Goal: Transaction & Acquisition: Book appointment/travel/reservation

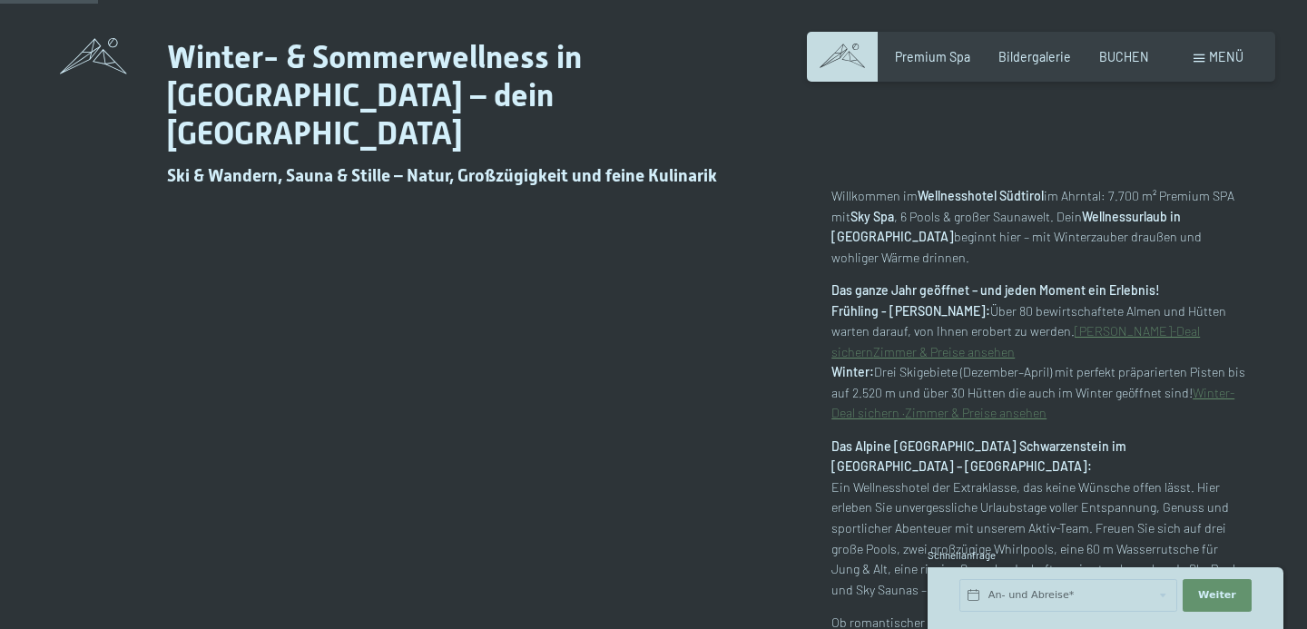
scroll to position [703, 0]
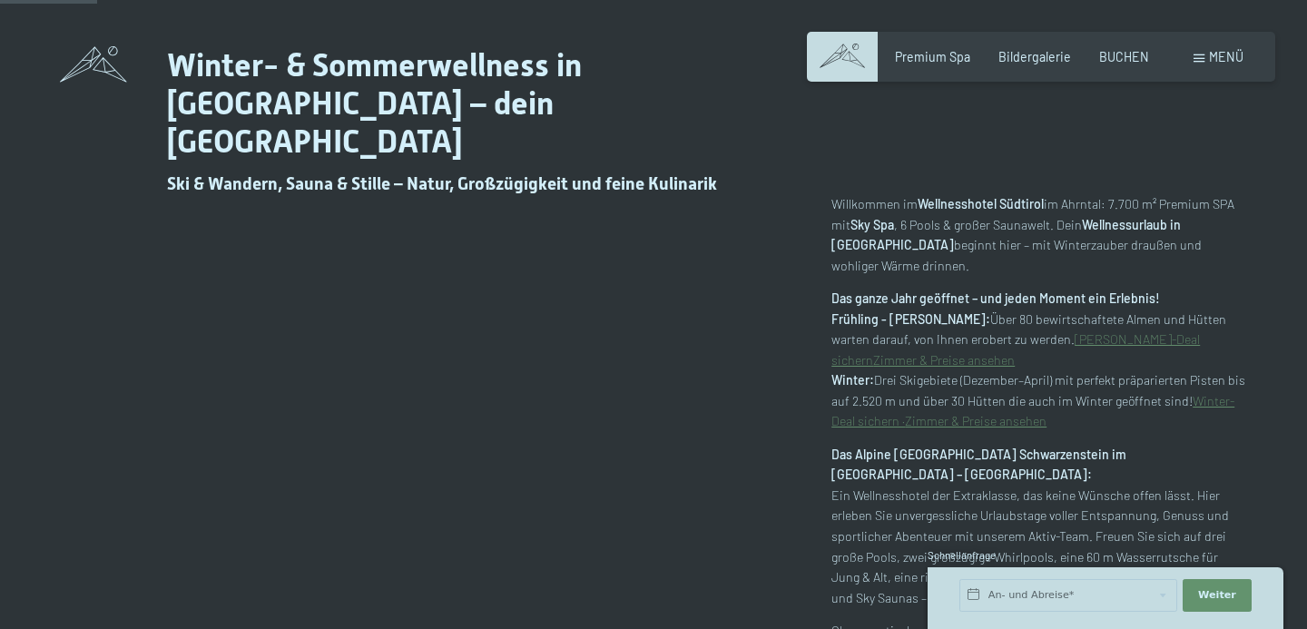
click at [1215, 58] on span "Menü" at bounding box center [1226, 56] width 34 height 15
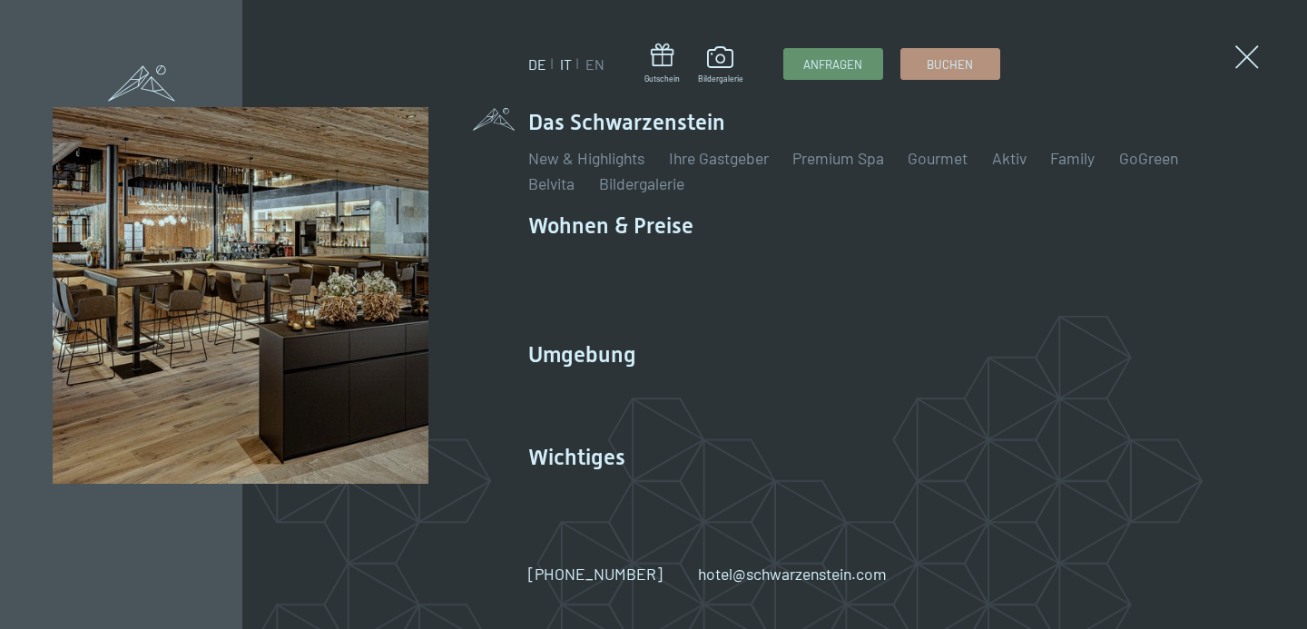
click at [564, 64] on link "IT" at bounding box center [566, 63] width 12 height 17
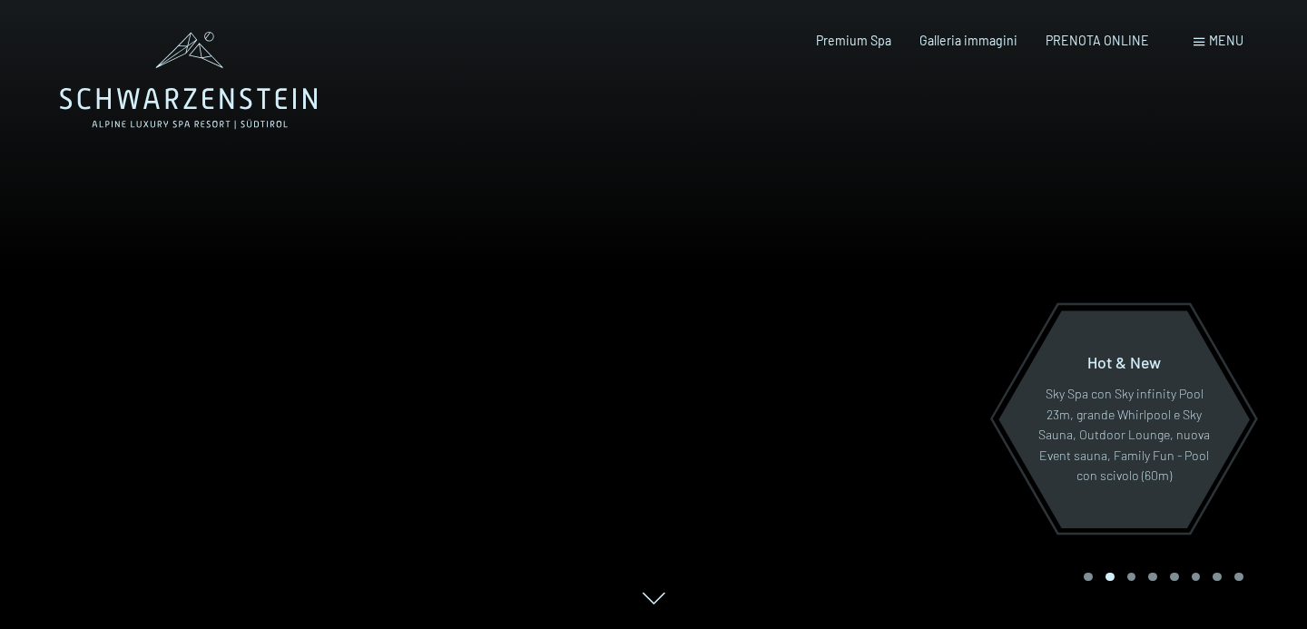
click at [475, 297] on div at bounding box center [327, 314] width 654 height 629
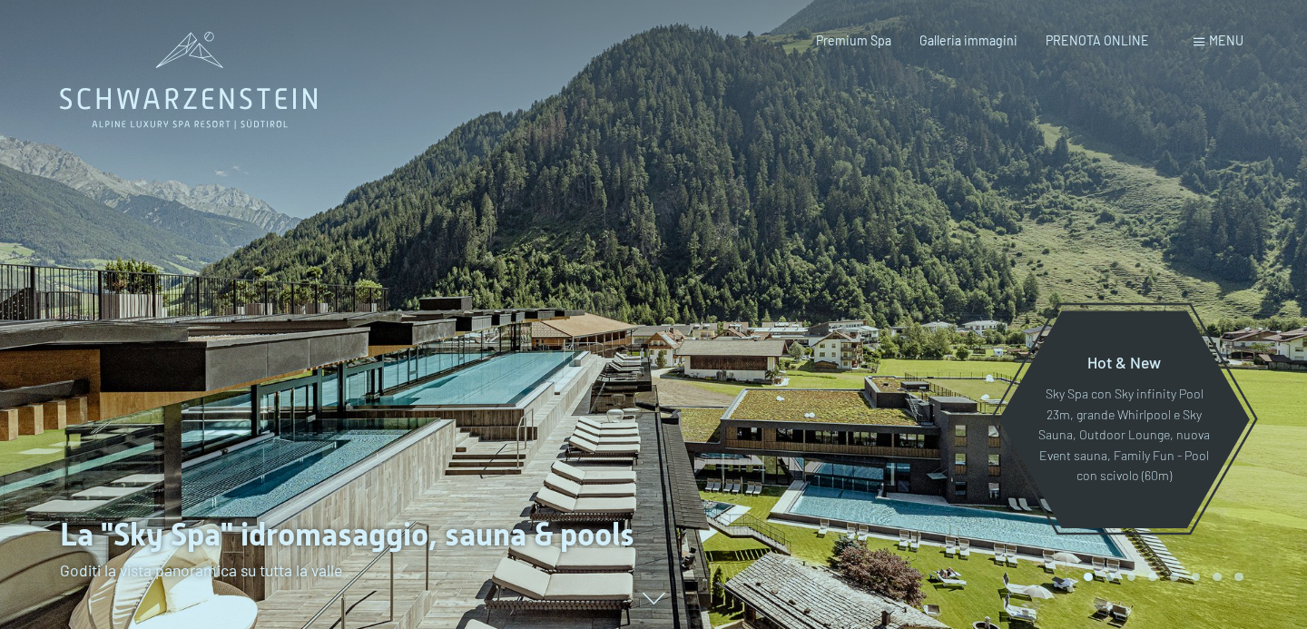
click at [475, 297] on div at bounding box center [327, 314] width 654 height 629
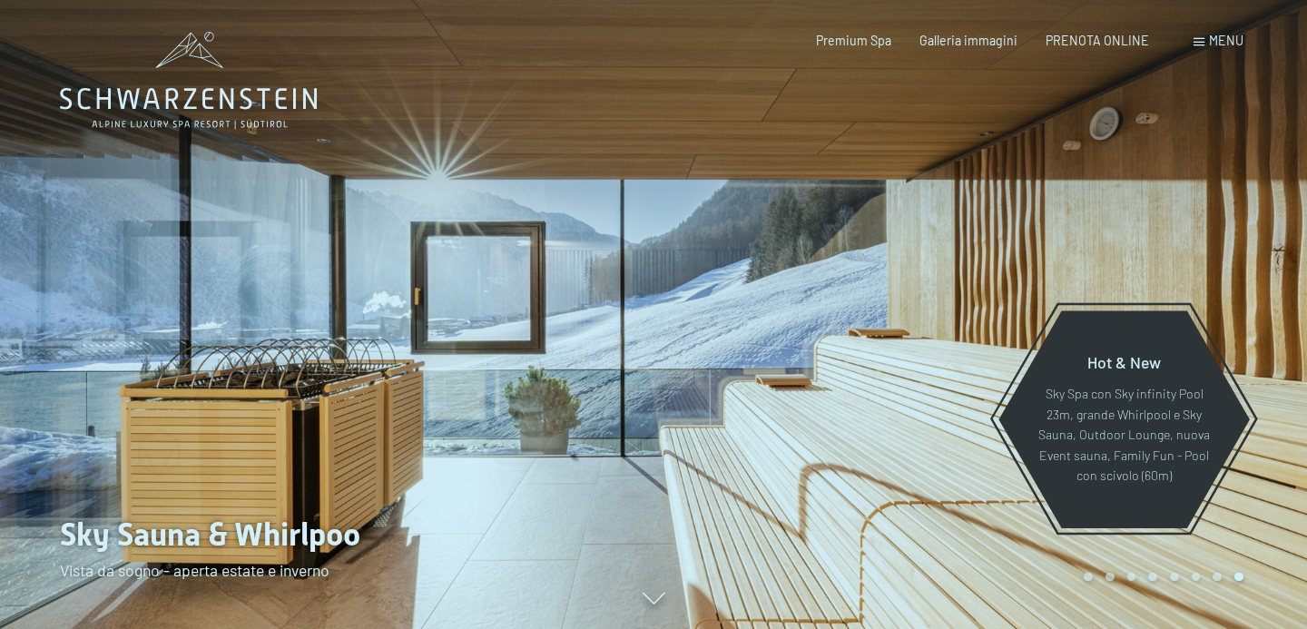
click at [475, 297] on div at bounding box center [327, 314] width 654 height 629
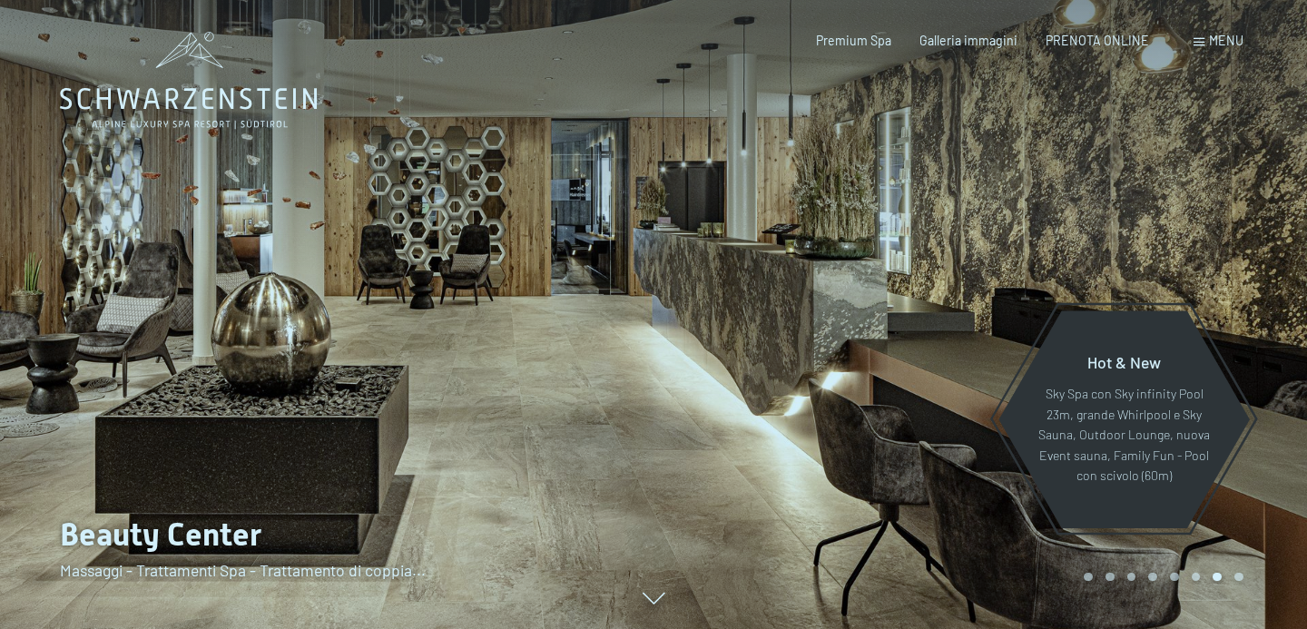
click at [475, 297] on div at bounding box center [327, 314] width 654 height 629
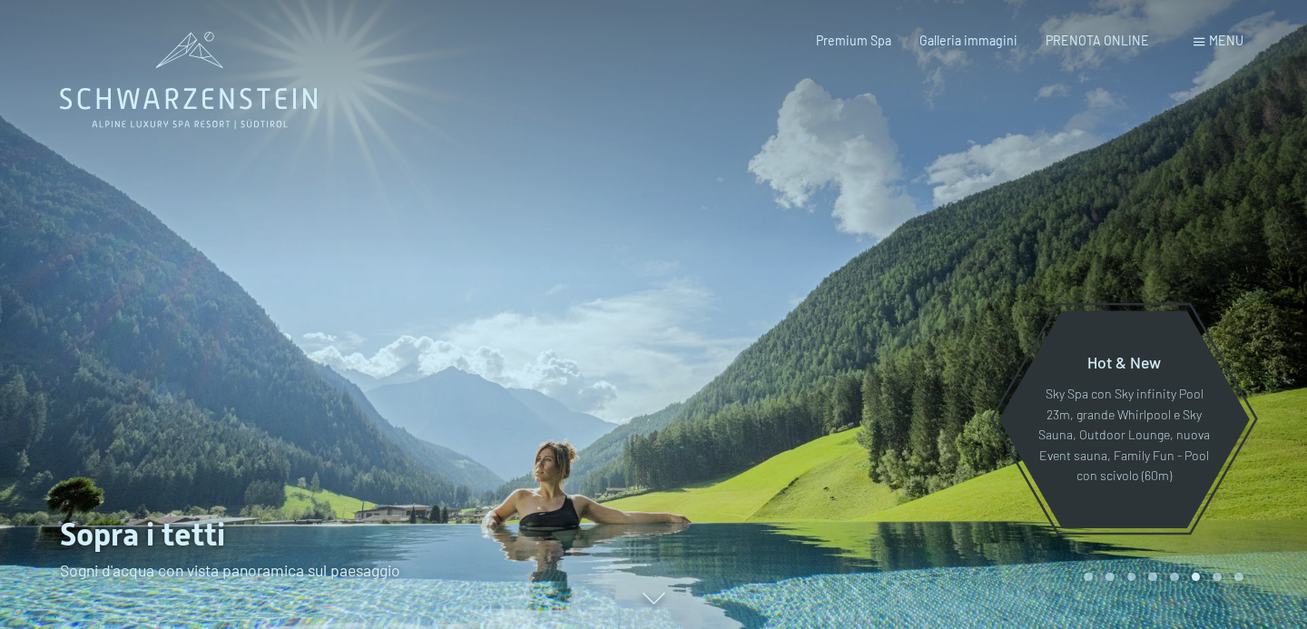
click at [475, 297] on div at bounding box center [327, 314] width 654 height 629
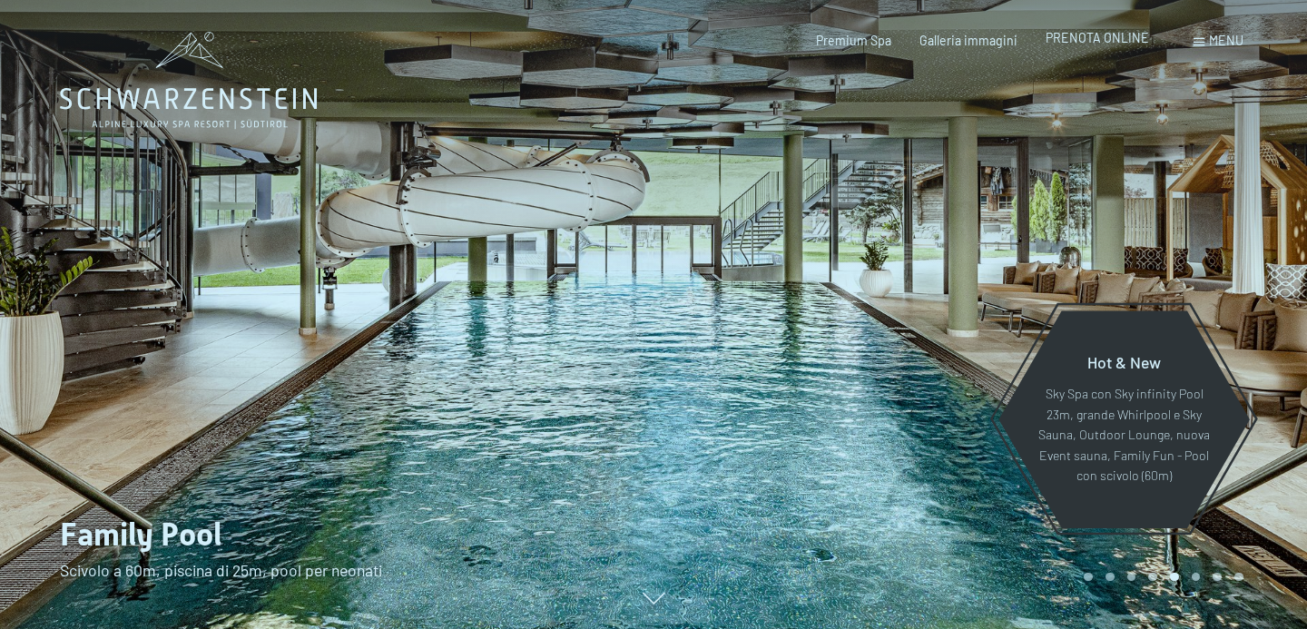
click at [1104, 39] on span "PRENOTA ONLINE" at bounding box center [1097, 37] width 103 height 15
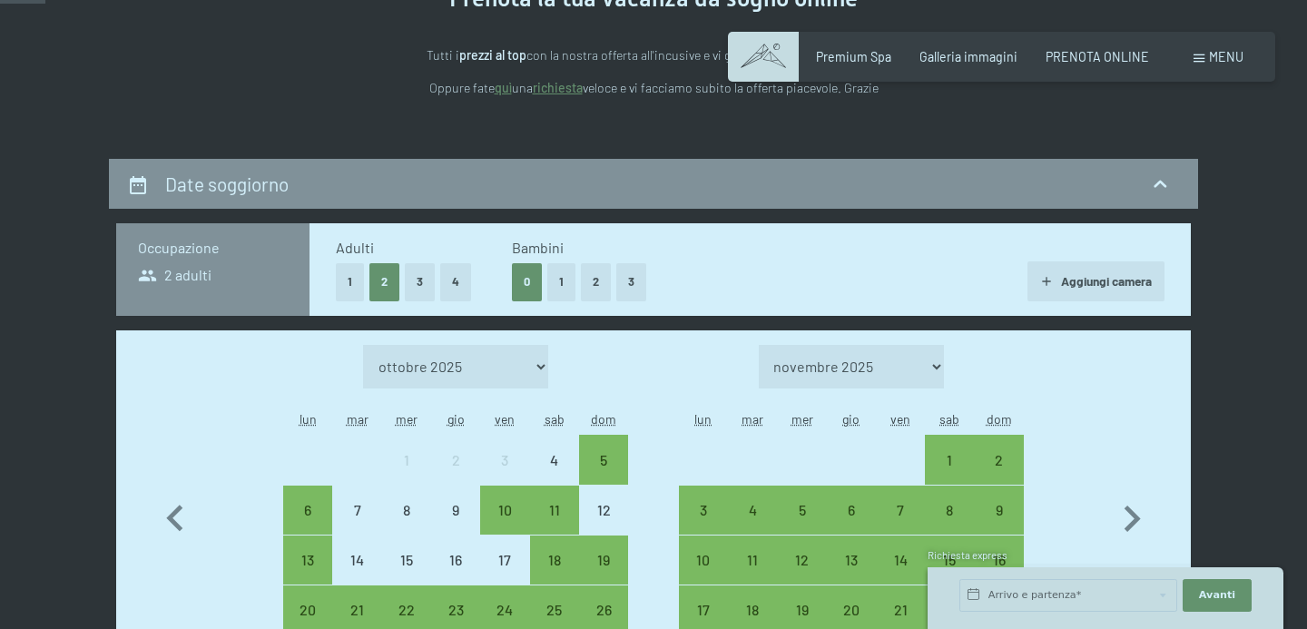
scroll to position [240, 0]
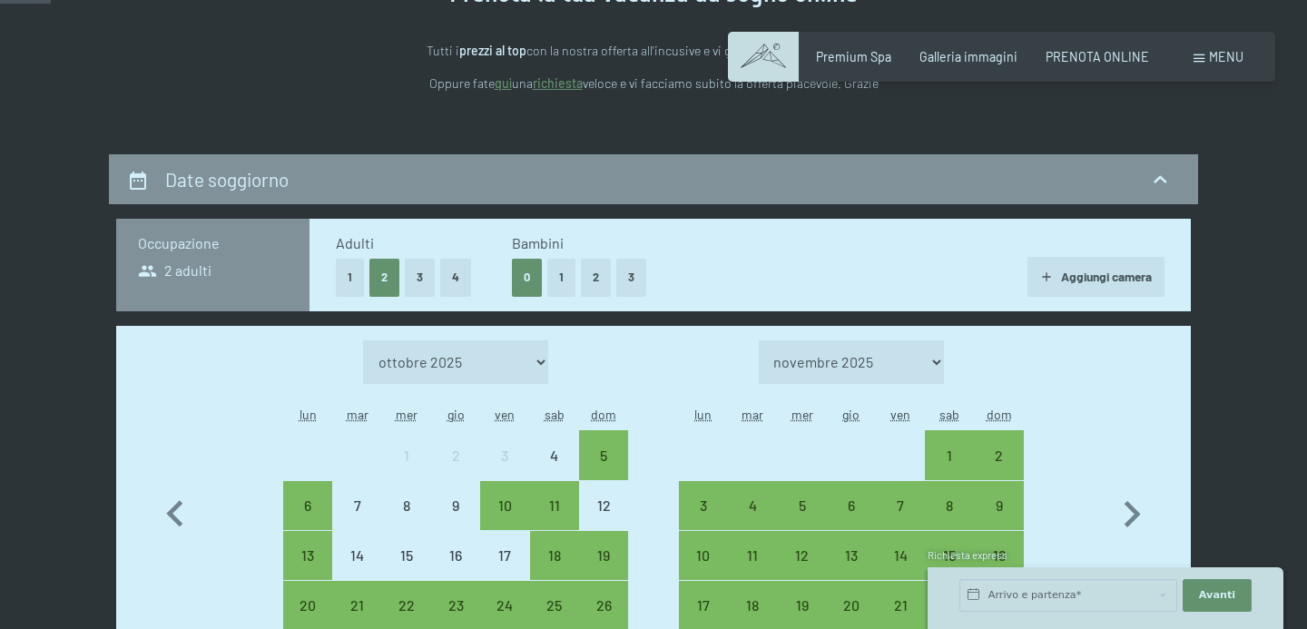
click at [556, 274] on button "1" at bounding box center [561, 277] width 28 height 37
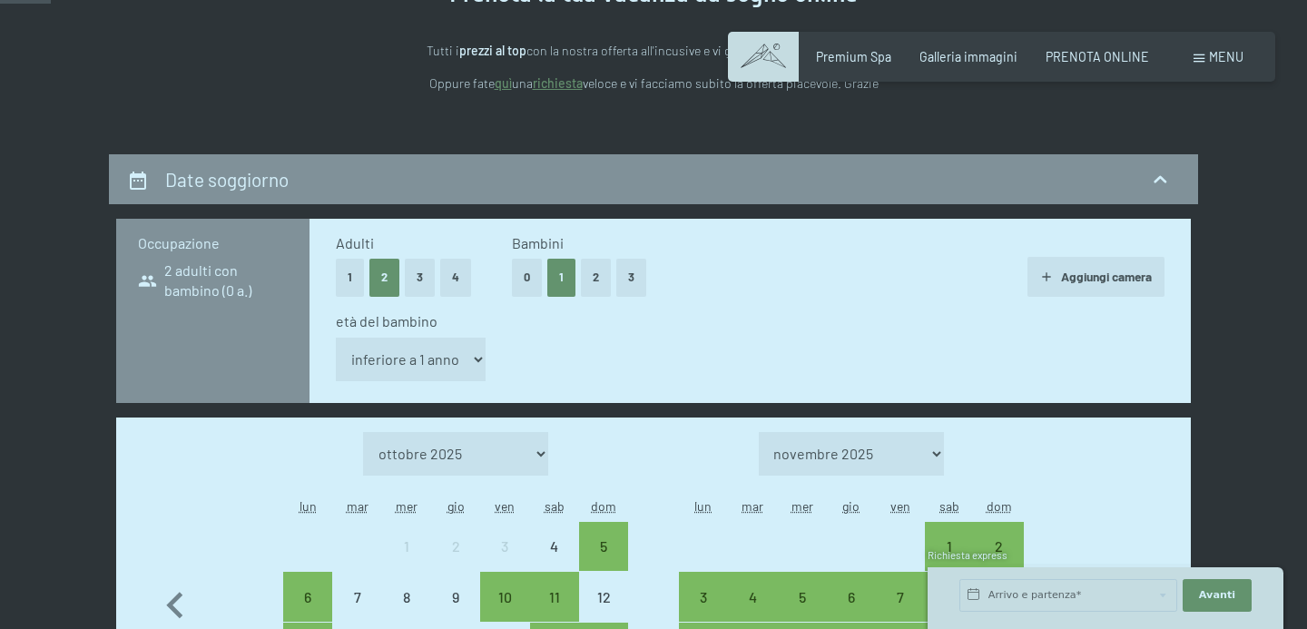
click at [1076, 274] on button "Aggiungi camera" at bounding box center [1095, 277] width 137 height 40
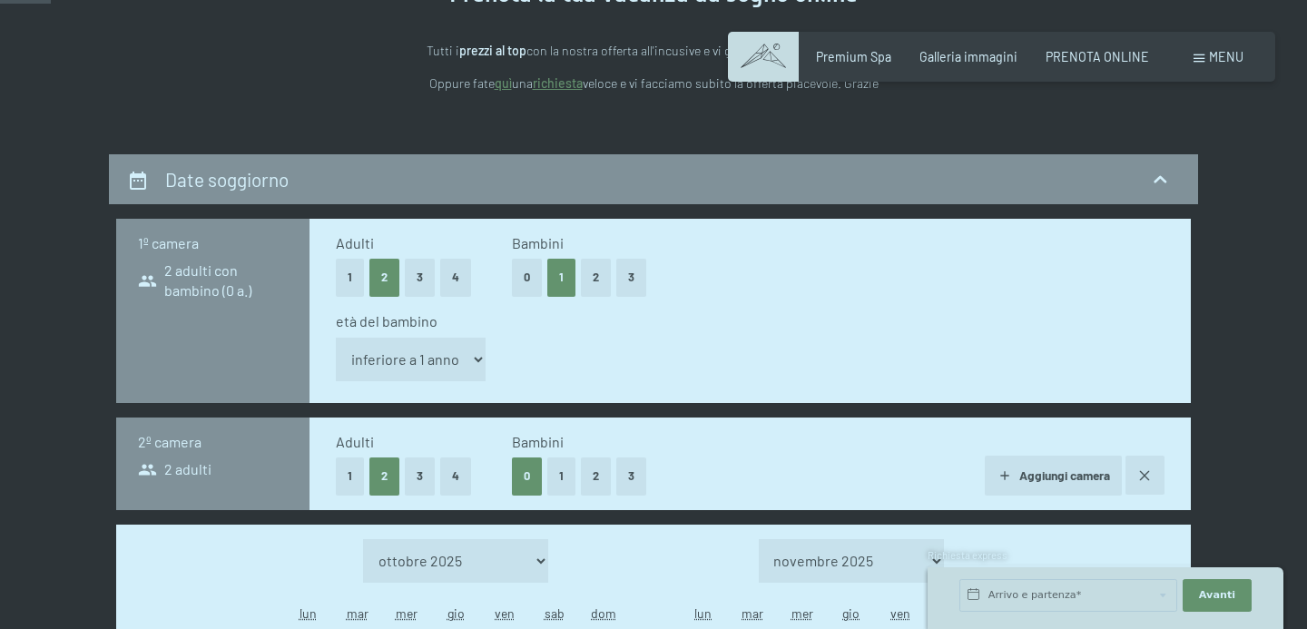
click at [424, 351] on select "inferiore a 1 anno 1 anno 2 anni 3 anni 4 anni 5 anni 6 anni 7 anni 8 anni 9 an…" at bounding box center [411, 360] width 150 height 44
select select "8"
click at [567, 476] on button "1" at bounding box center [561, 475] width 28 height 37
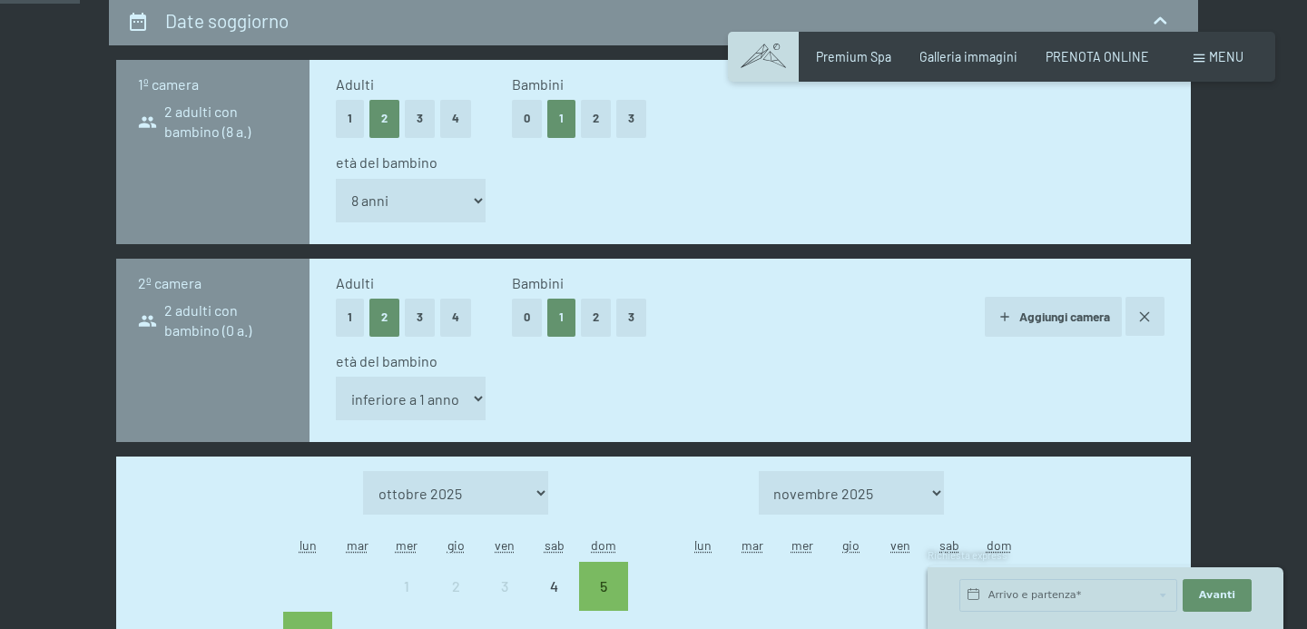
scroll to position [399, 0]
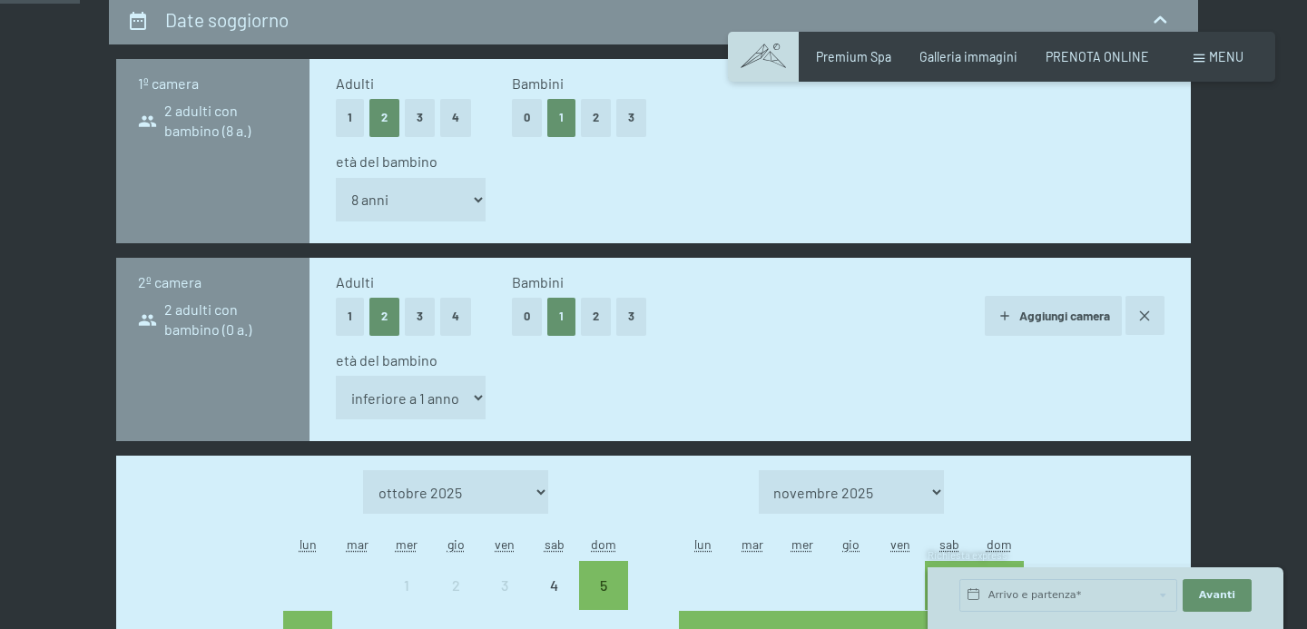
click at [451, 396] on select "inferiore a 1 anno 1 anno 2 anni 3 anni 4 anni 5 anni 6 anni 7 anni 8 anni 9 an…" at bounding box center [411, 398] width 150 height 44
select select "9"
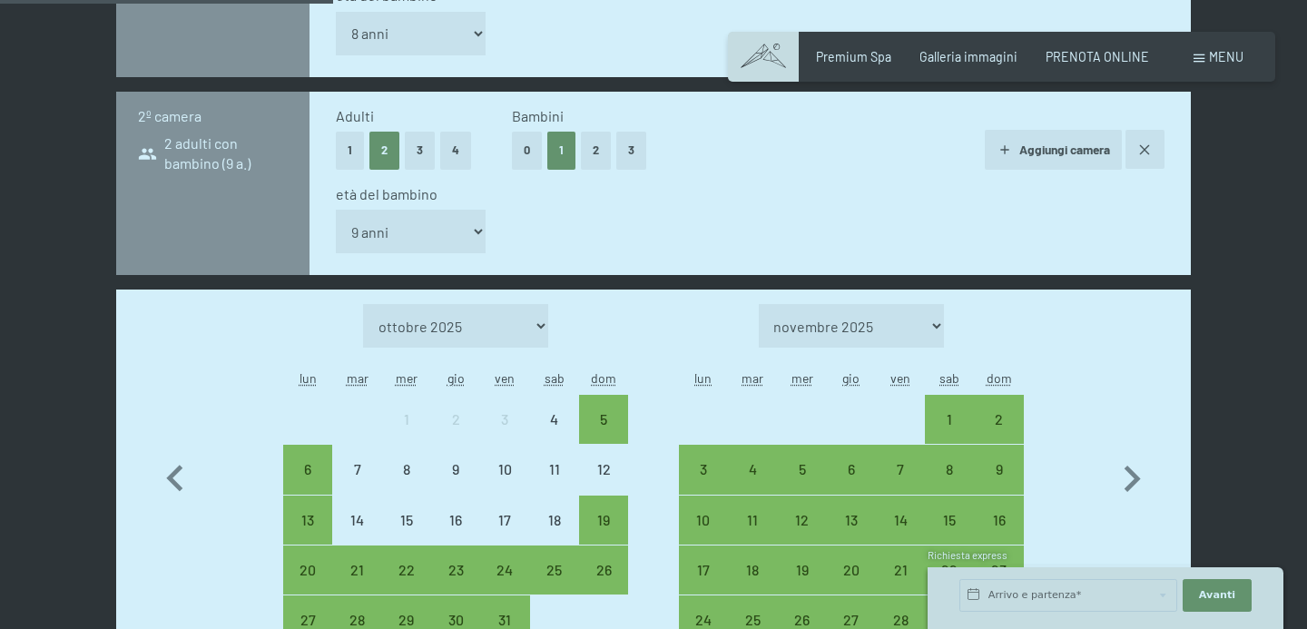
scroll to position [573, 0]
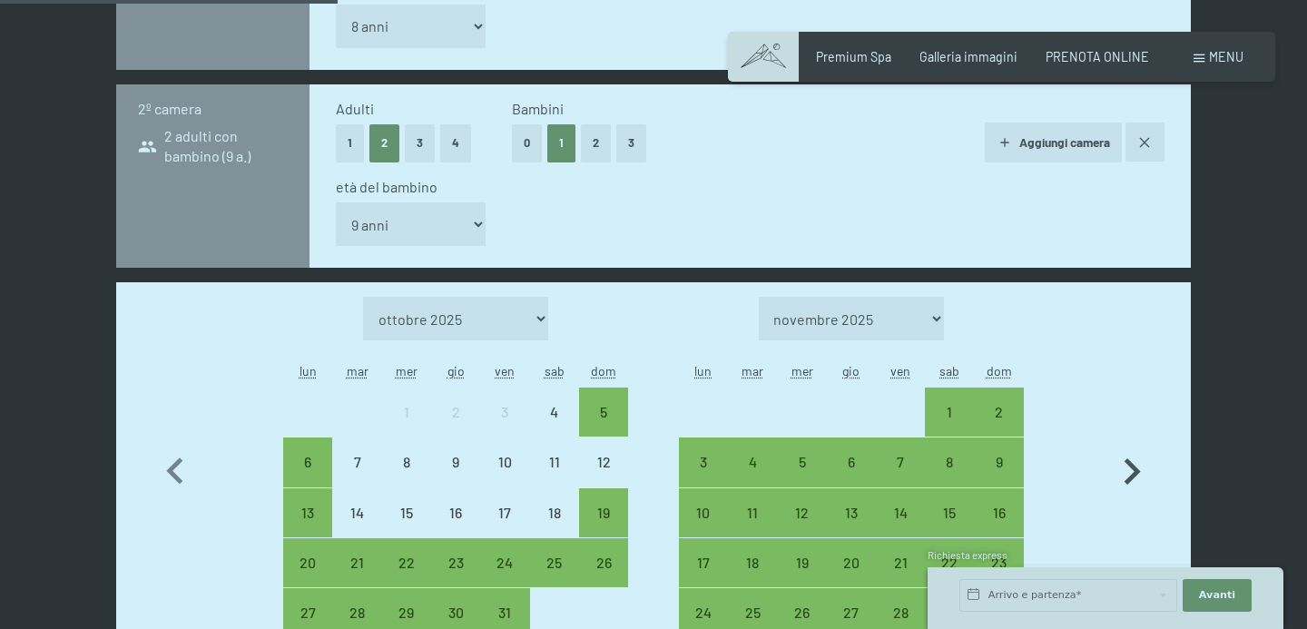
click at [1132, 477] on icon "button" at bounding box center [1133, 471] width 16 height 26
select select "2025-11-01"
select select "2025-12-01"
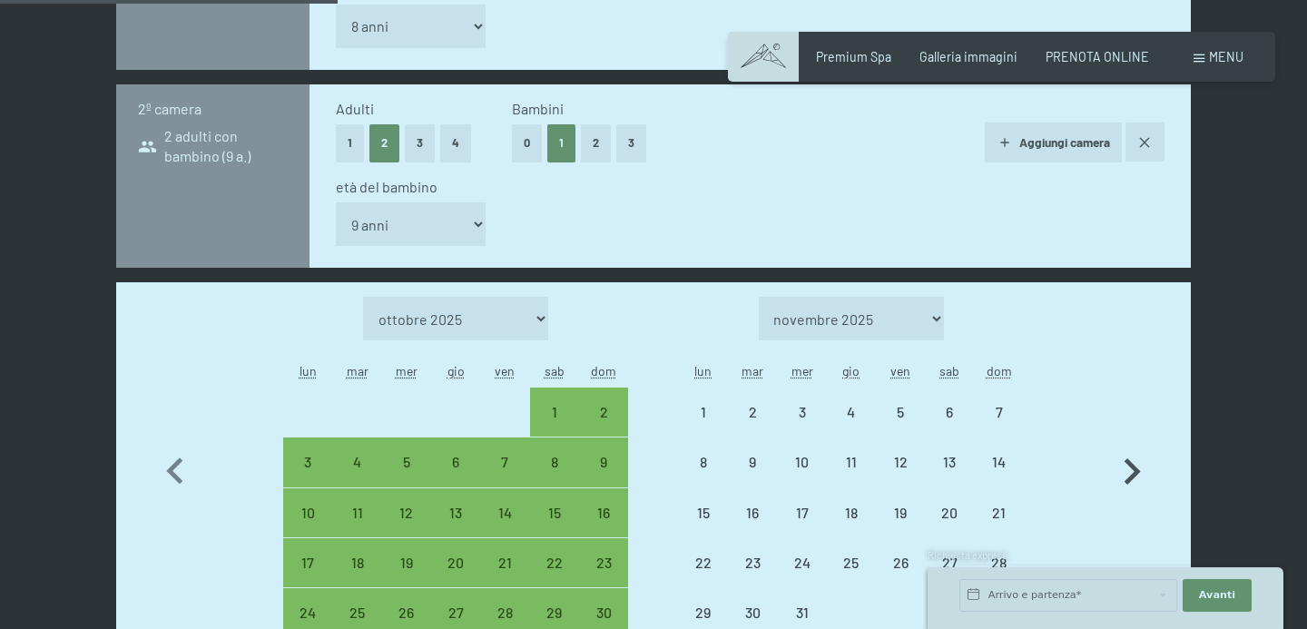
click at [1132, 477] on icon "button" at bounding box center [1133, 471] width 16 height 26
select select "2025-12-01"
select select "2026-01-01"
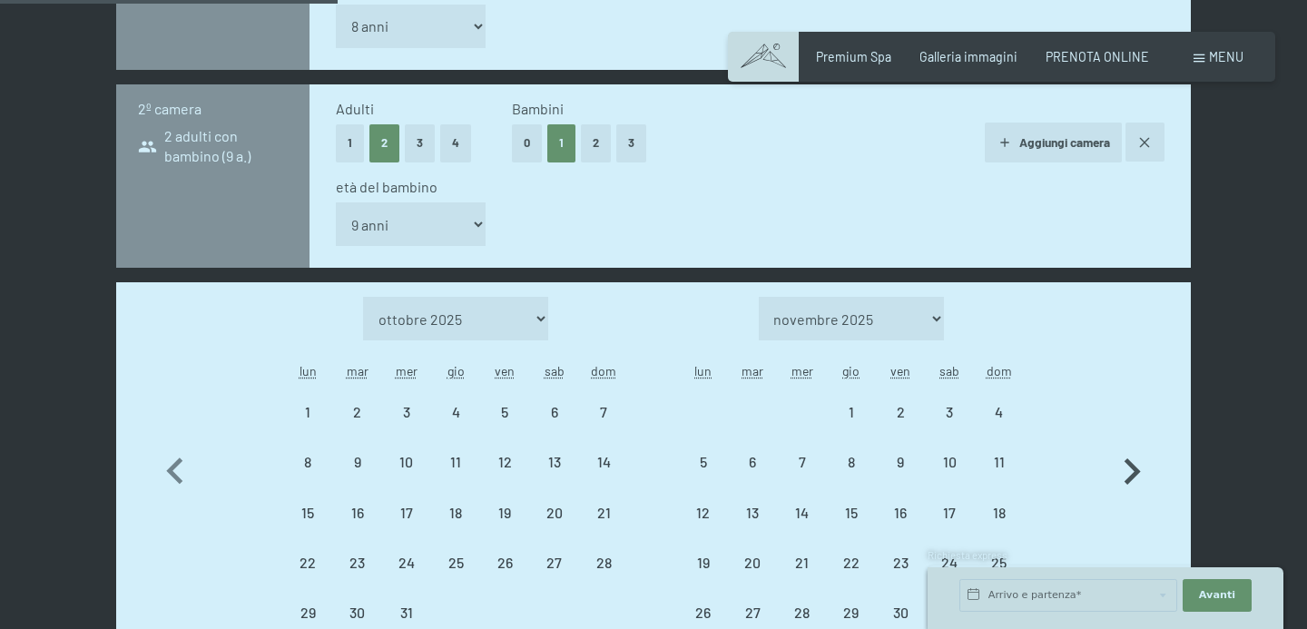
click at [1132, 477] on icon "button" at bounding box center [1133, 471] width 16 height 26
select select "2026-01-01"
select select "2026-02-01"
select select "2026-01-01"
select select "2026-02-01"
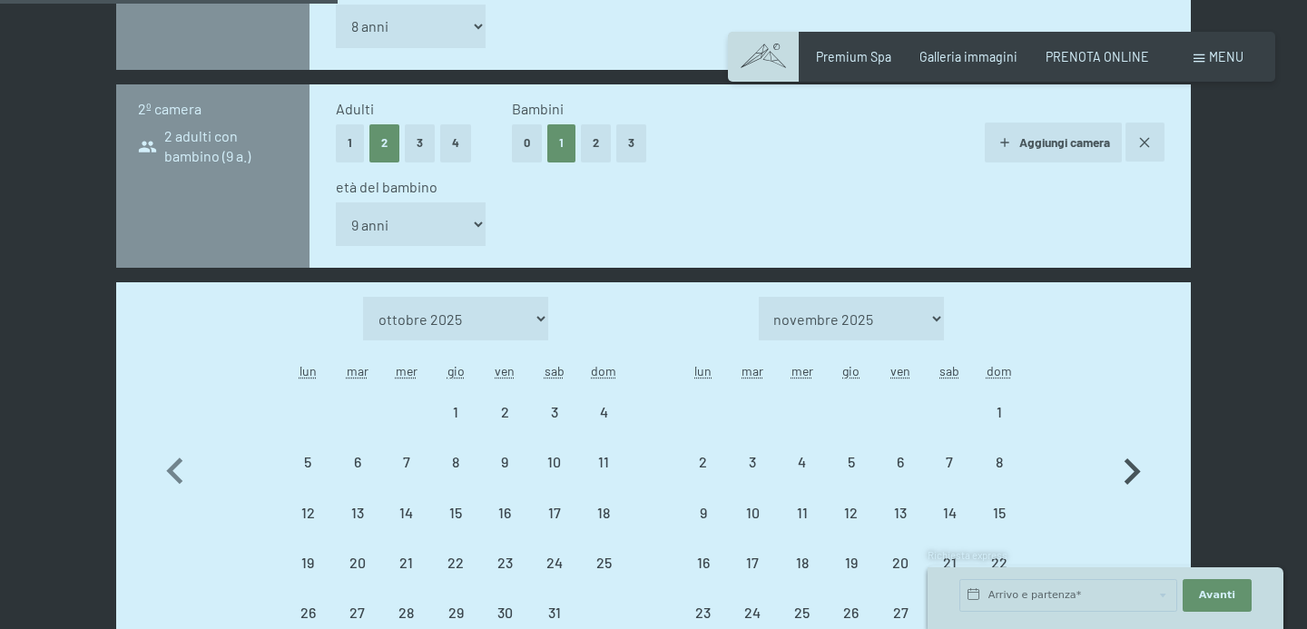
select select "2026-01-01"
select select "[DATE]"
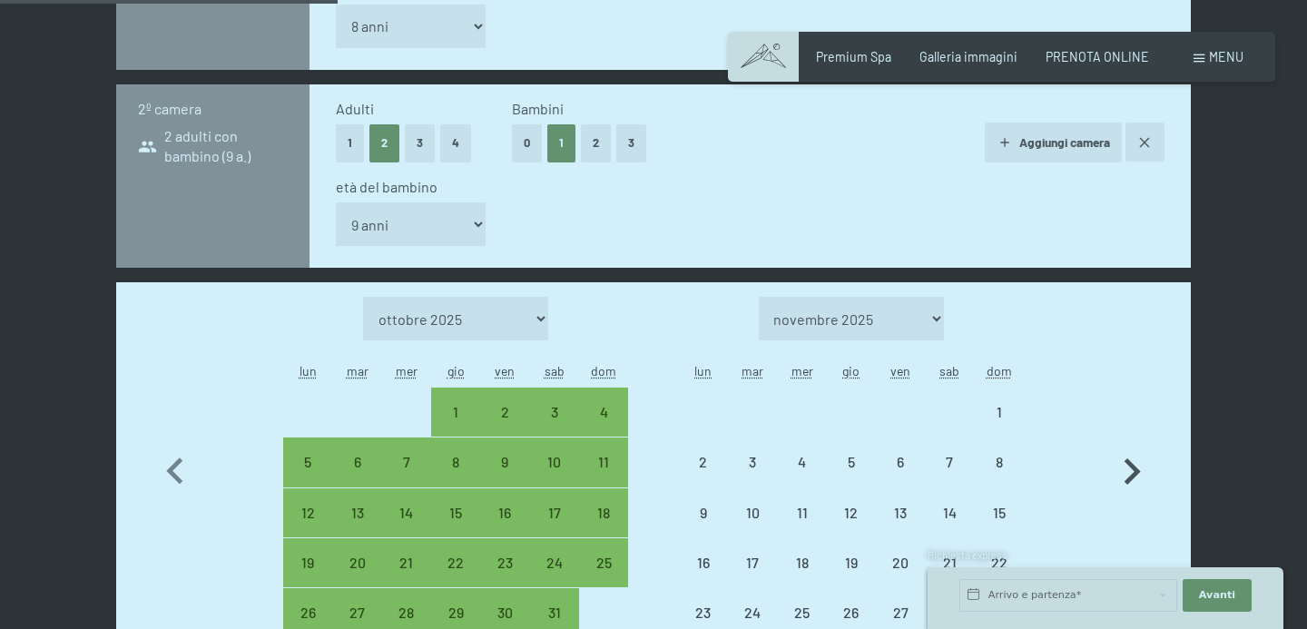
select select "[DATE]"
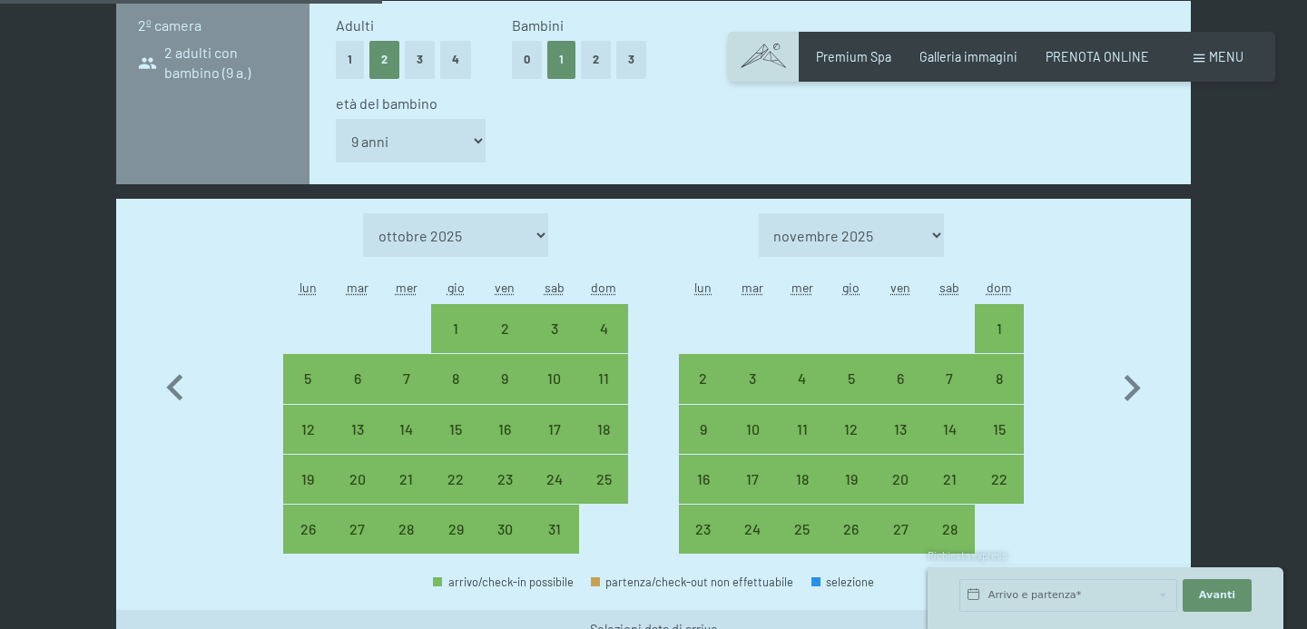
scroll to position [657, 0]
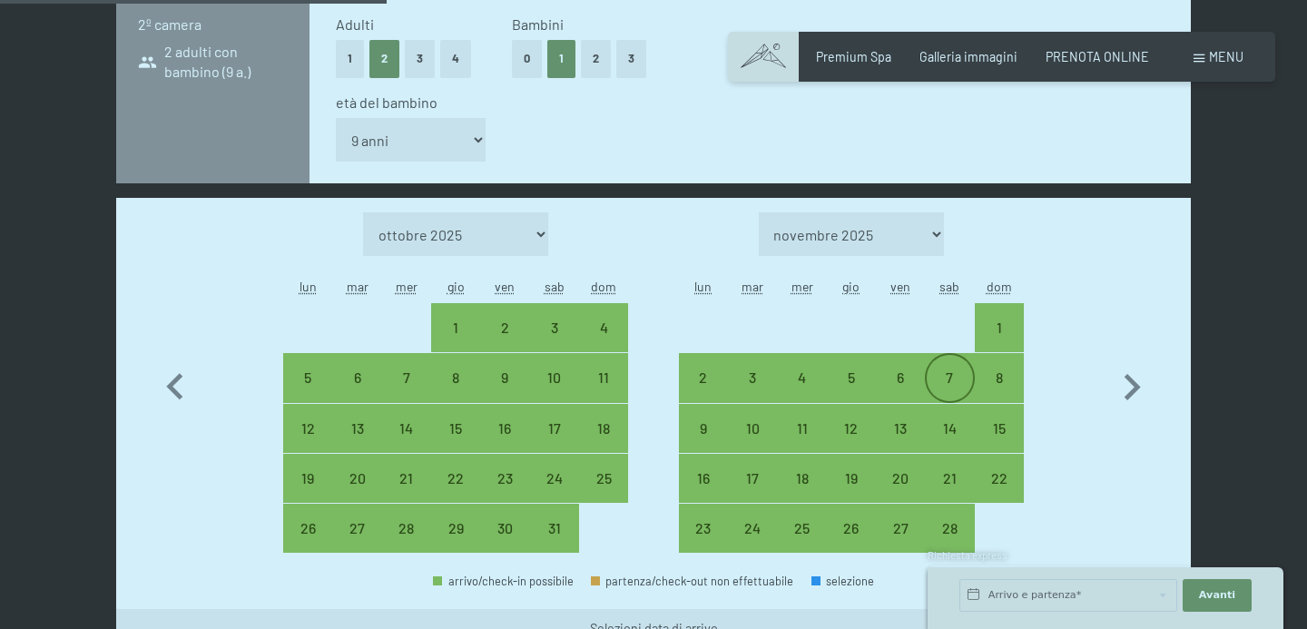
click at [945, 369] on div "7" at bounding box center [949, 377] width 45 height 45
select select "[DATE]"
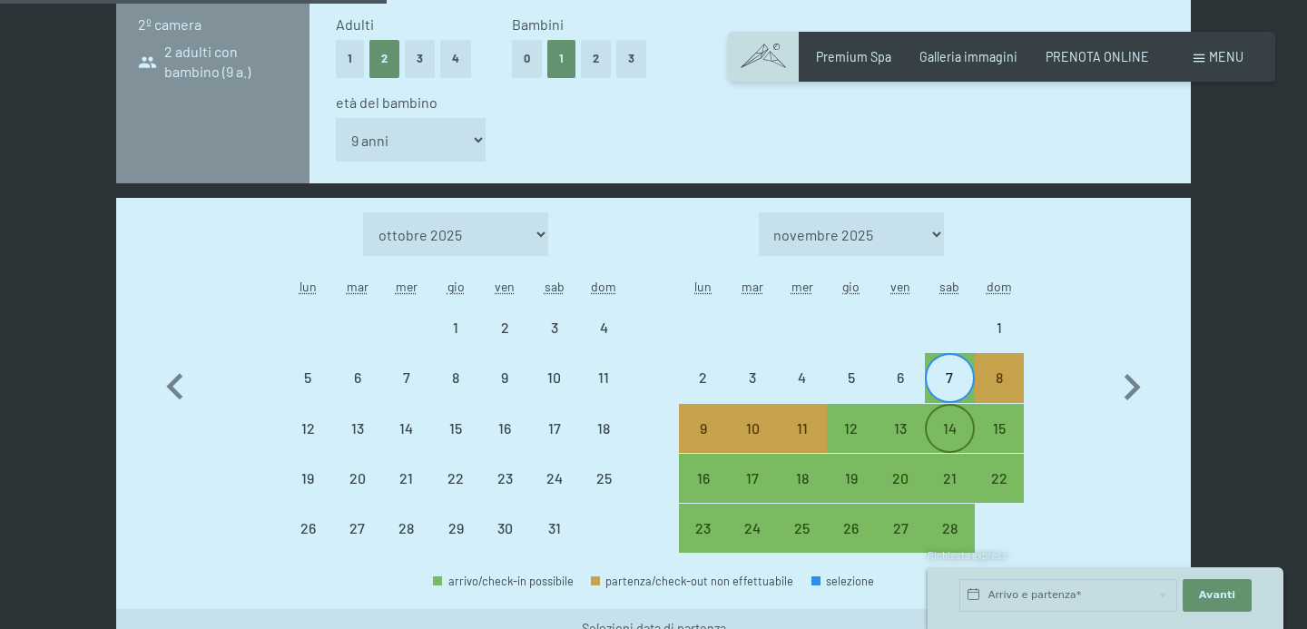
click at [951, 418] on div "14" at bounding box center [949, 428] width 45 height 45
select select "[DATE]"
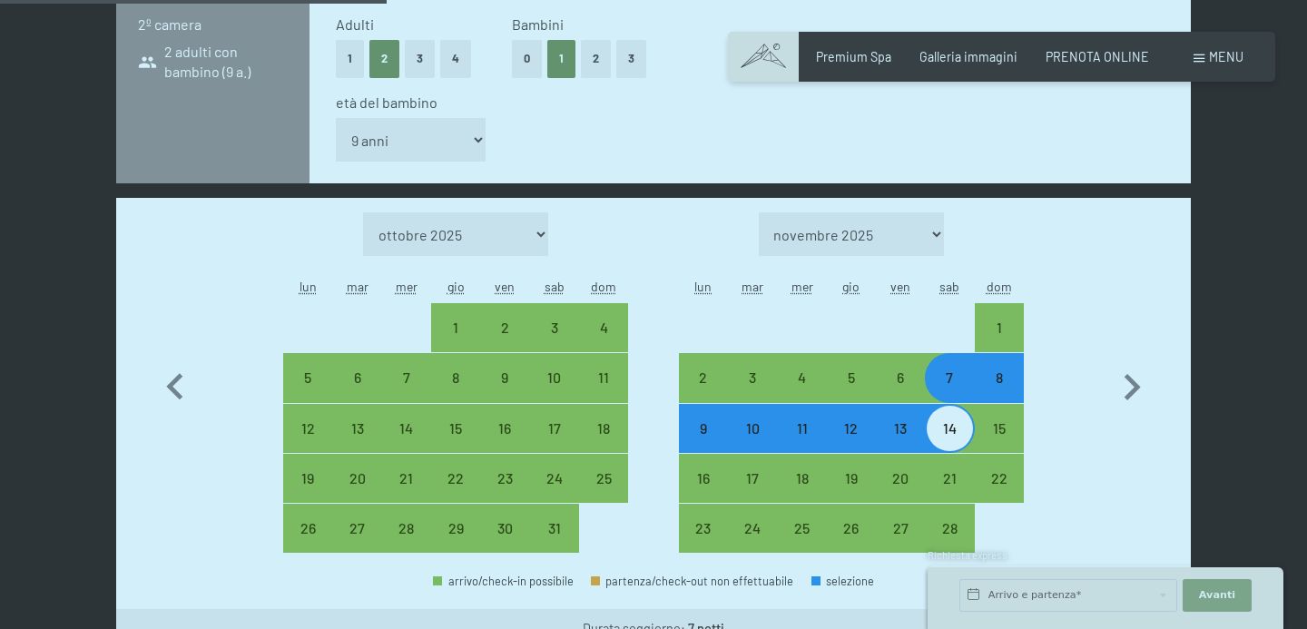
click at [1222, 596] on span "Avanti" at bounding box center [1217, 595] width 36 height 15
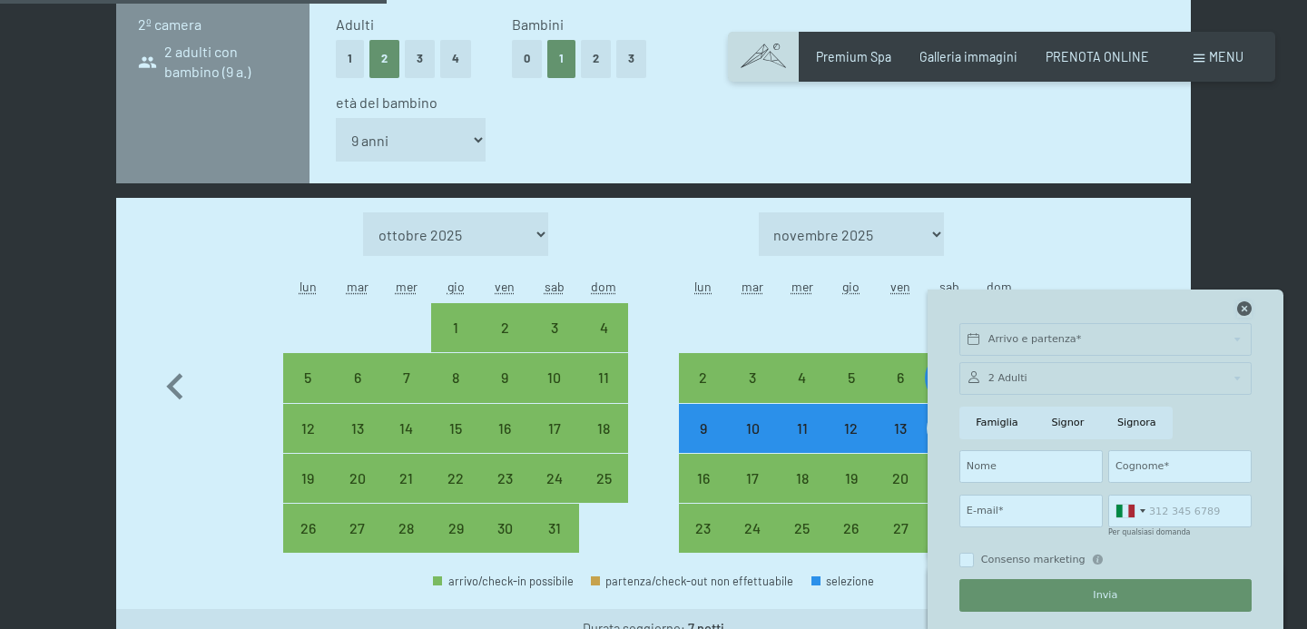
click at [1241, 306] on icon at bounding box center [1244, 308] width 15 height 15
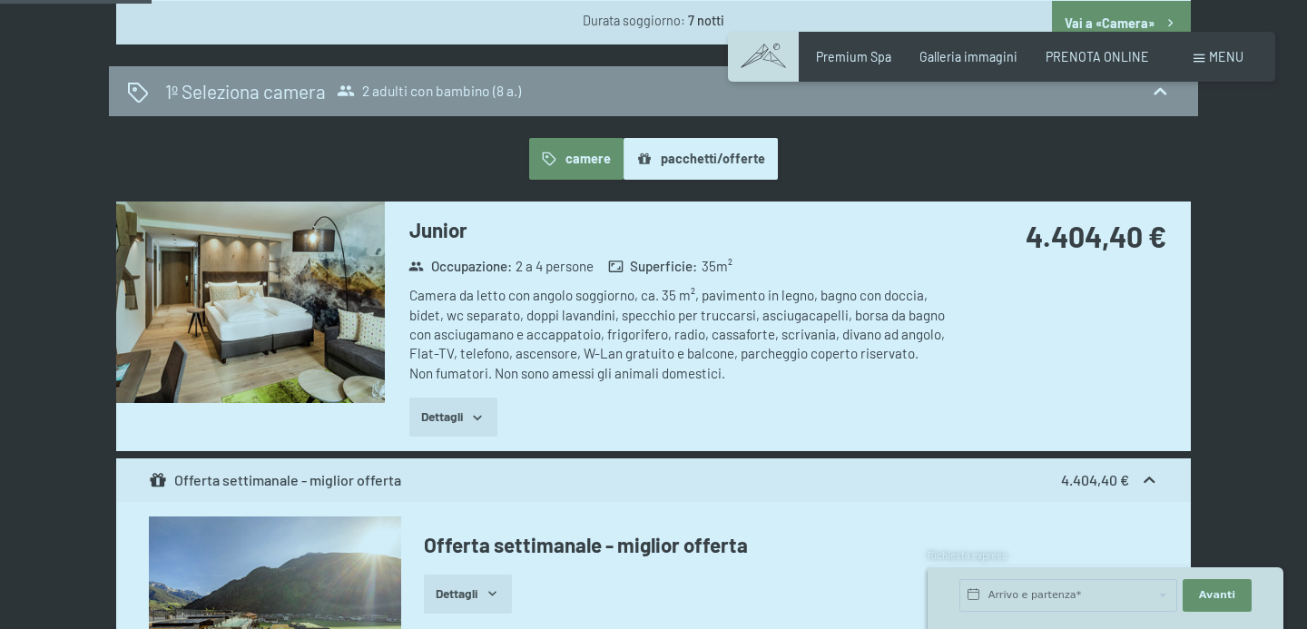
scroll to position [1254, 0]
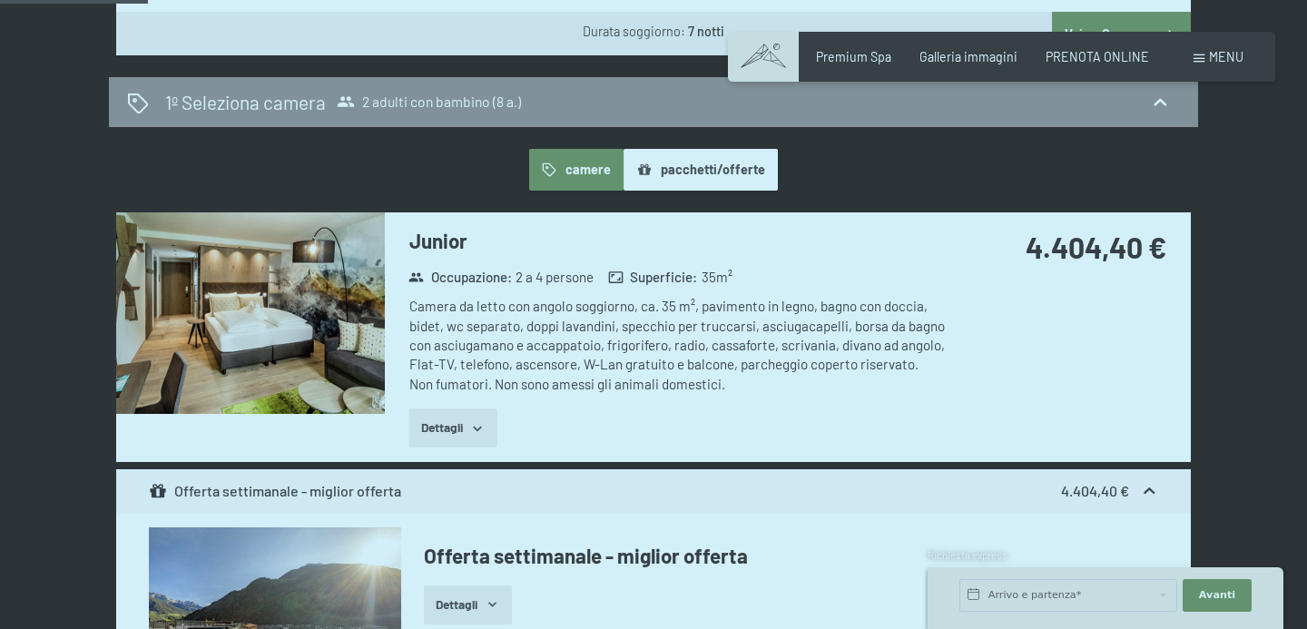
click at [716, 159] on button "pacchetti/offerte" at bounding box center [701, 170] width 154 height 42
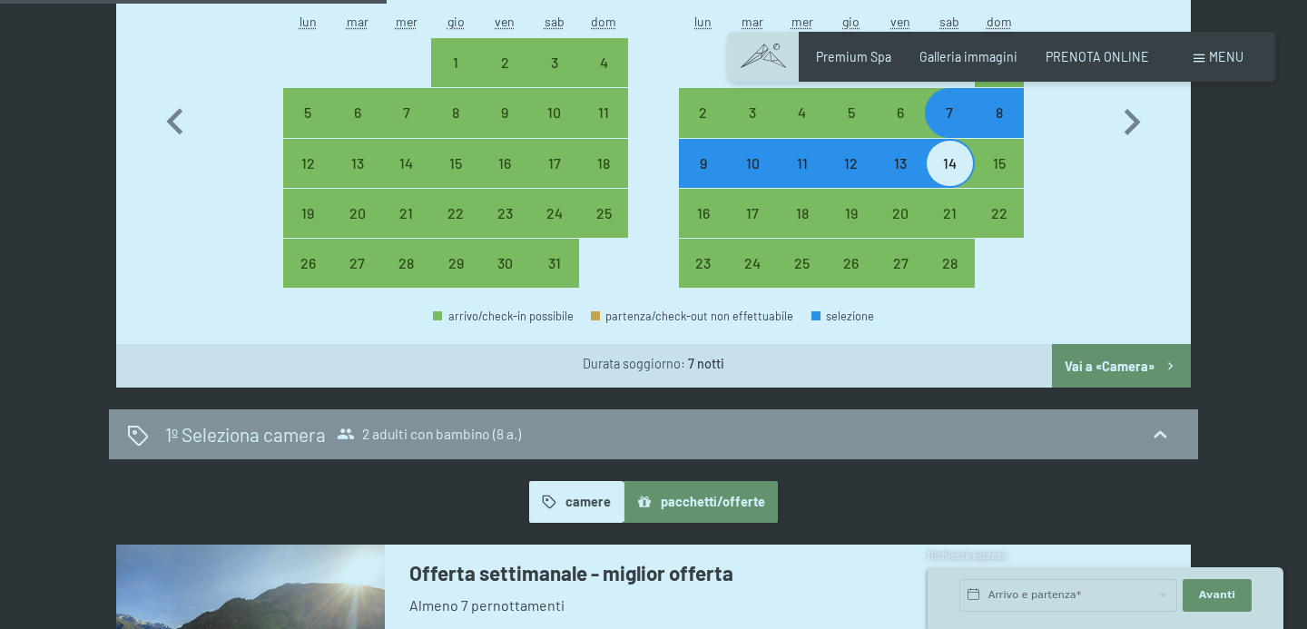
scroll to position [870, 0]
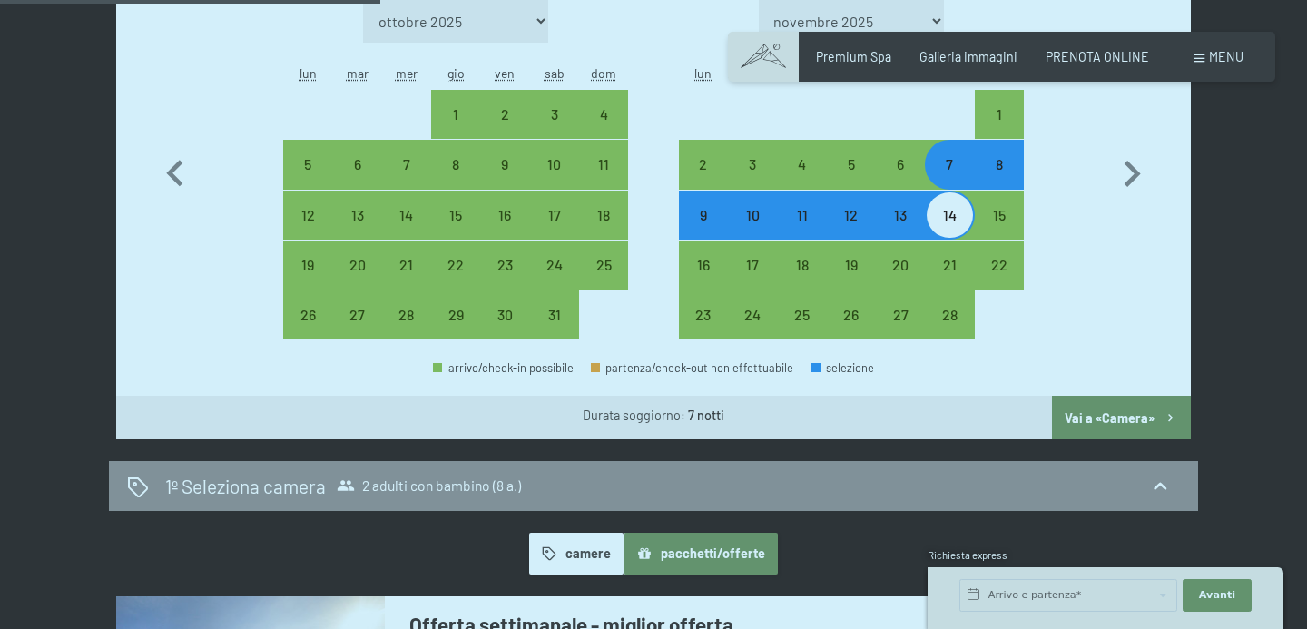
click at [1104, 413] on button "Vai a «Camera»" at bounding box center [1121, 418] width 139 height 44
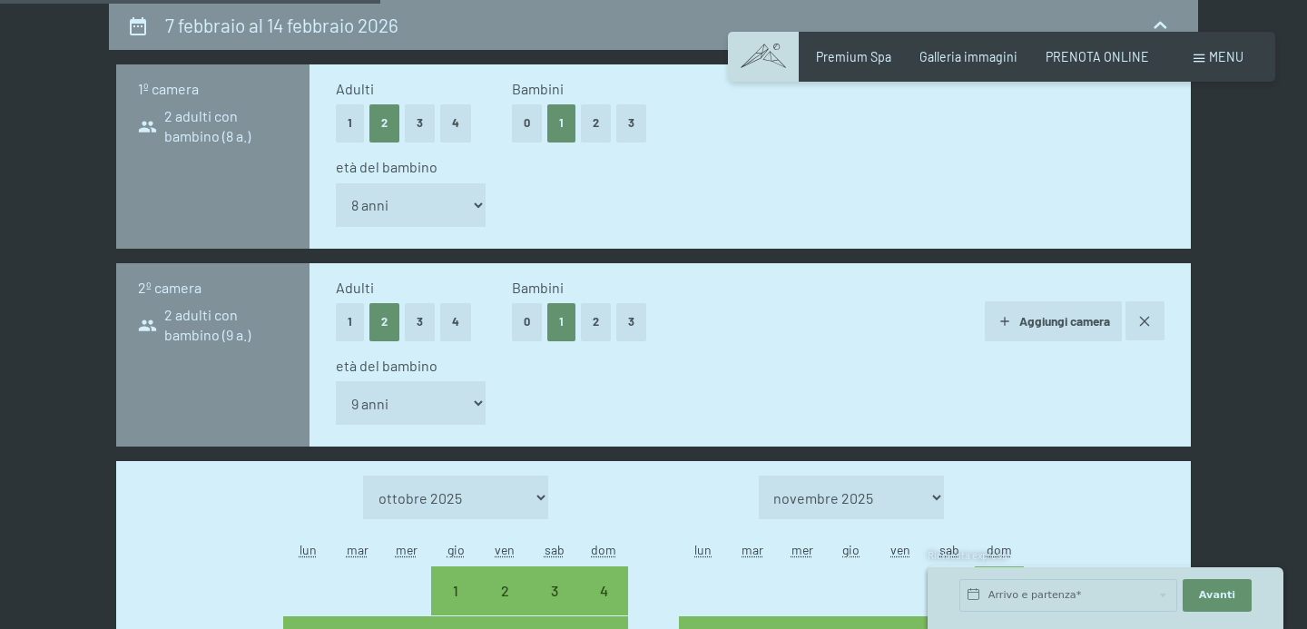
select select "[DATE]"
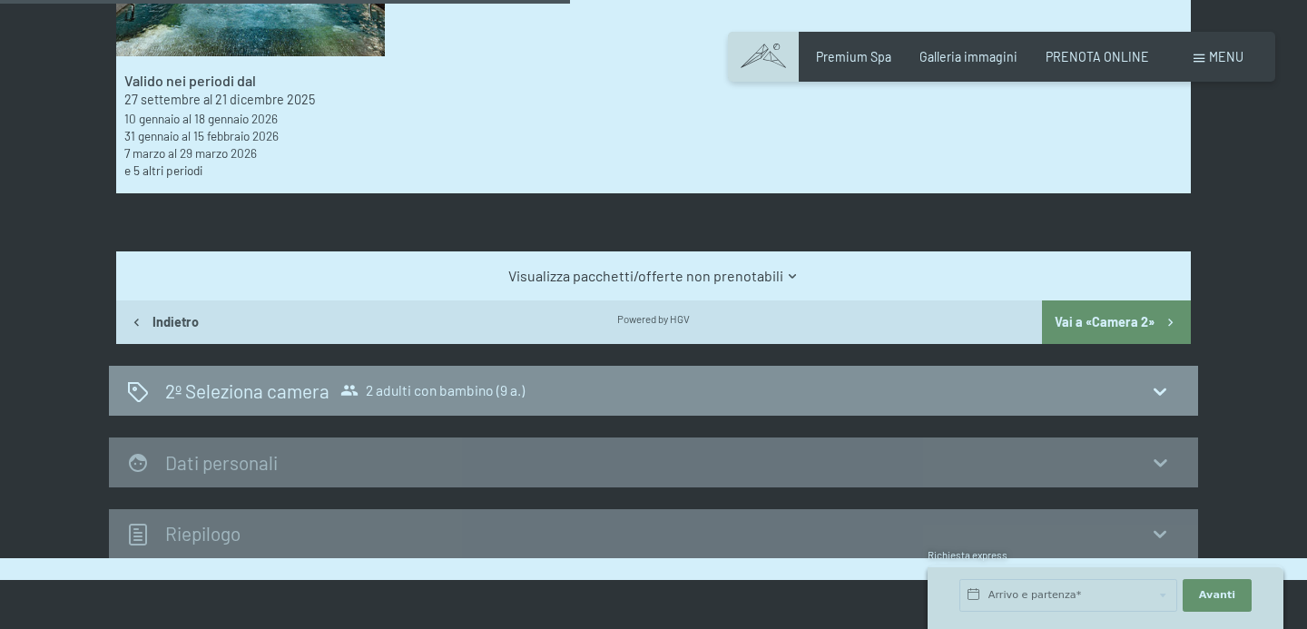
scroll to position [1132, 0]
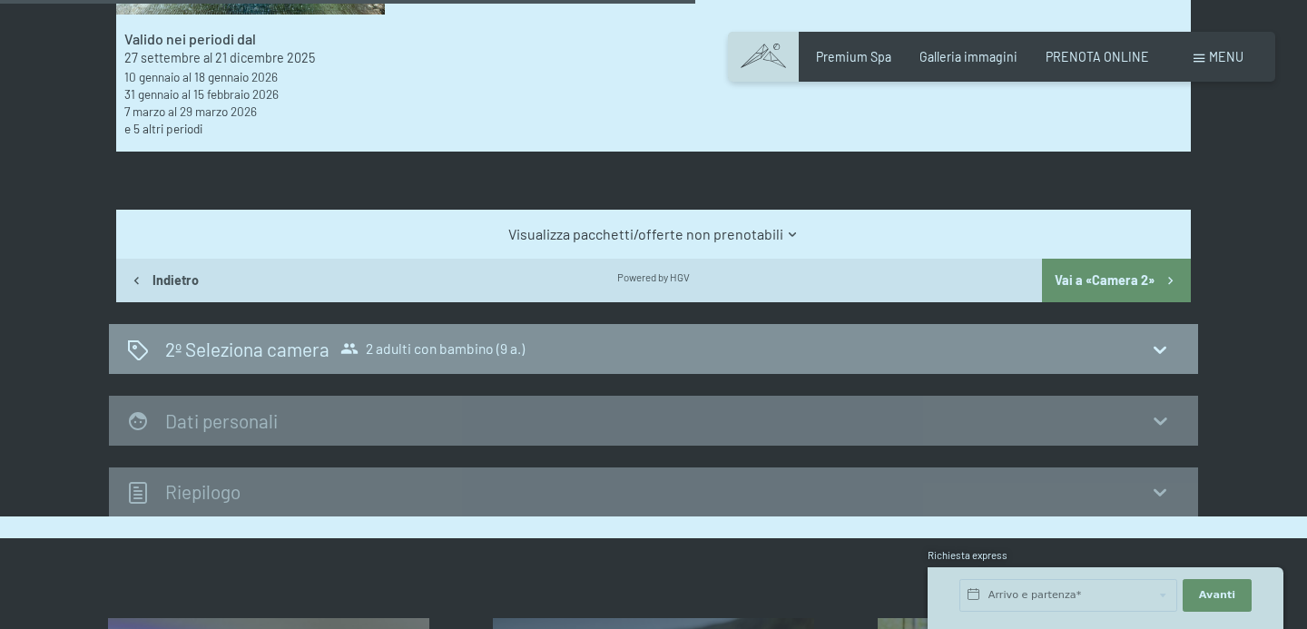
click at [782, 233] on link "Visualizza pacchetti/offerte non prenotabili" at bounding box center [654, 234] width 1010 height 20
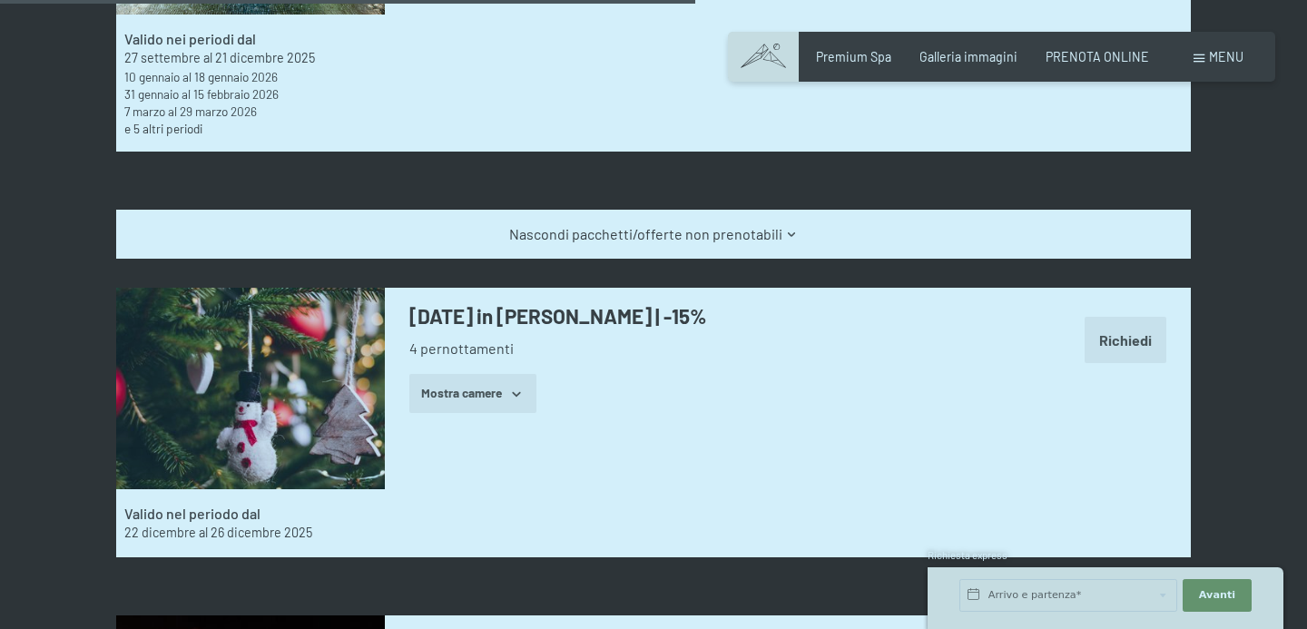
click at [785, 233] on icon at bounding box center [792, 235] width 14 height 14
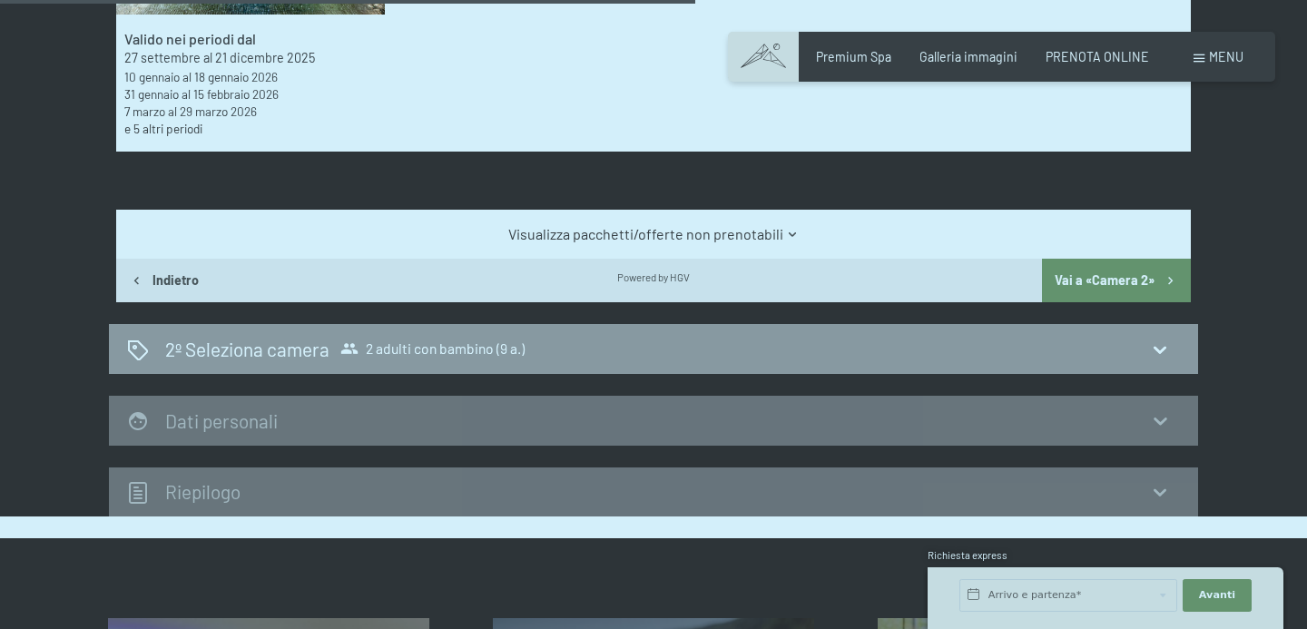
click at [844, 352] on div "2º Seleziona camera 2 adulti con bambino (9 a.)" at bounding box center [653, 349] width 1053 height 26
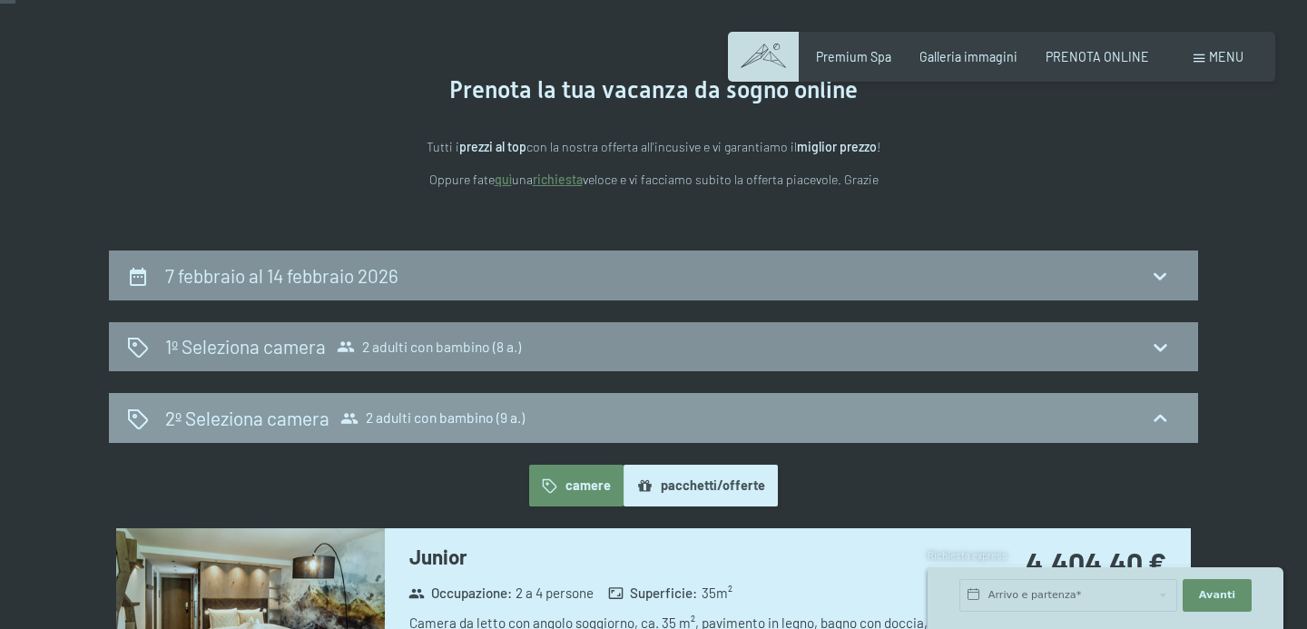
scroll to position [144, 0]
click at [1044, 416] on div "2º Seleziona camera 2 adulti con bambino (9 a.)" at bounding box center [653, 417] width 1053 height 26
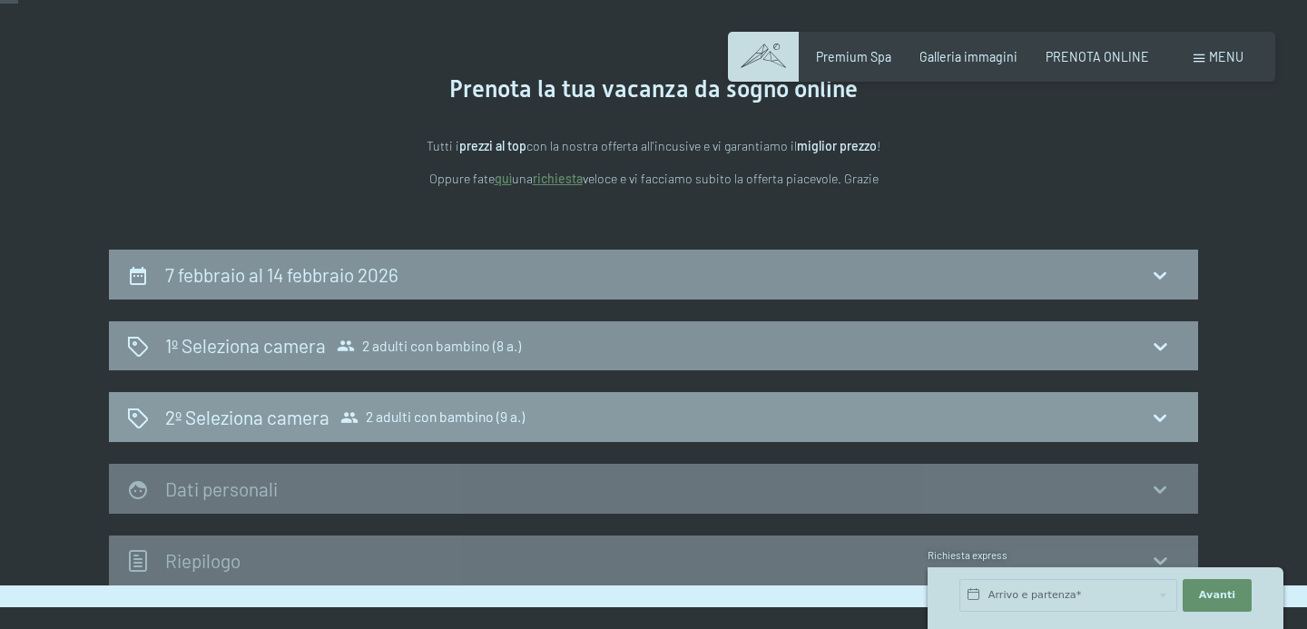
click at [1051, 412] on div "2º Seleziona camera 2 adulti con bambino (9 a.)" at bounding box center [653, 417] width 1053 height 26
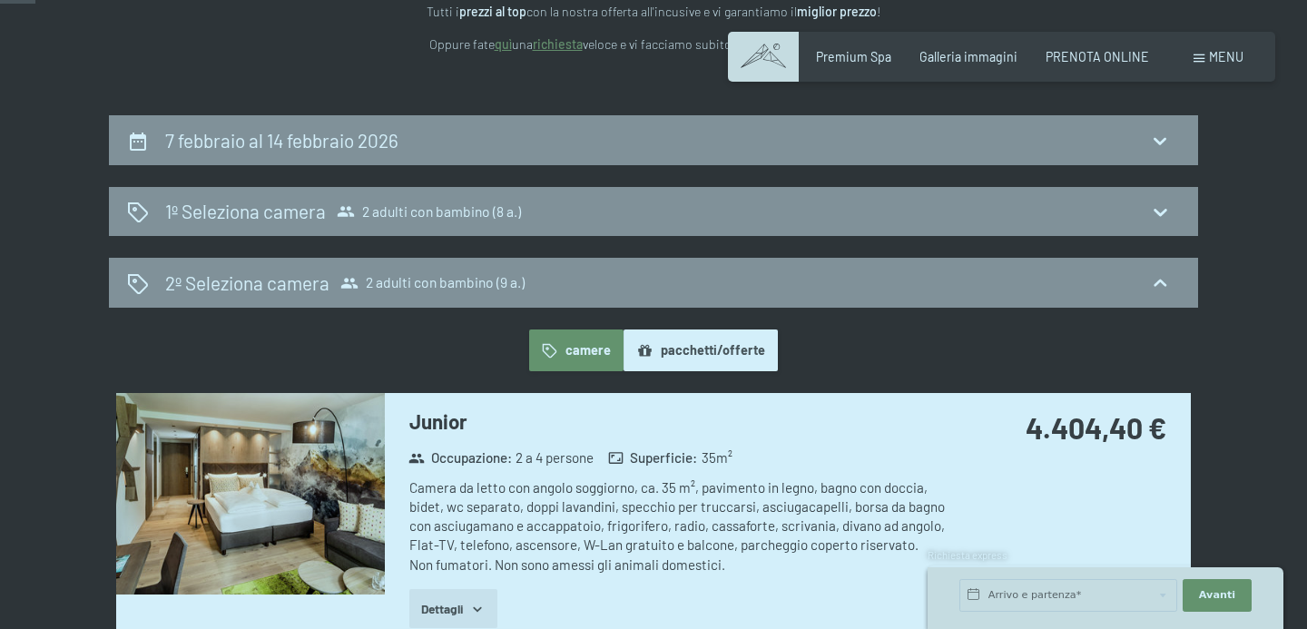
scroll to position [0, 0]
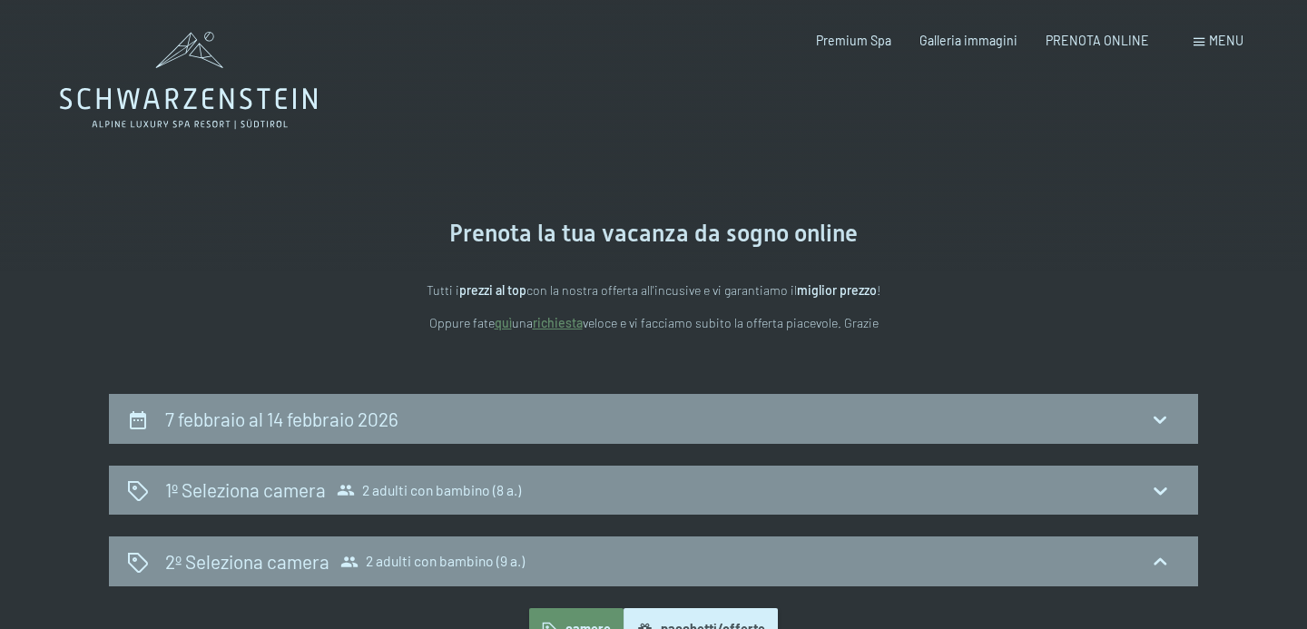
click at [1218, 48] on div "Menu" at bounding box center [1219, 41] width 50 height 18
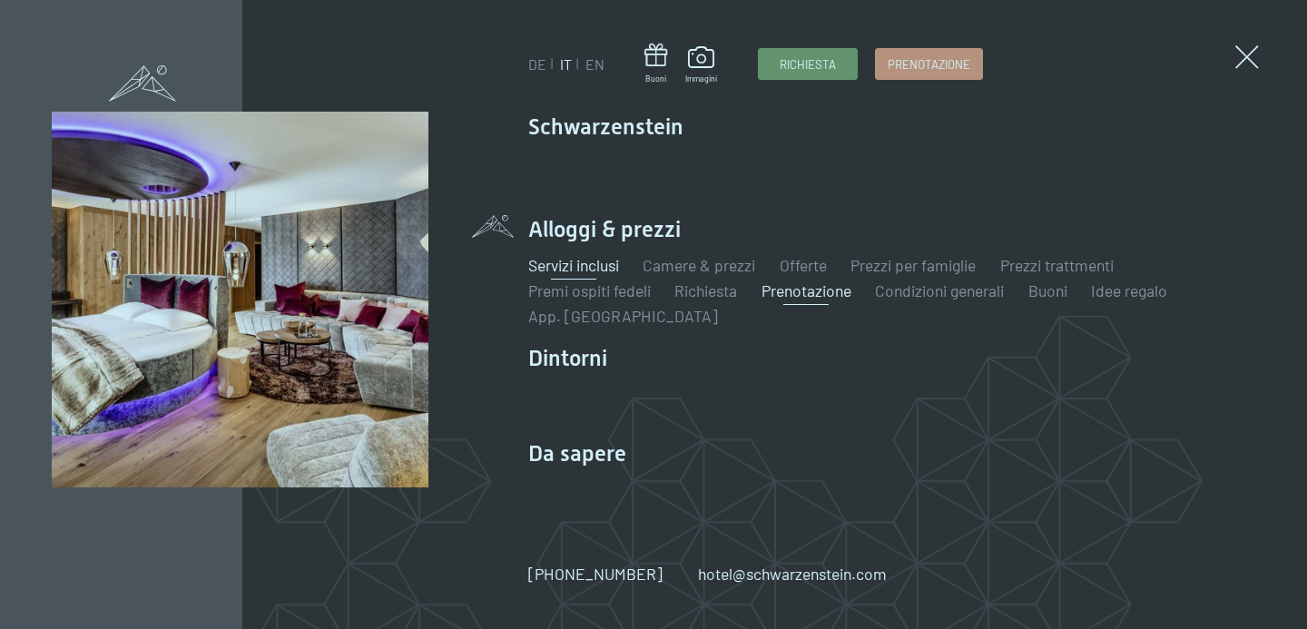
click at [599, 263] on link "Servizi inclusi" at bounding box center [573, 265] width 91 height 20
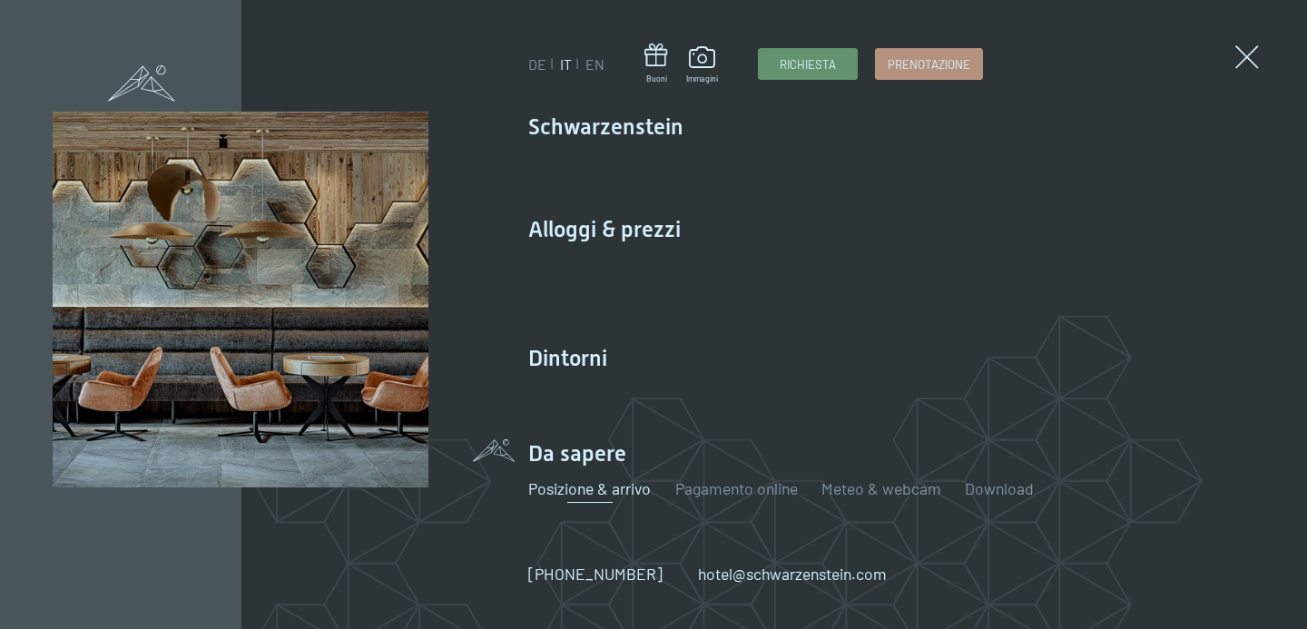
click at [585, 487] on link "Posizione & arrivo" at bounding box center [589, 488] width 123 height 20
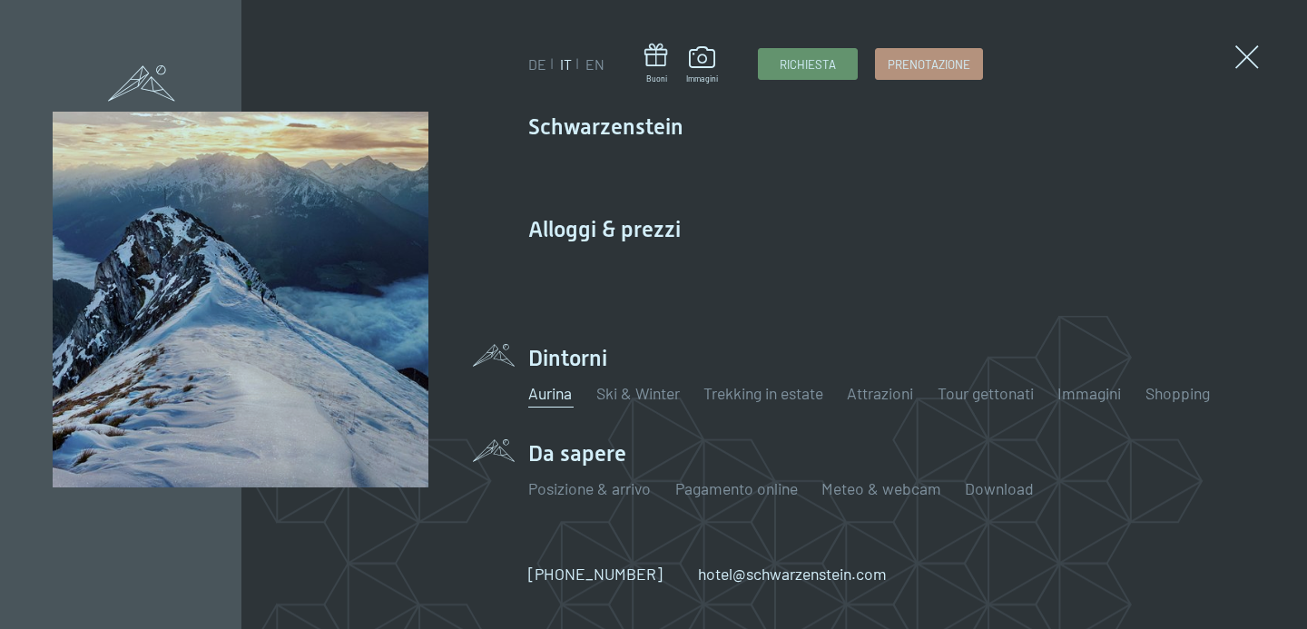
click at [557, 394] on link "Aurina" at bounding box center [550, 393] width 44 height 20
click at [618, 393] on link "Ski & Winter" at bounding box center [638, 393] width 84 height 20
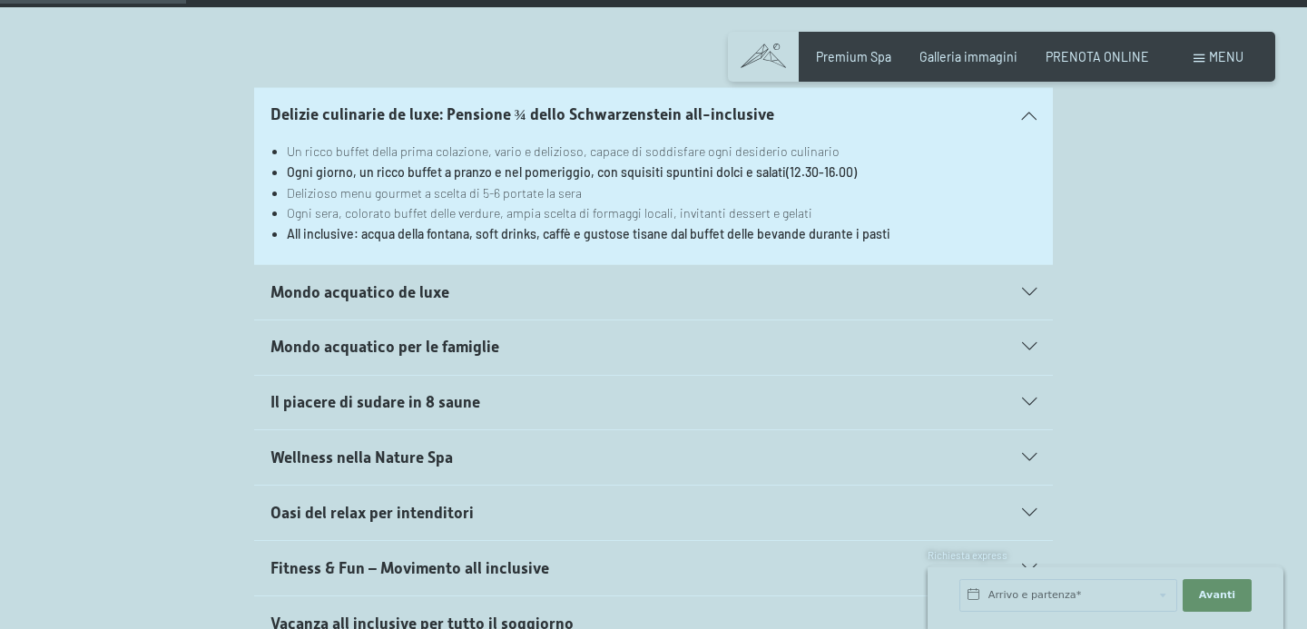
scroll to position [444, 0]
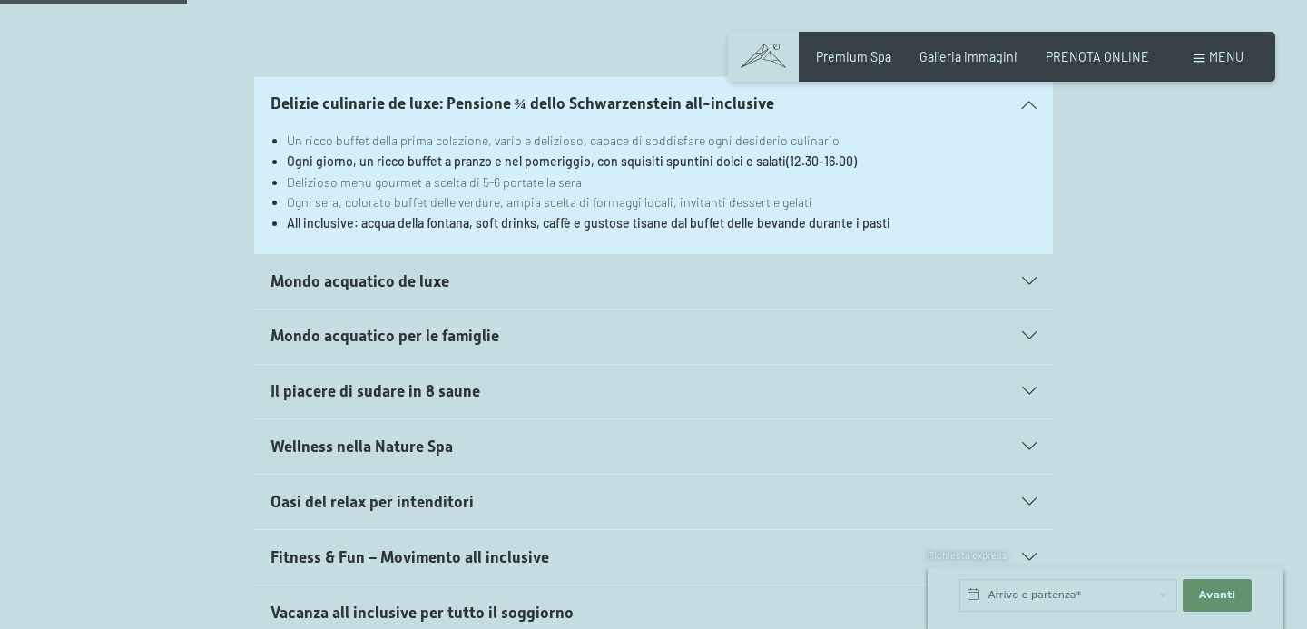
click at [556, 279] on h2 "Mondo acquatico de luxe" at bounding box center [615, 281] width 690 height 23
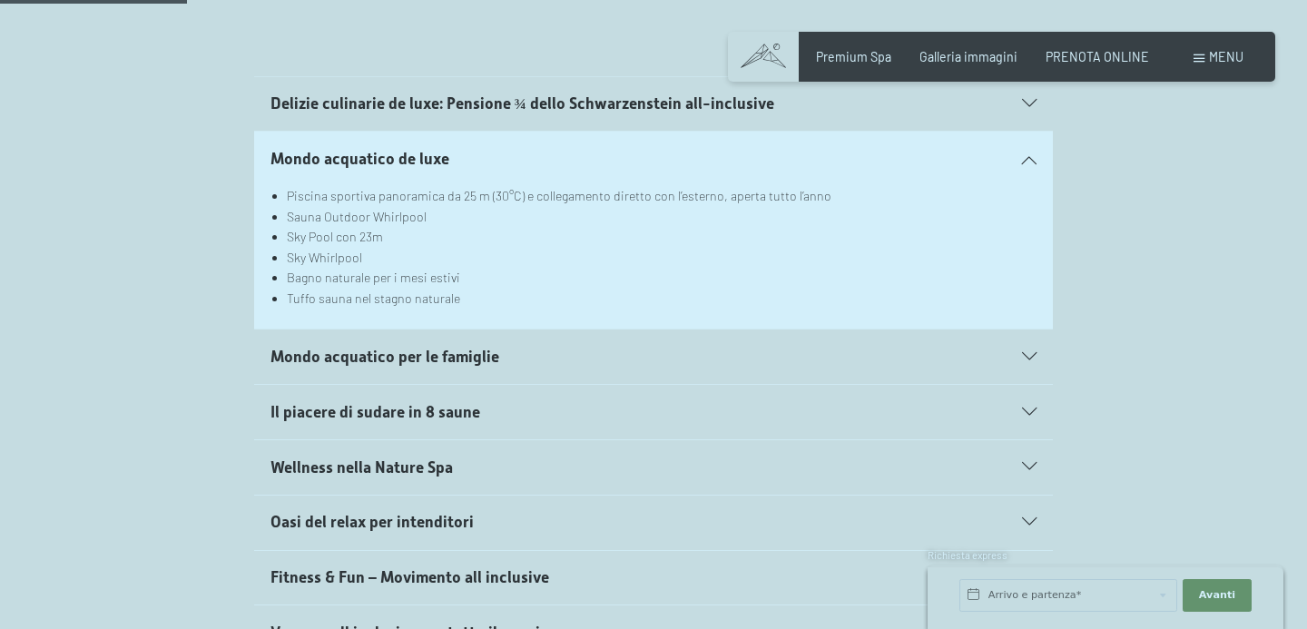
click at [526, 358] on span "Consenso marketing*" at bounding box center [545, 367] width 137 height 18
click at [468, 358] on input "Consenso marketing*" at bounding box center [459, 367] width 18 height 18
checkbox input "false"
click at [490, 356] on span "Mondo acquatico per le famiglie" at bounding box center [384, 357] width 229 height 18
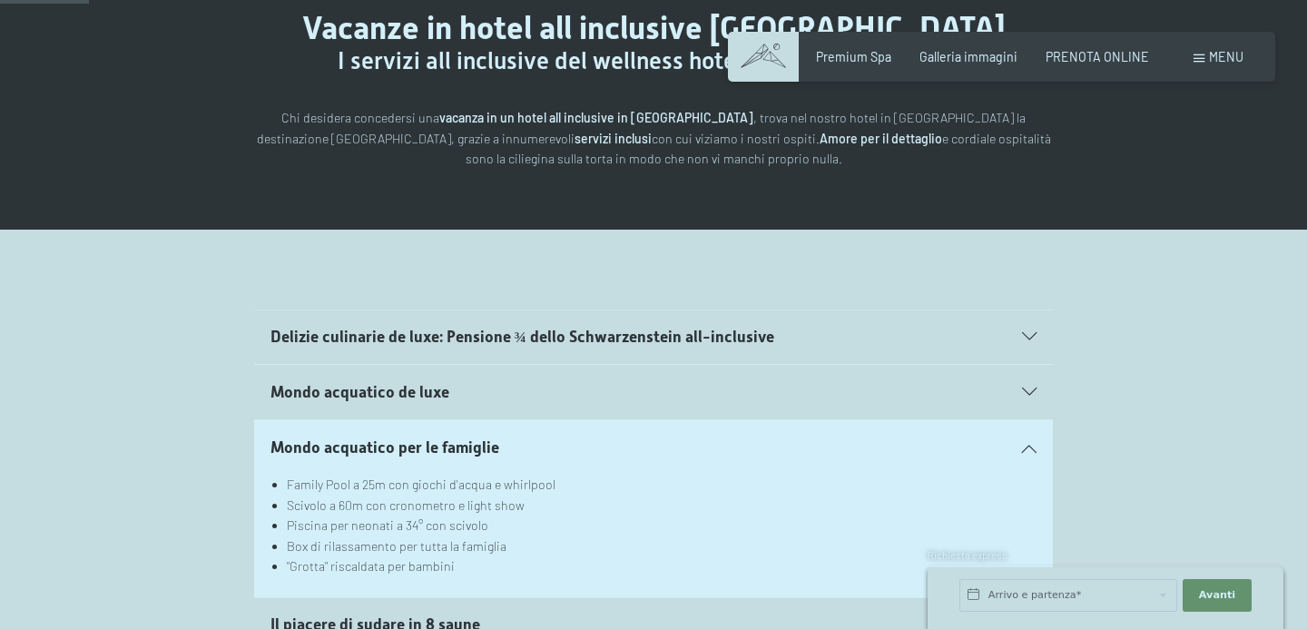
scroll to position [207, 0]
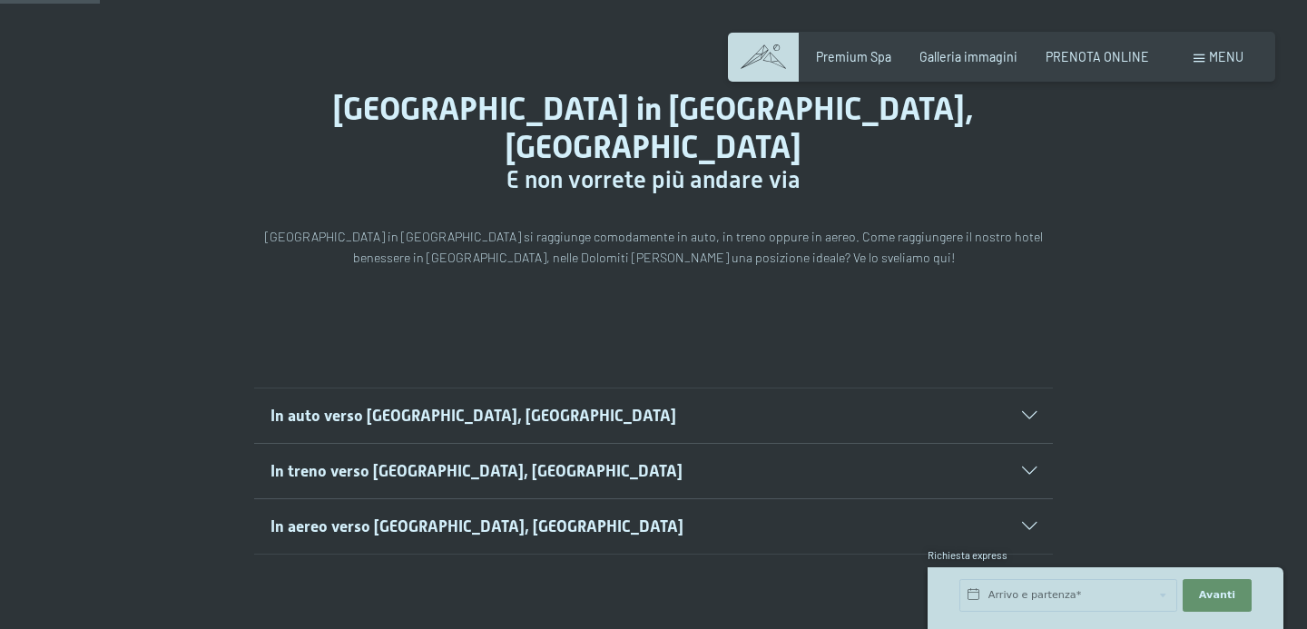
scroll to position [138, 0]
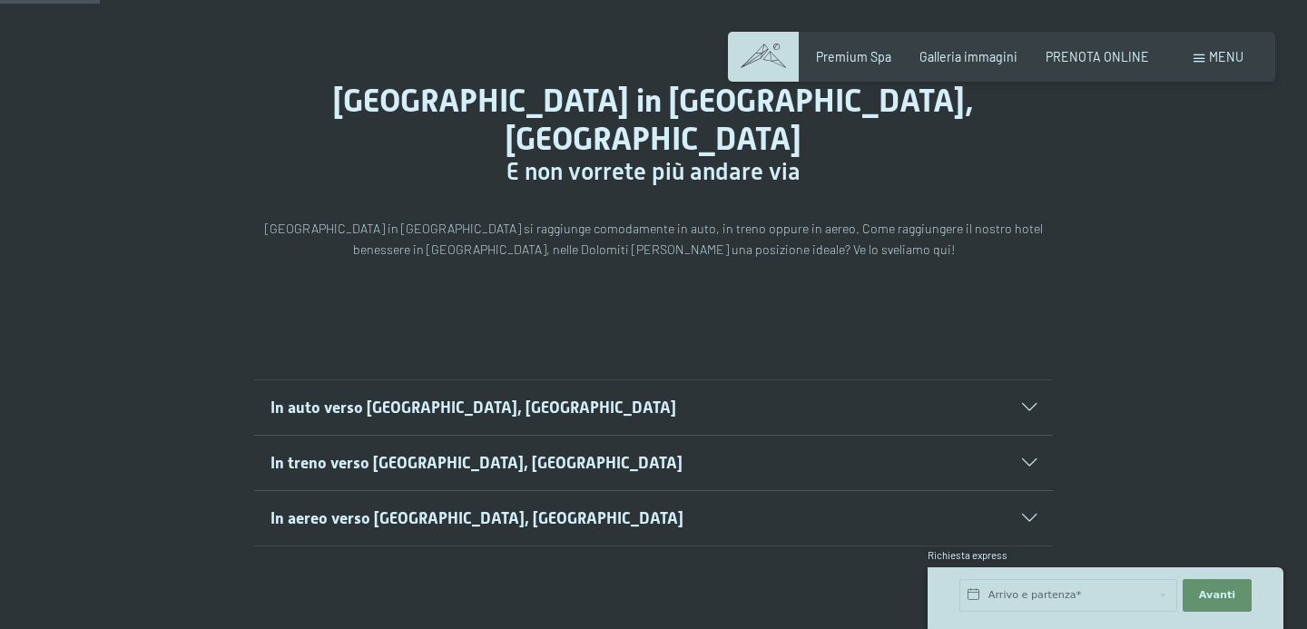
click at [425, 398] on span "In auto verso [GEOGRAPHIC_DATA], [GEOGRAPHIC_DATA]" at bounding box center [473, 407] width 406 height 18
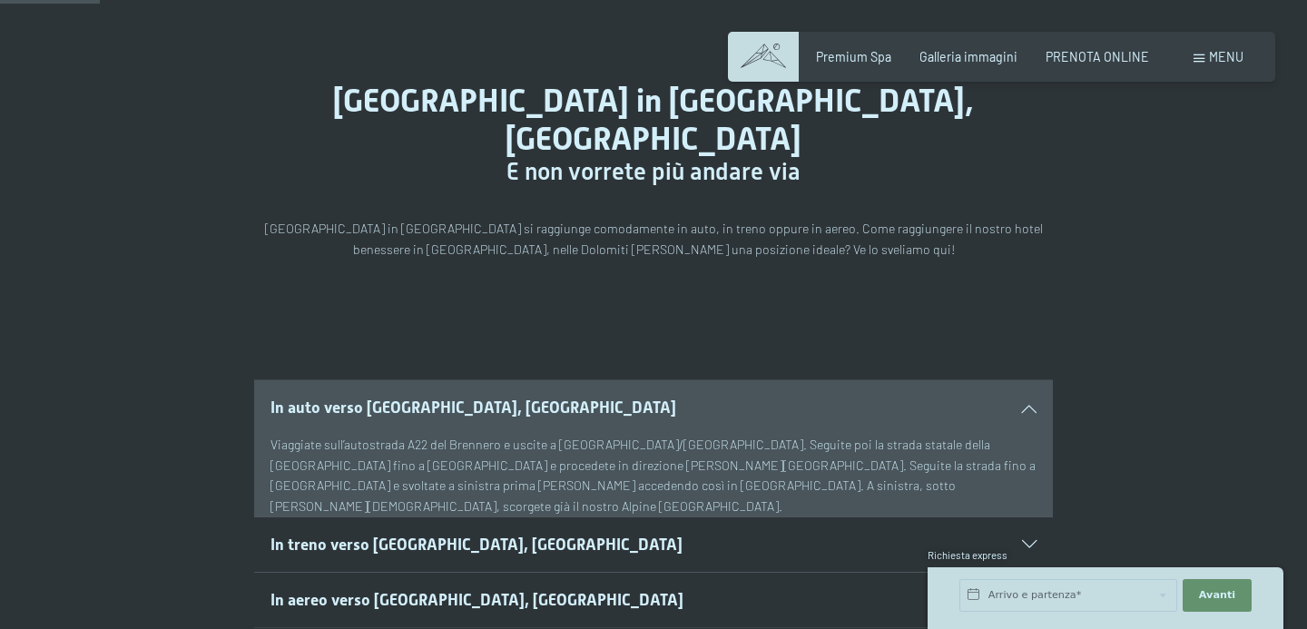
scroll to position [0, 0]
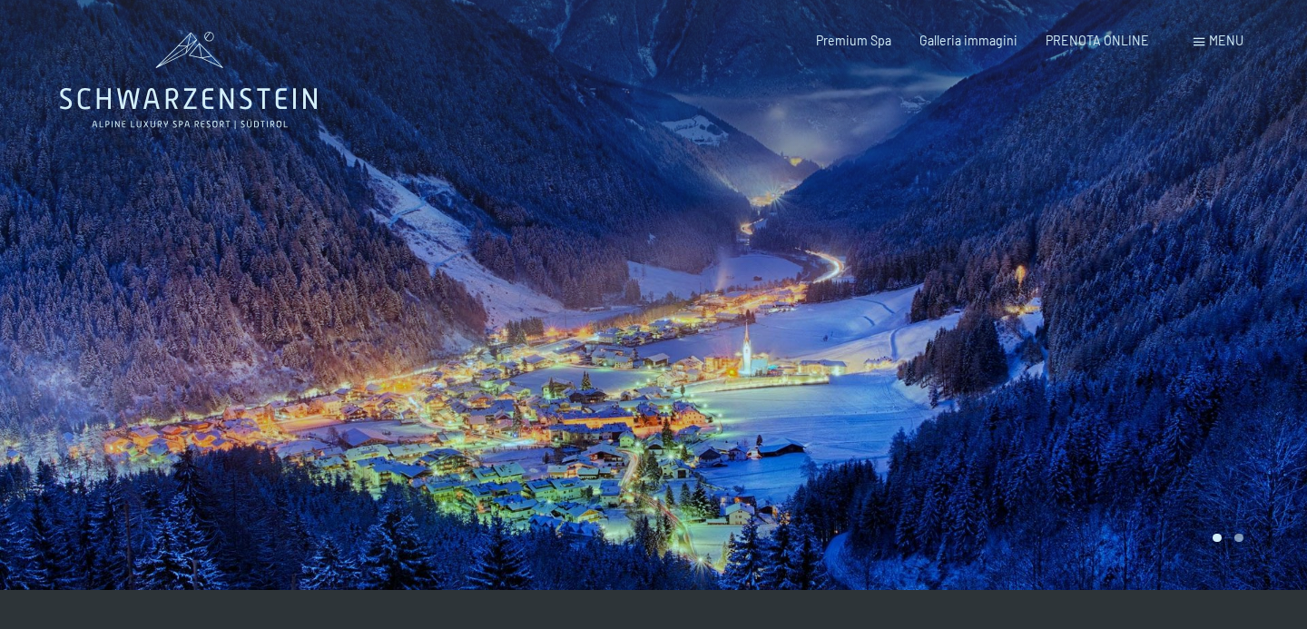
click at [674, 371] on div at bounding box center [981, 295] width 654 height 590
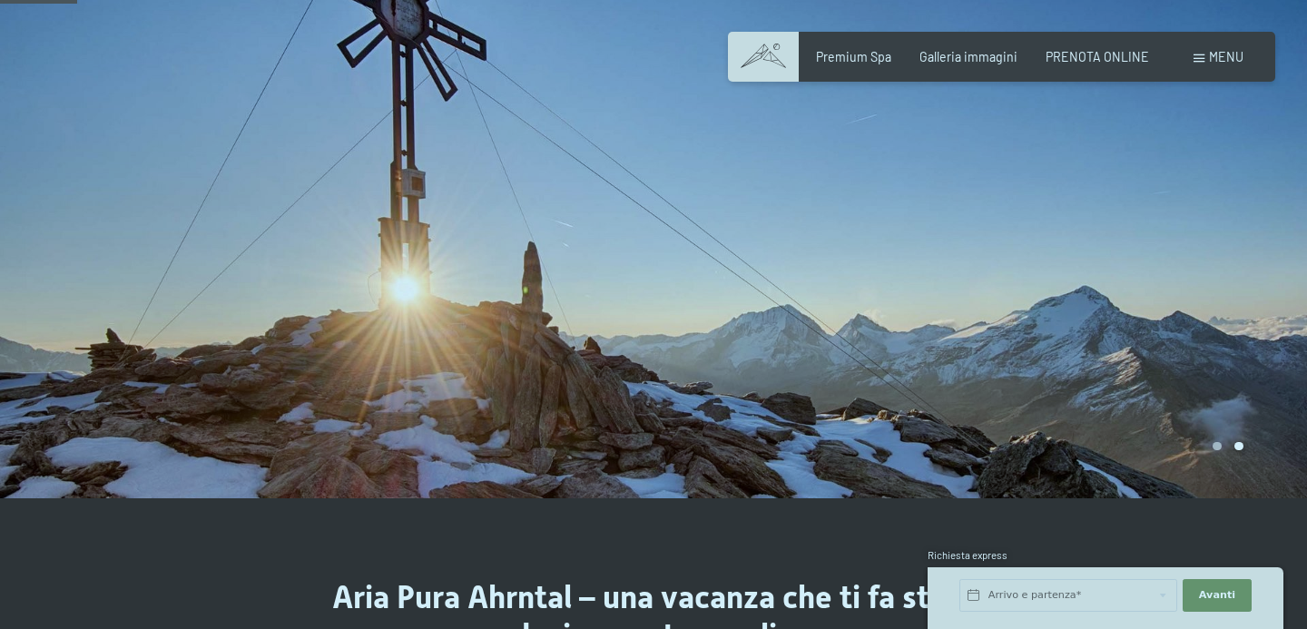
scroll to position [594, 0]
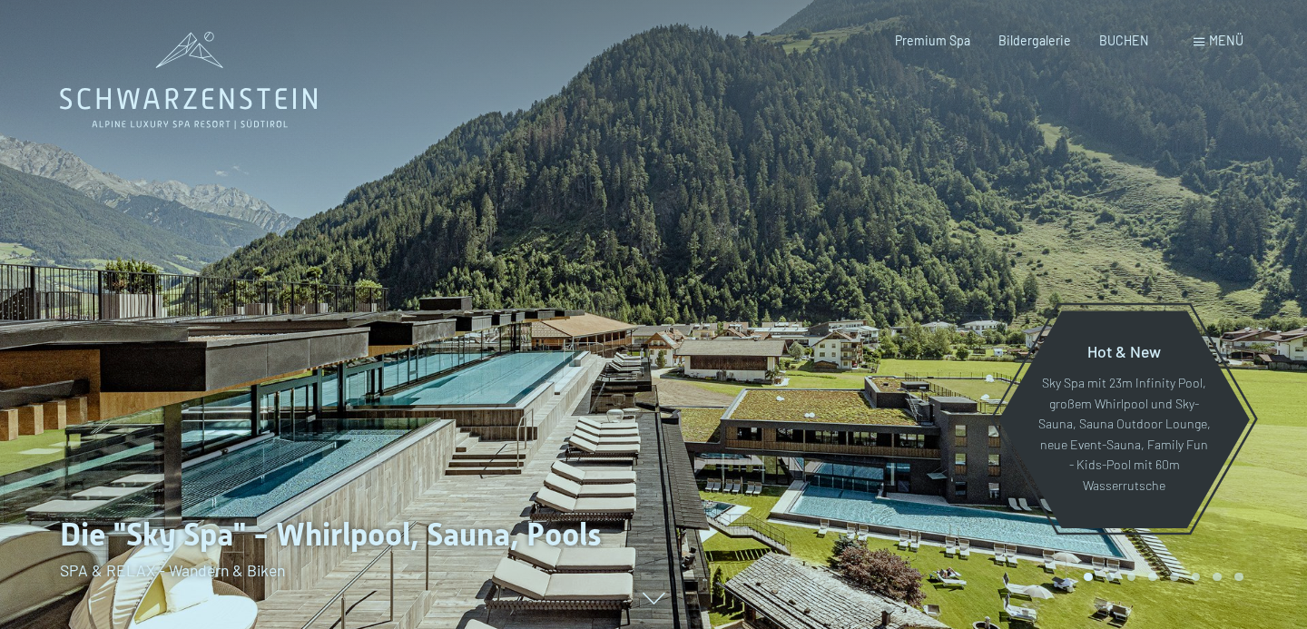
click at [1204, 48] on div "Menü" at bounding box center [1219, 41] width 50 height 18
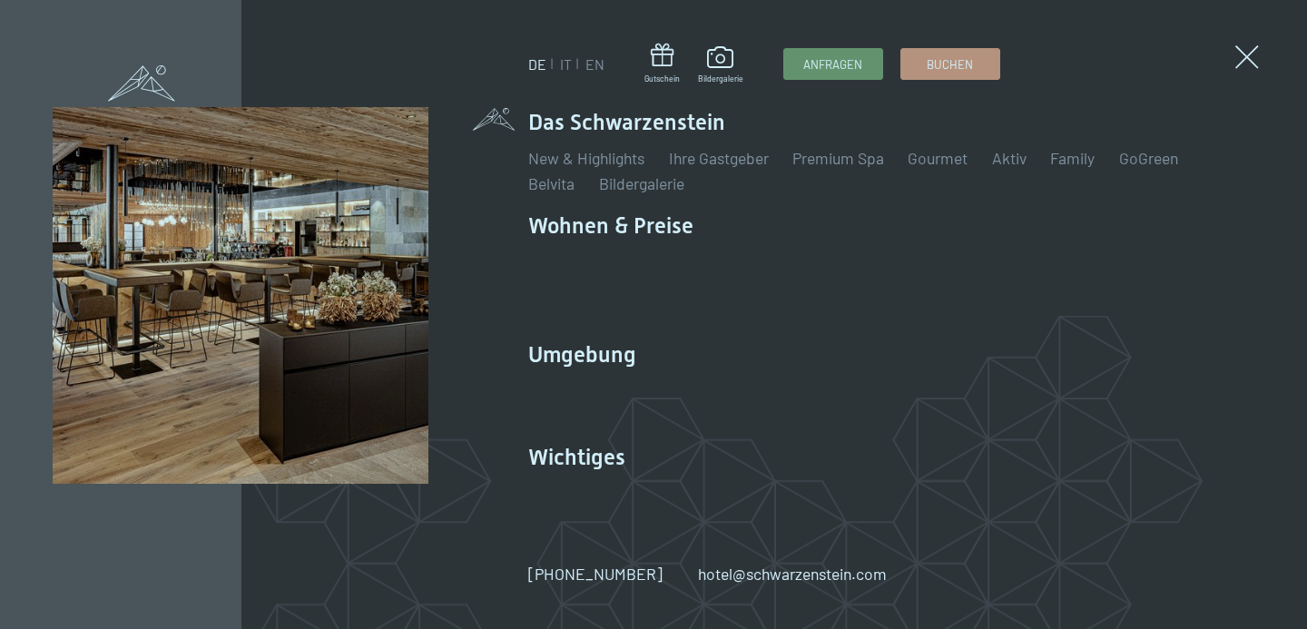
click at [558, 66] on ul "DE IT EN" at bounding box center [566, 64] width 76 height 20
click at [564, 66] on link "IT" at bounding box center [566, 63] width 12 height 17
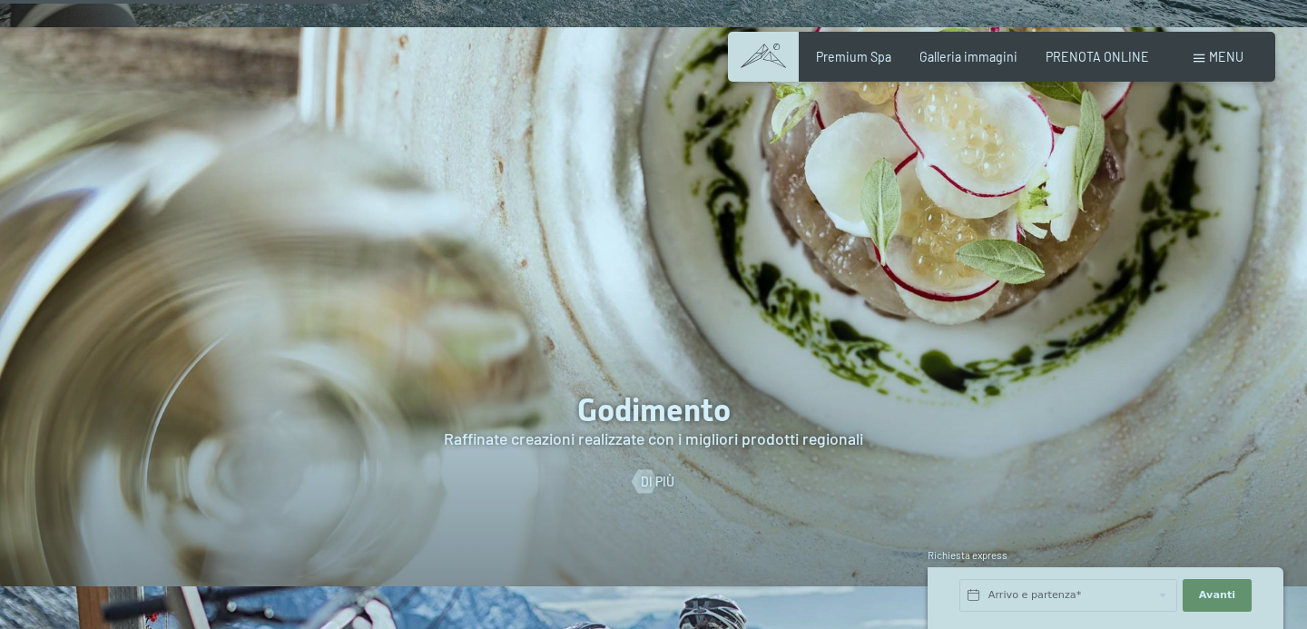
scroll to position [2657, 0]
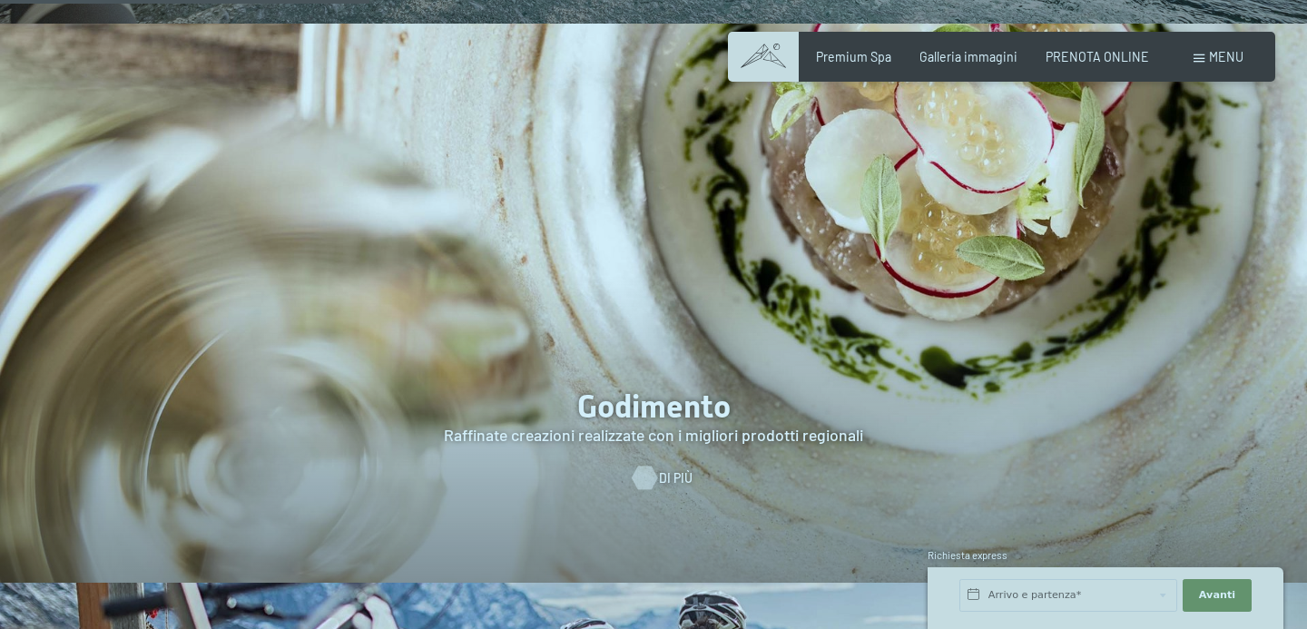
click at [652, 466] on div at bounding box center [645, 478] width 14 height 24
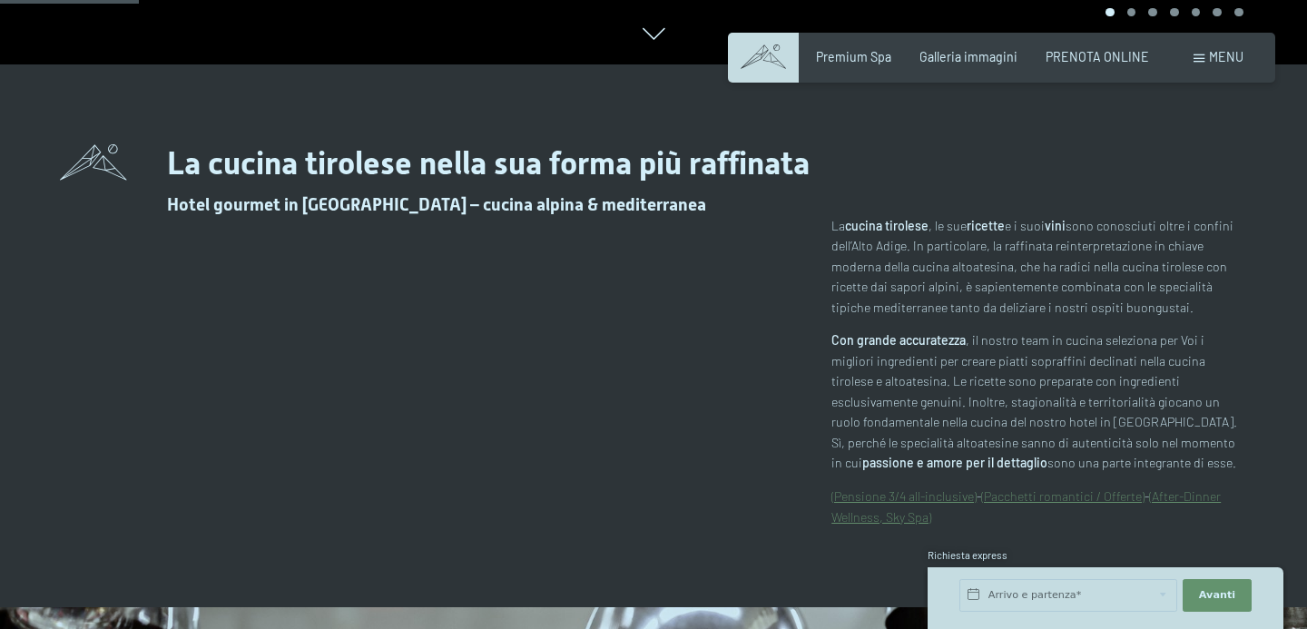
scroll to position [565, 0]
click at [869, 497] on link "(Pensione 3/4 all-inclusive)" at bounding box center [903, 494] width 145 height 15
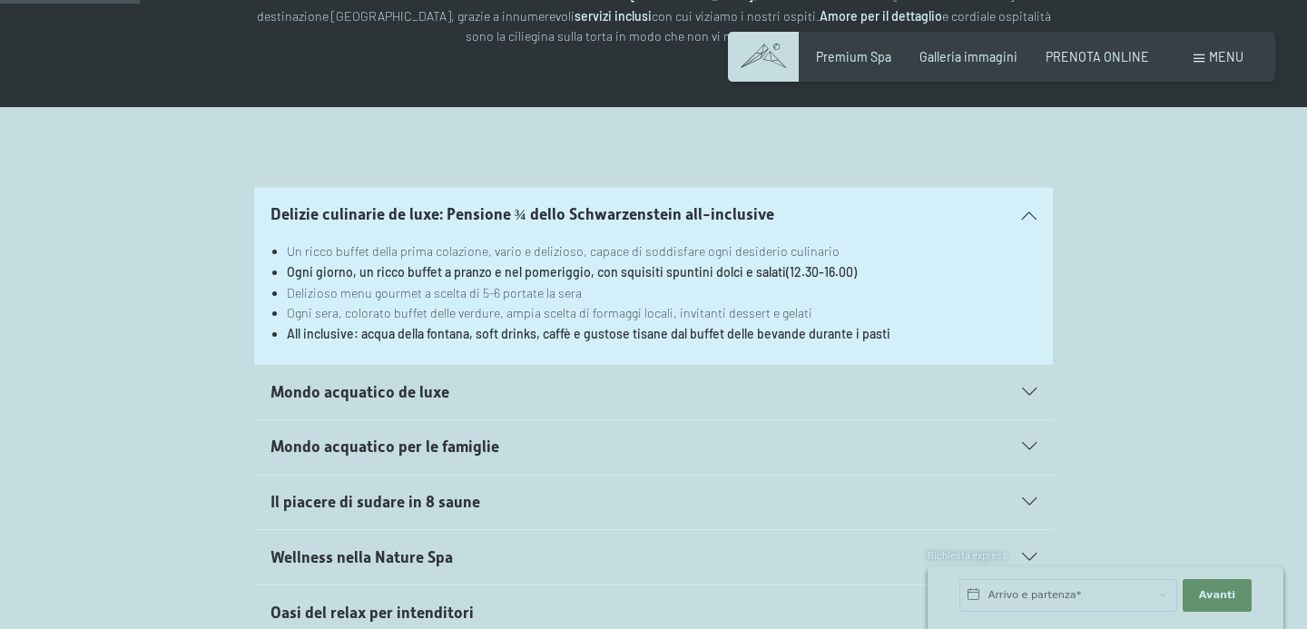
click at [536, 385] on h2 "Mondo acquatico de luxe" at bounding box center [615, 392] width 690 height 23
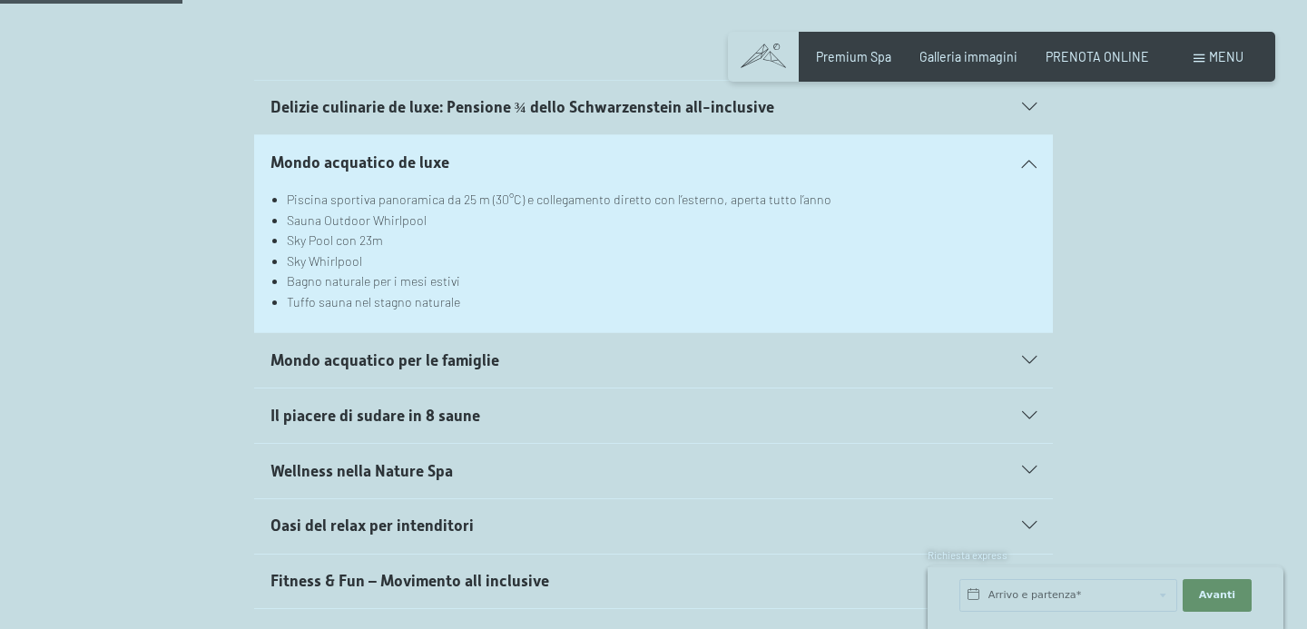
scroll to position [451, 0]
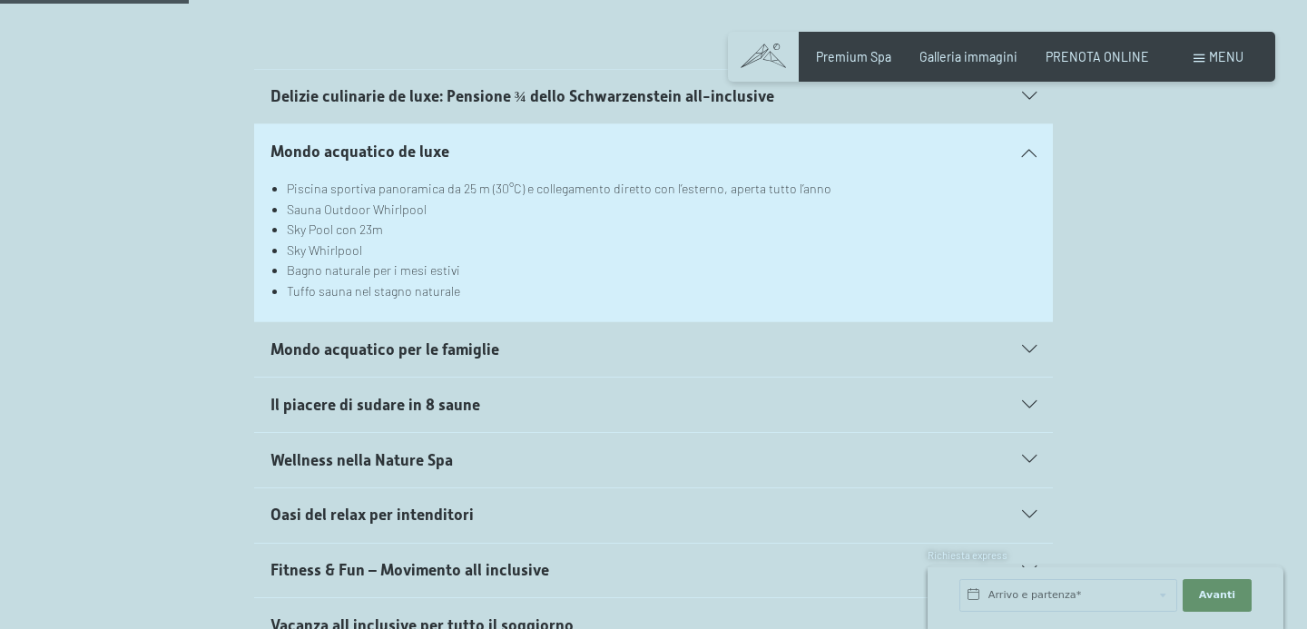
click at [299, 350] on span "Mondo acquatico per le famiglie" at bounding box center [384, 349] width 229 height 18
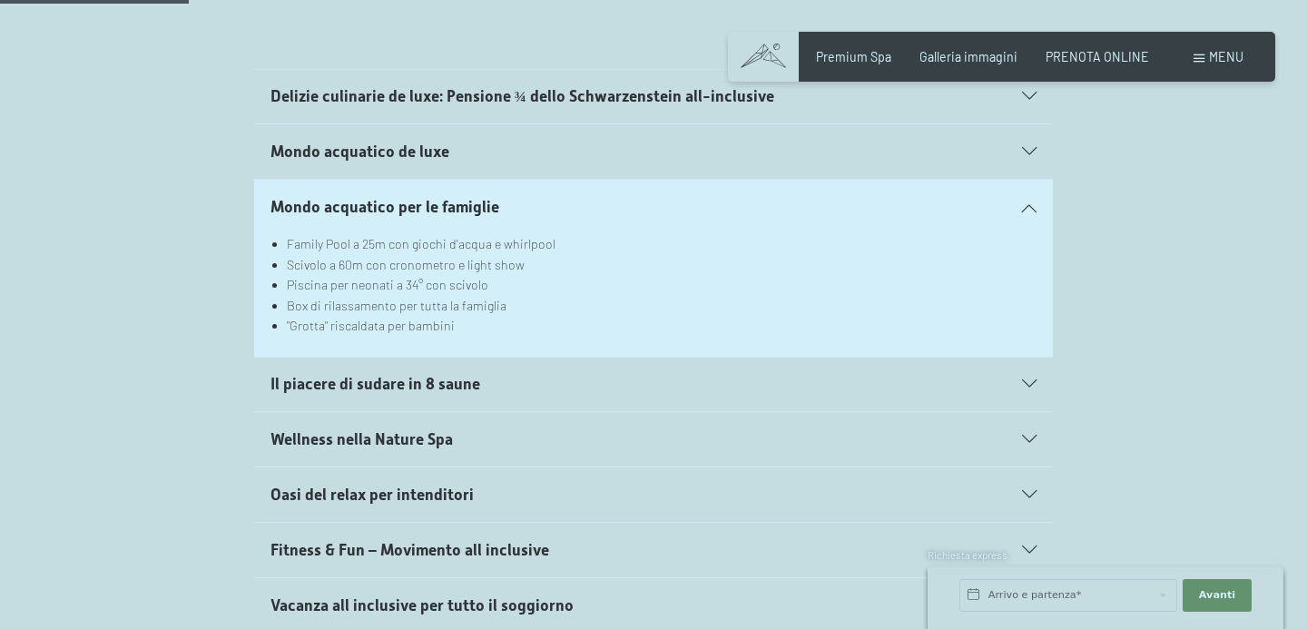
click at [320, 378] on span "Il piacere di sudare in 8 saune" at bounding box center [375, 384] width 210 height 18
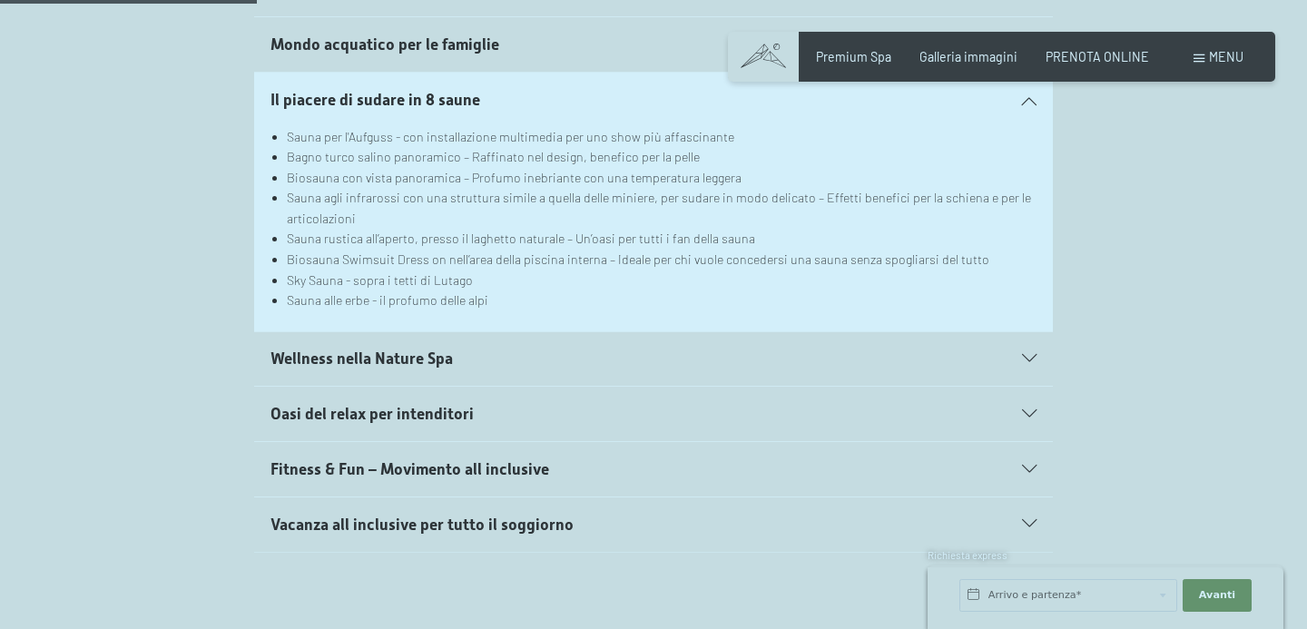
scroll to position [628, 0]
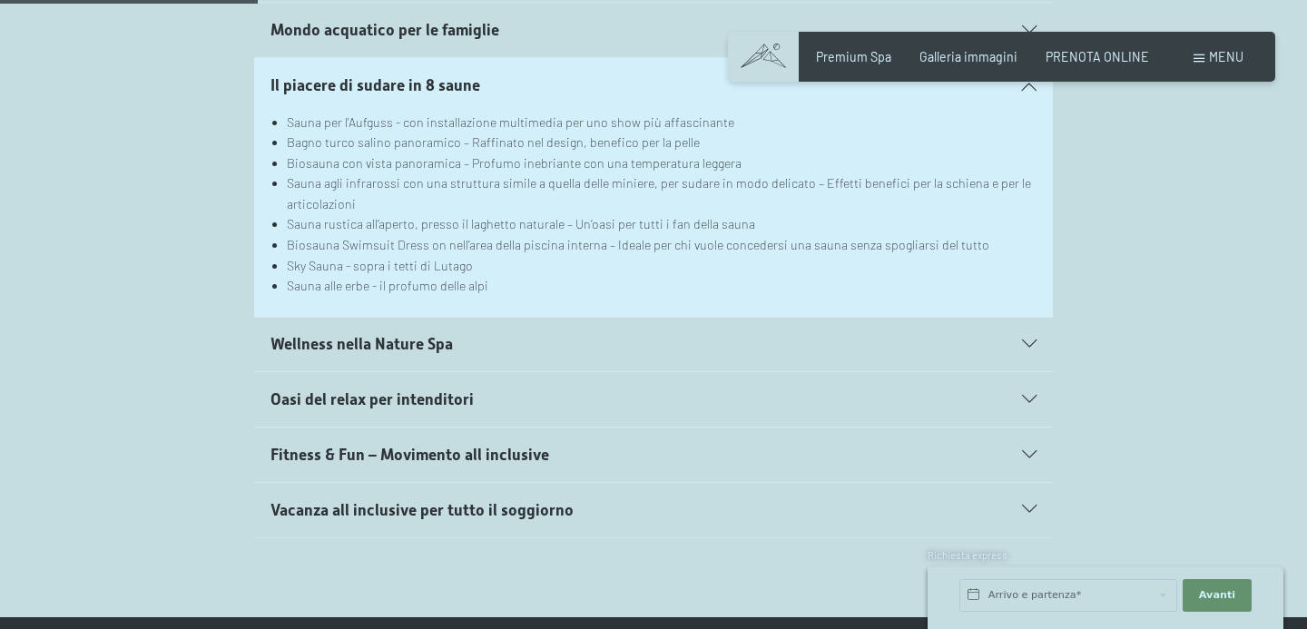
click at [303, 349] on span "Wellness nella Nature Spa" at bounding box center [361, 344] width 182 height 18
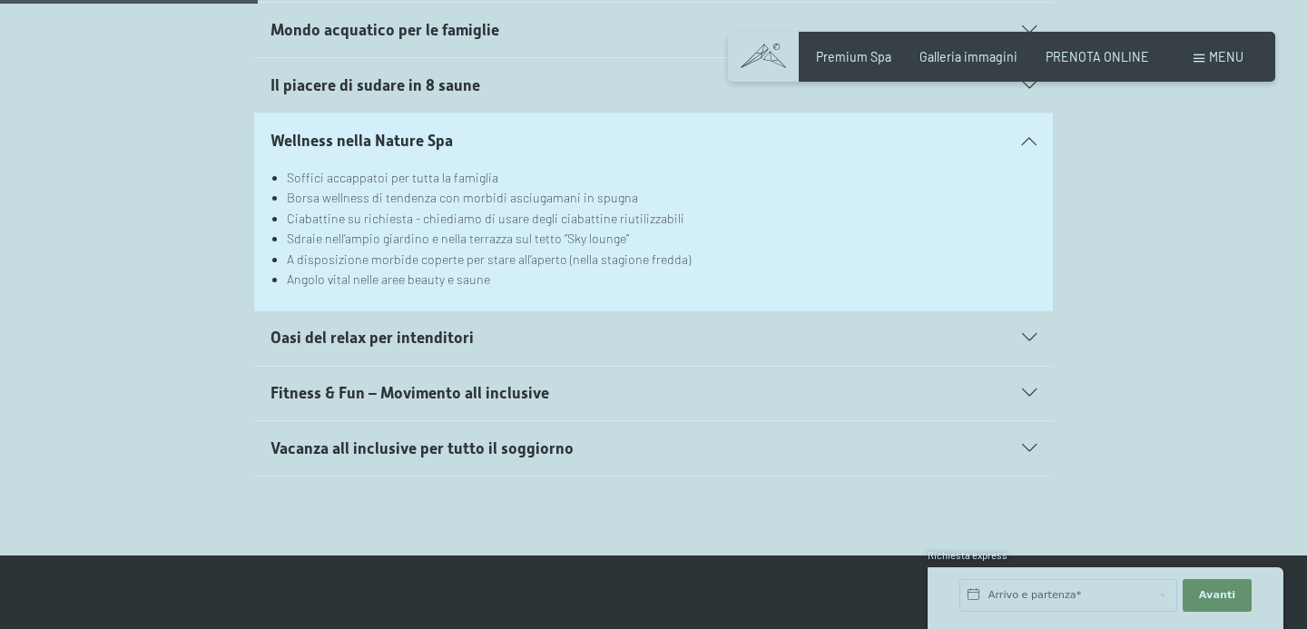
click at [304, 335] on span "Oasi del relax per intenditori" at bounding box center [371, 338] width 203 height 18
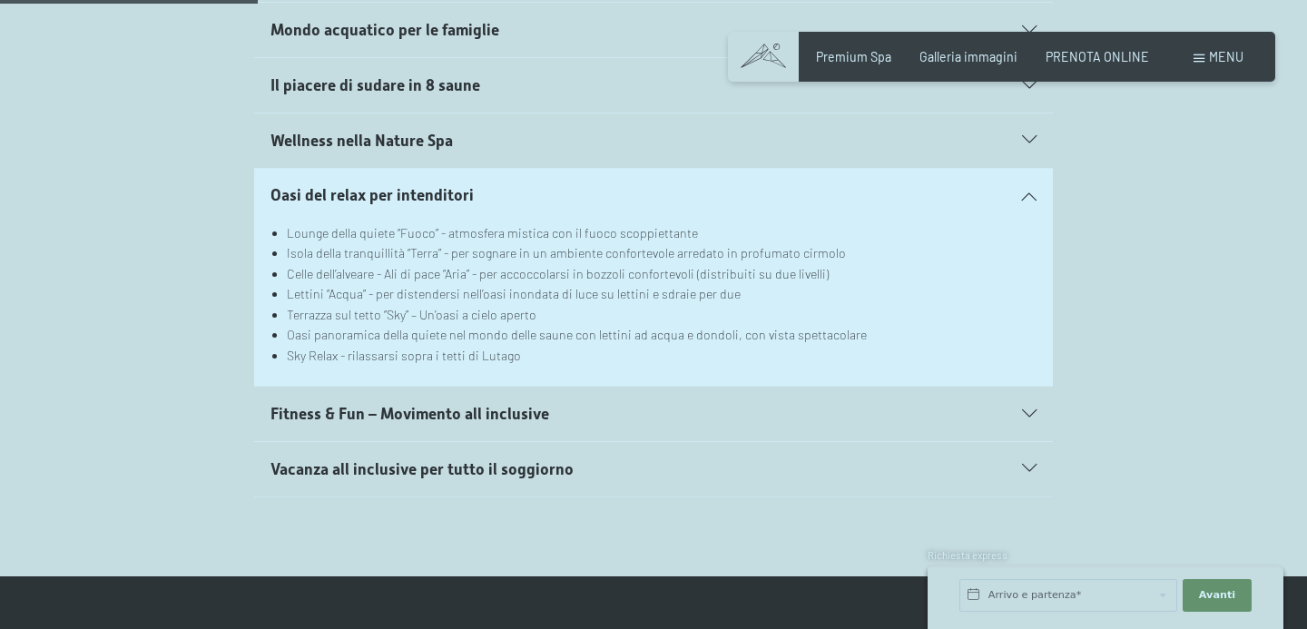
click at [326, 466] on span "Vacanza all inclusive per tutto il soggiorno" at bounding box center [421, 469] width 303 height 18
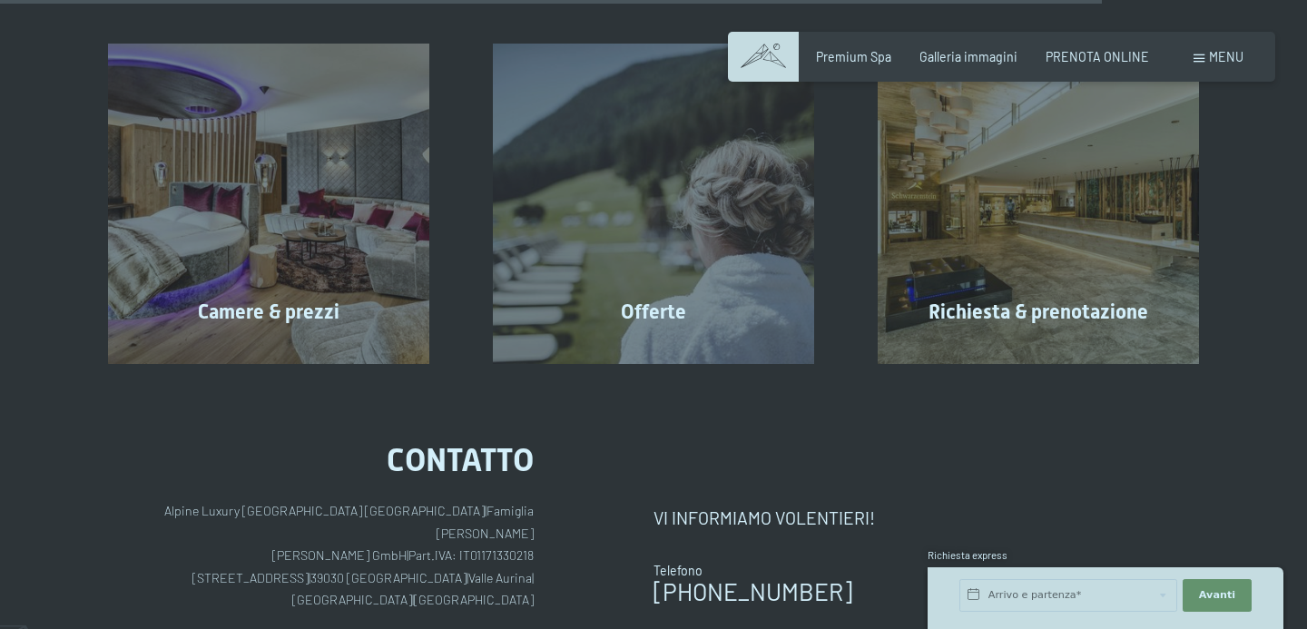
scroll to position [2681, 0]
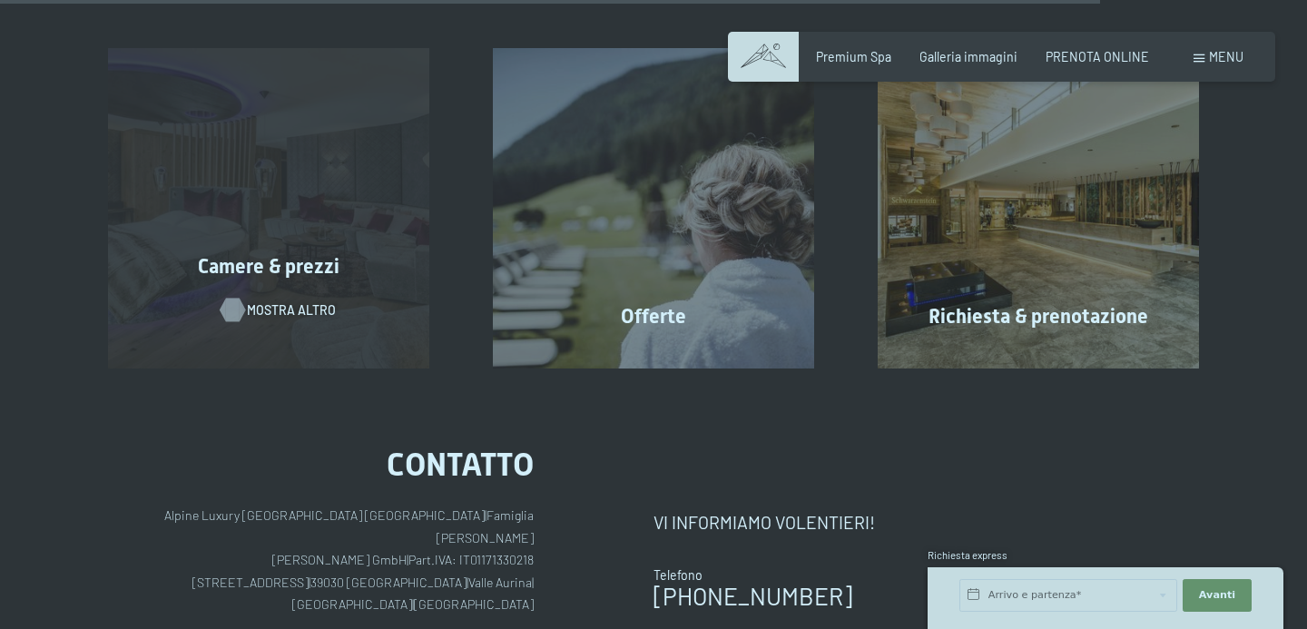
click at [239, 307] on div at bounding box center [232, 310] width 14 height 24
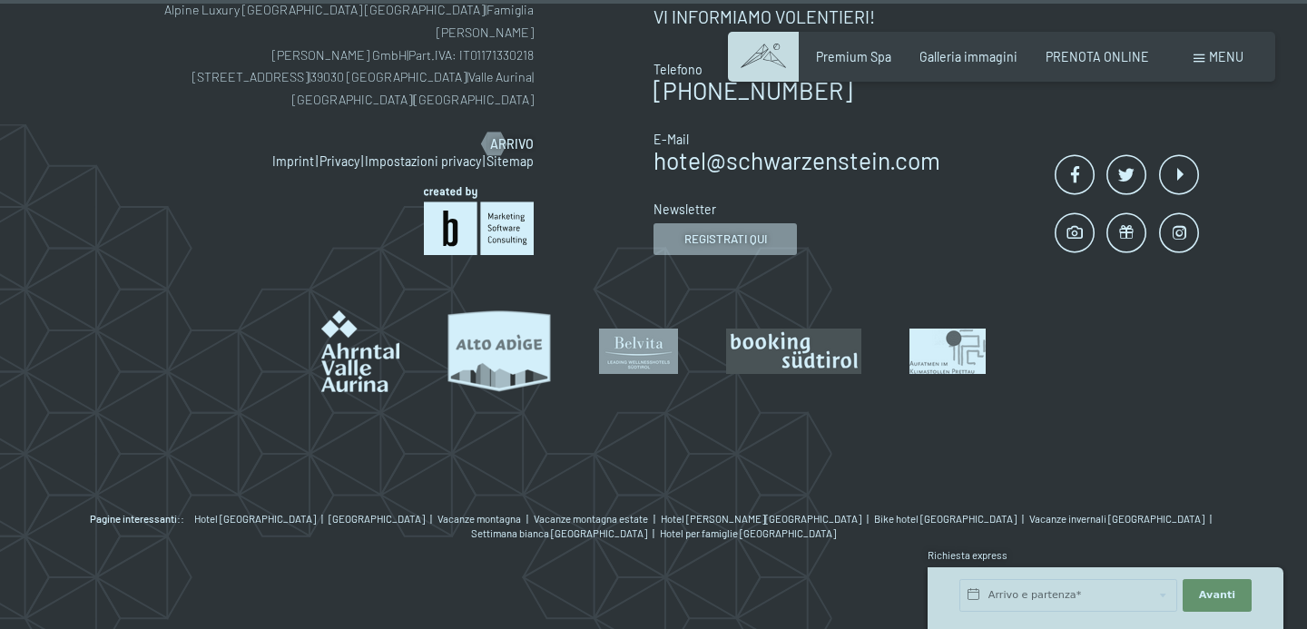
scroll to position [5203, 0]
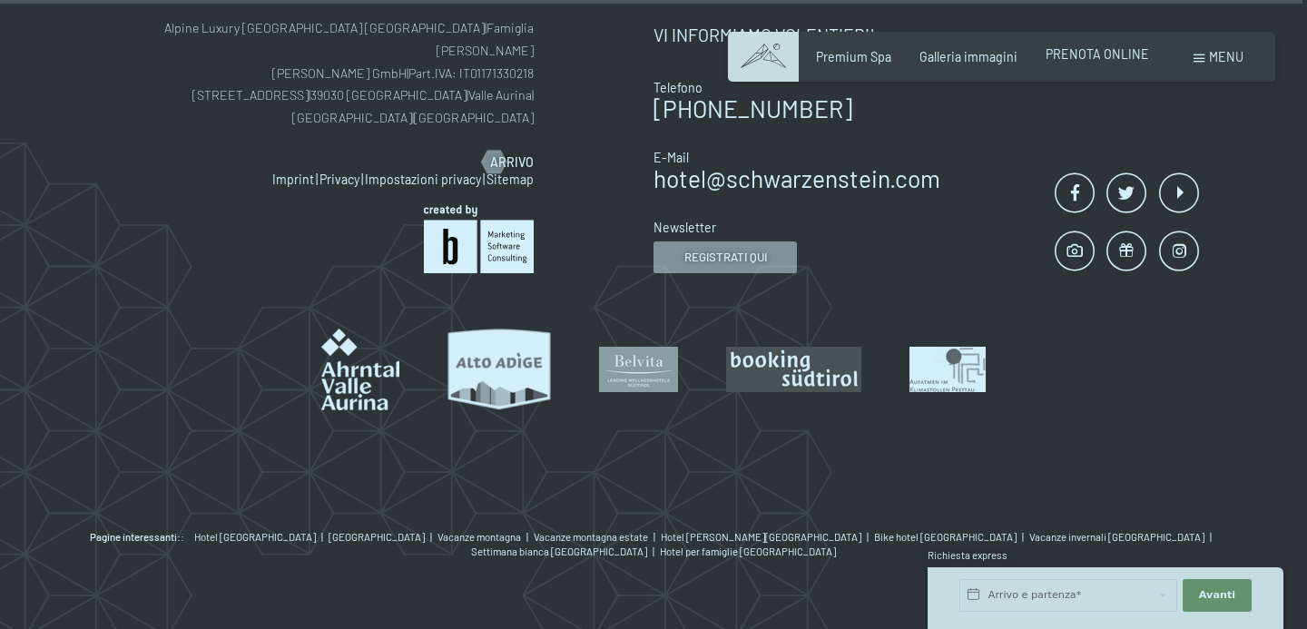
click at [1089, 59] on span "PRENOTA ONLINE" at bounding box center [1097, 53] width 103 height 15
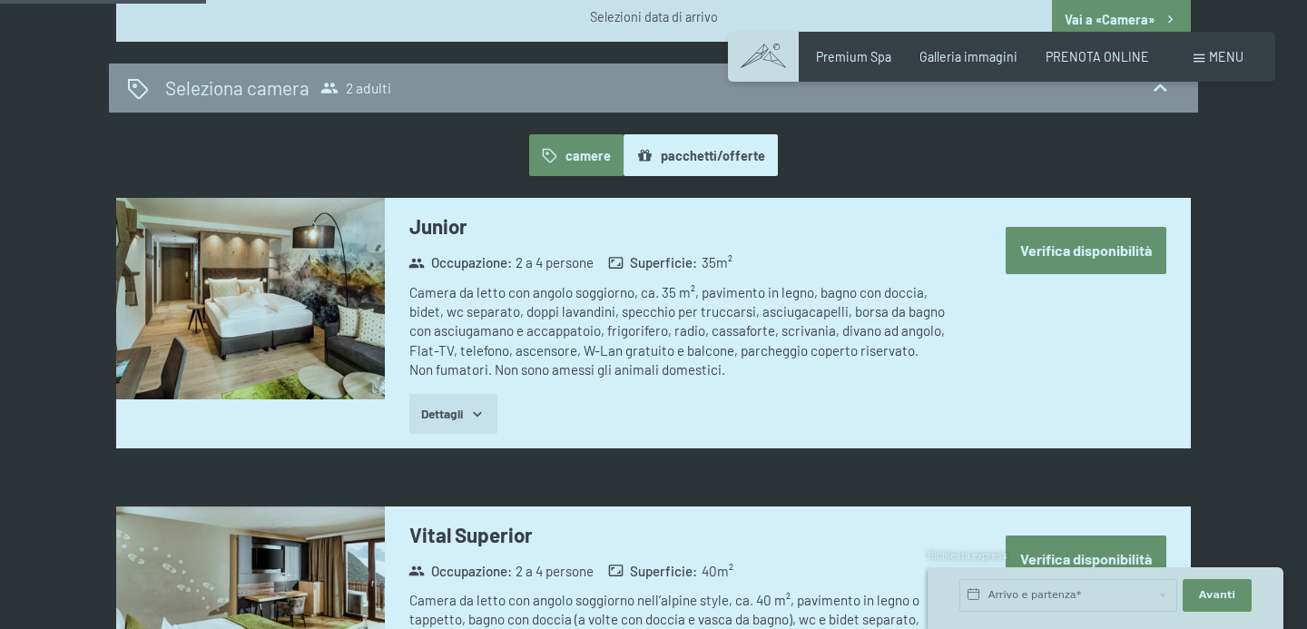
scroll to position [967, 0]
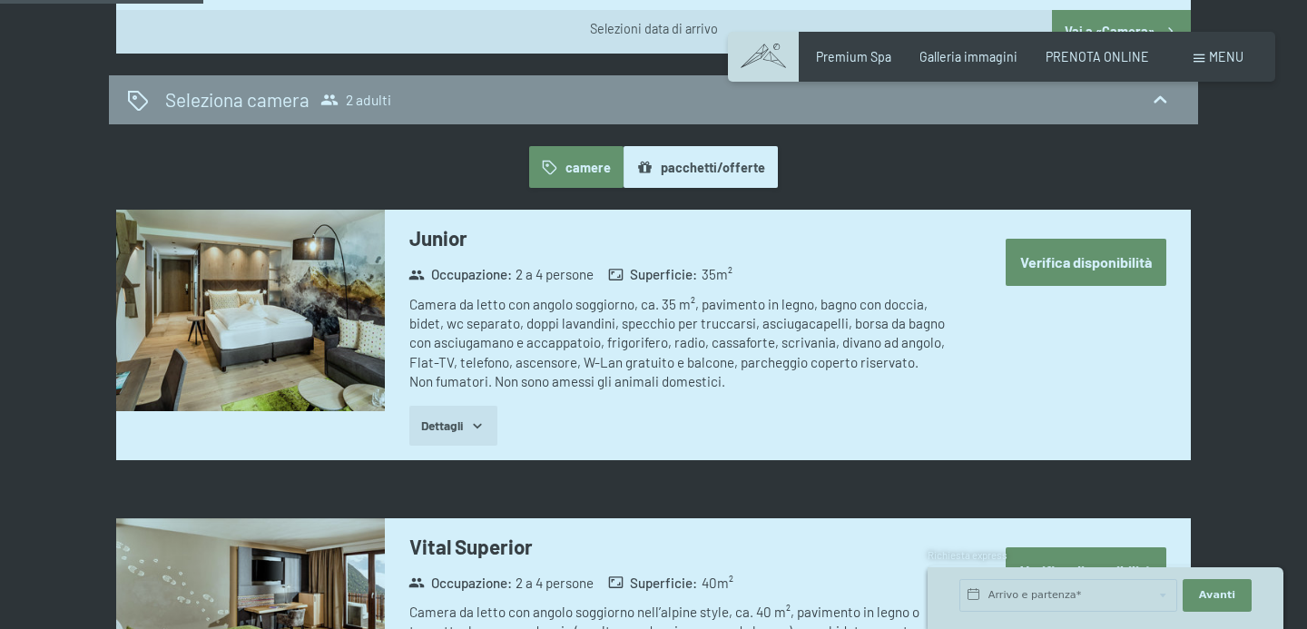
click at [596, 346] on div "Camera da letto con angolo soggiorno, ca. 35 m², pavimento in legno, bagno con …" at bounding box center [679, 343] width 540 height 96
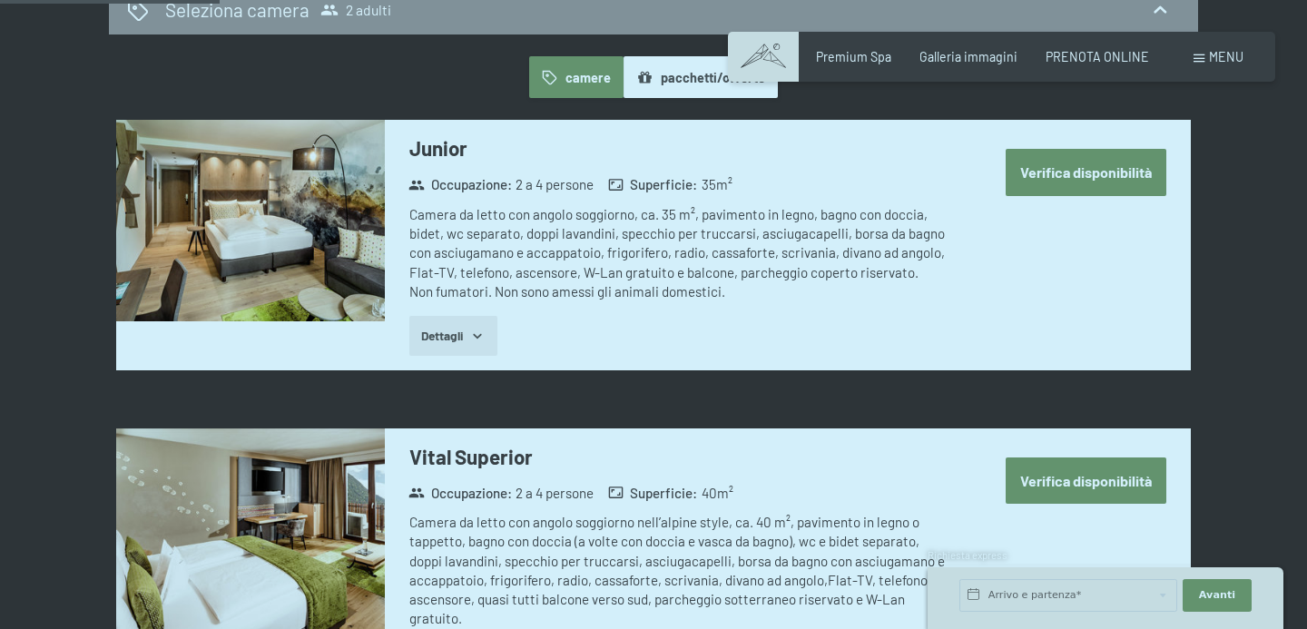
scroll to position [1041, 0]
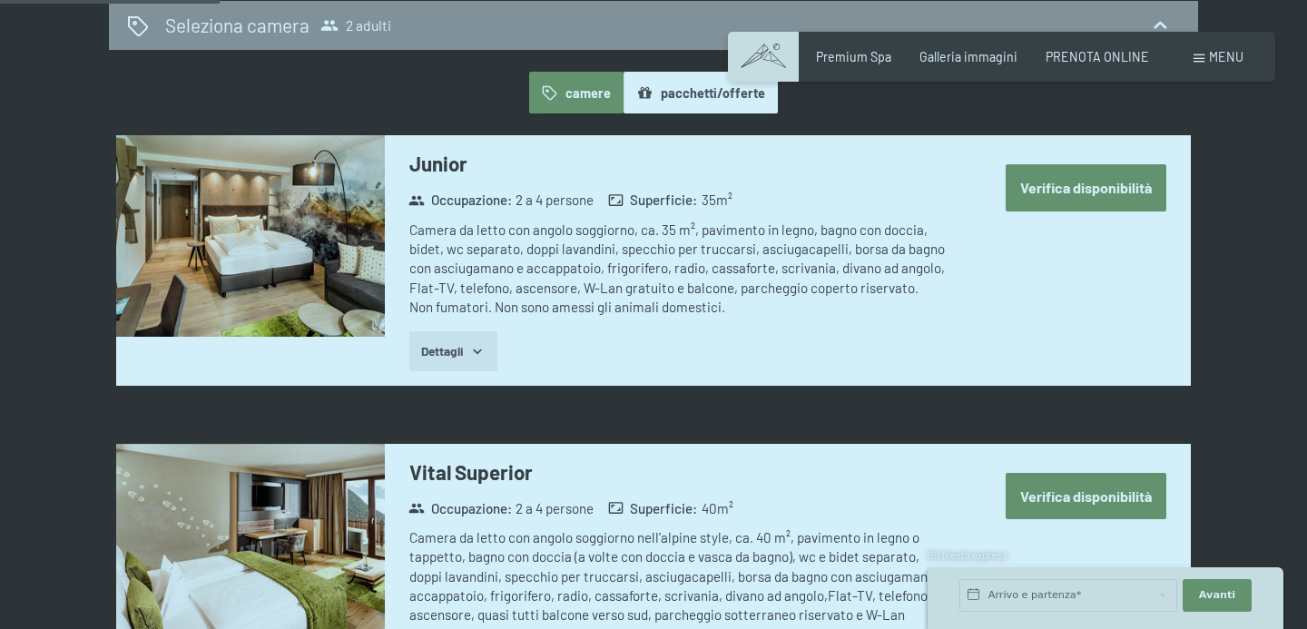
click at [472, 358] on label "Consenso marketing*" at bounding box center [541, 367] width 146 height 18
click at [468, 358] on input "Consenso marketing*" at bounding box center [459, 367] width 18 height 18
checkbox input "false"
click at [1048, 184] on button "Verifica disponibilità" at bounding box center [1086, 187] width 161 height 46
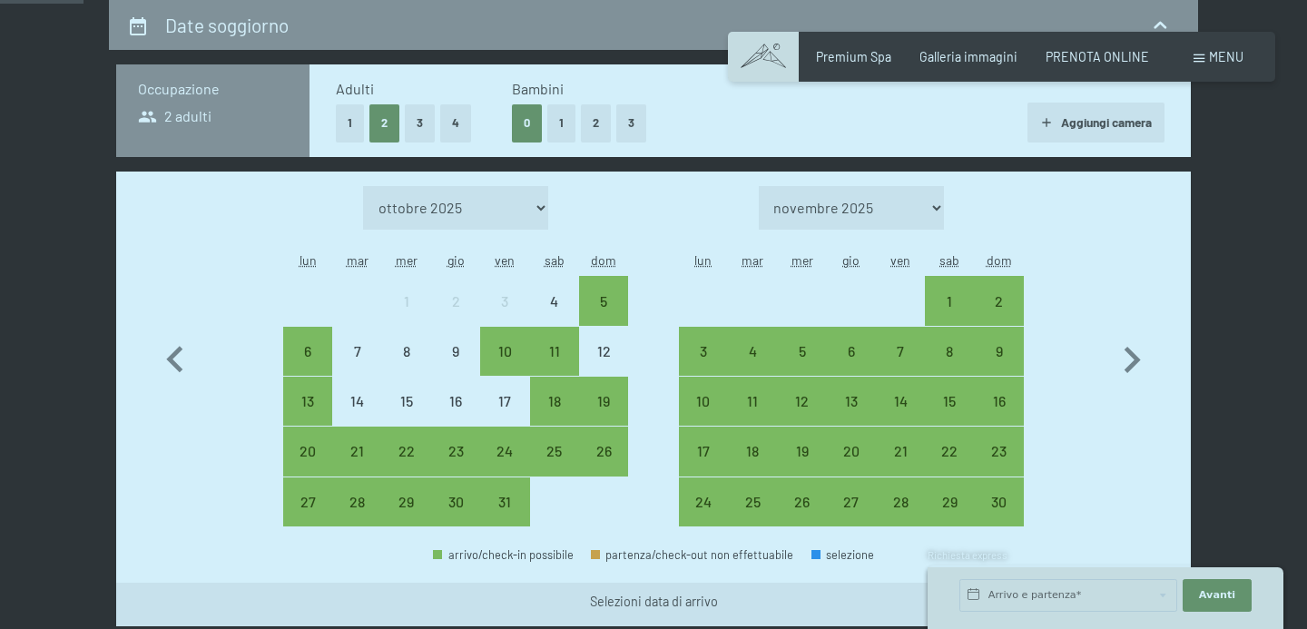
click at [565, 123] on button "1" at bounding box center [561, 122] width 28 height 37
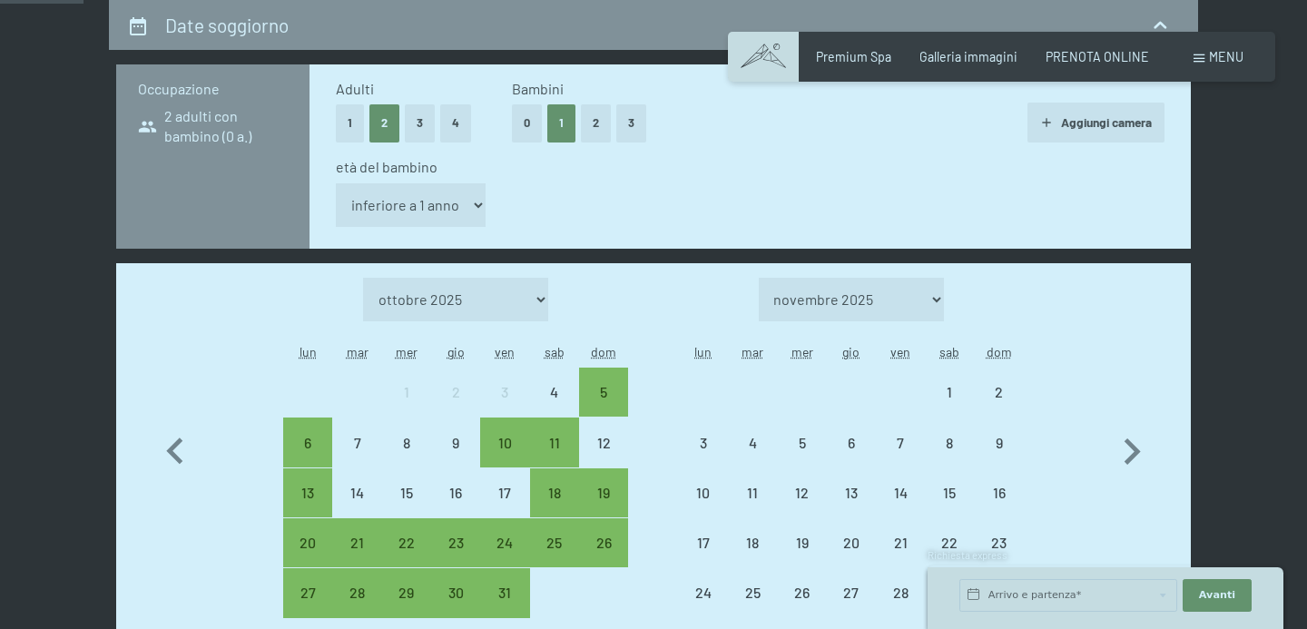
click at [431, 204] on select "inferiore a 1 anno 1 anno 2 anni 3 anni 4 anni 5 anni 6 anni 7 anni 8 anni 9 an…" at bounding box center [411, 205] width 150 height 44
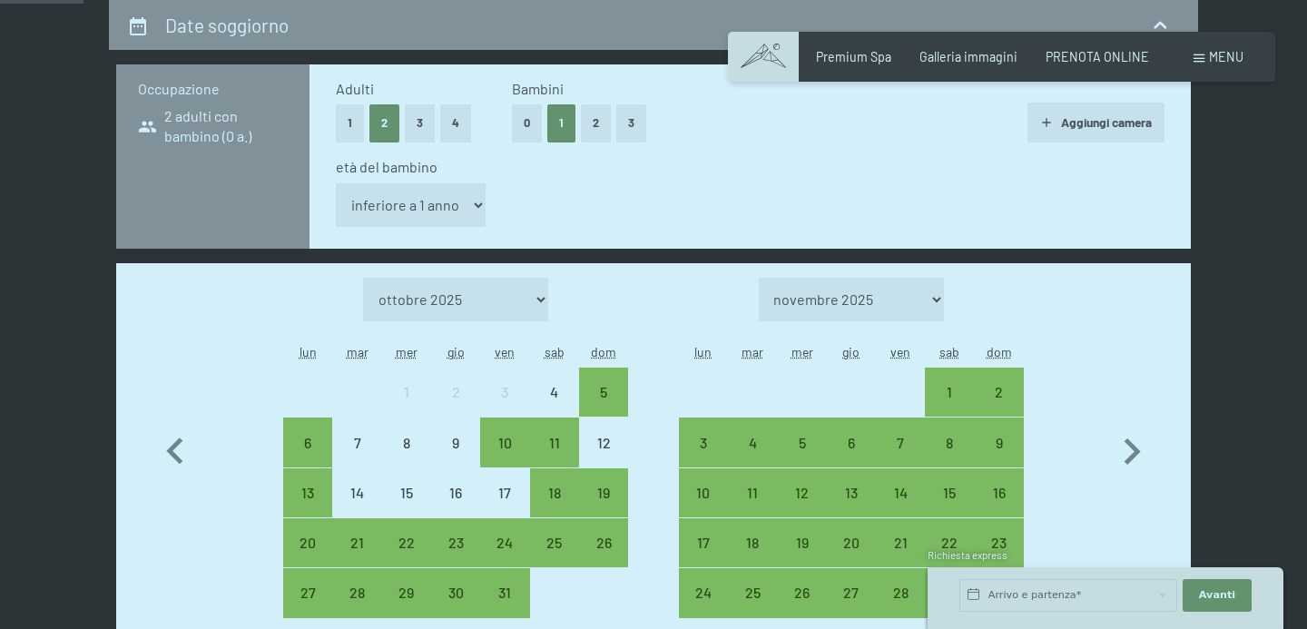
select select "8"
click at [1075, 125] on button "Aggiungi camera" at bounding box center [1095, 123] width 137 height 40
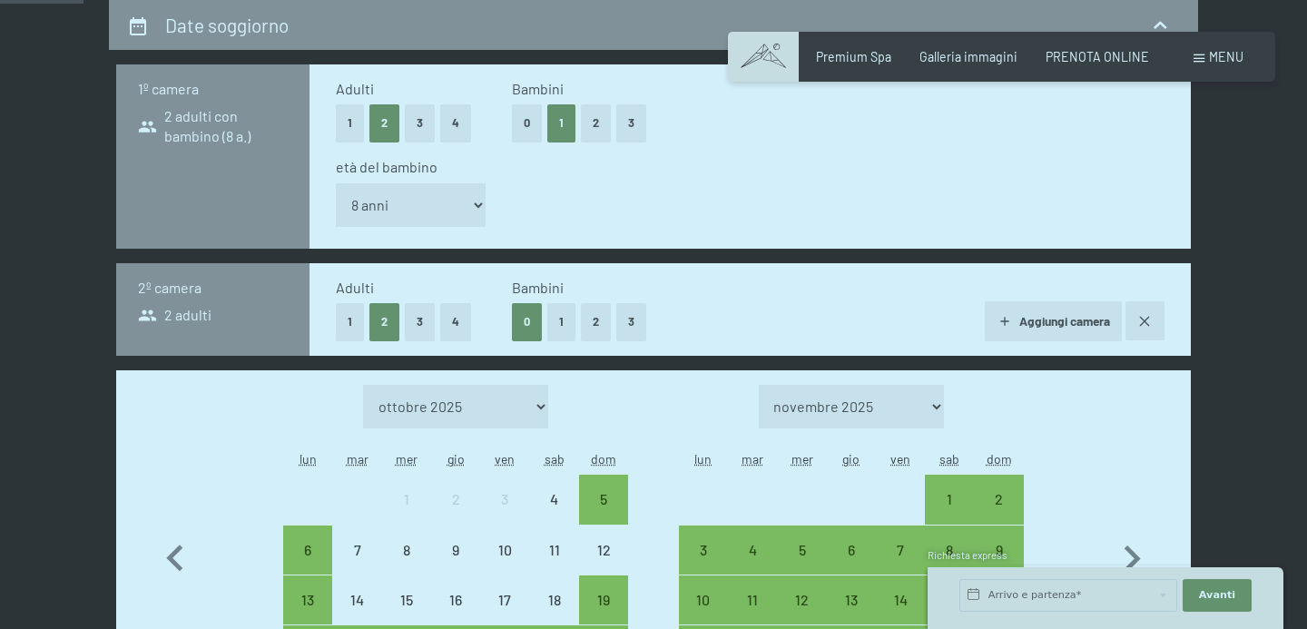
click at [565, 330] on button "1" at bounding box center [561, 321] width 28 height 37
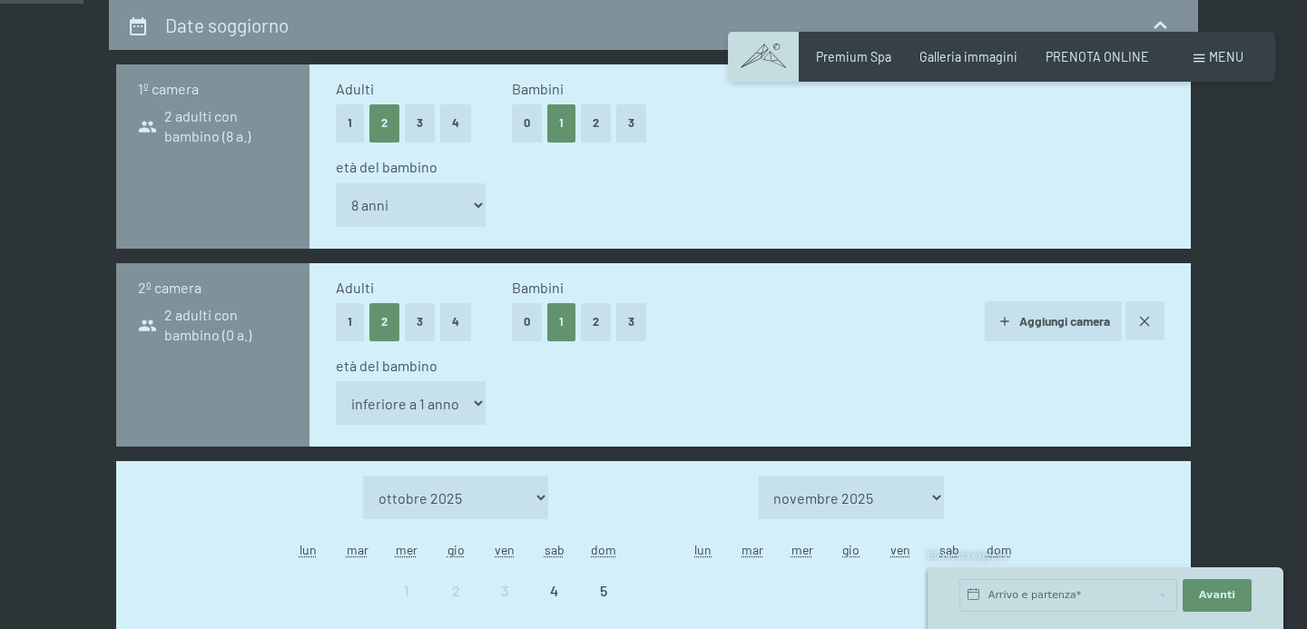
click at [442, 396] on select "inferiore a 1 anno 1 anno 2 anni 3 anni 4 anni 5 anni 6 anni 7 anni 8 anni 9 an…" at bounding box center [411, 403] width 150 height 44
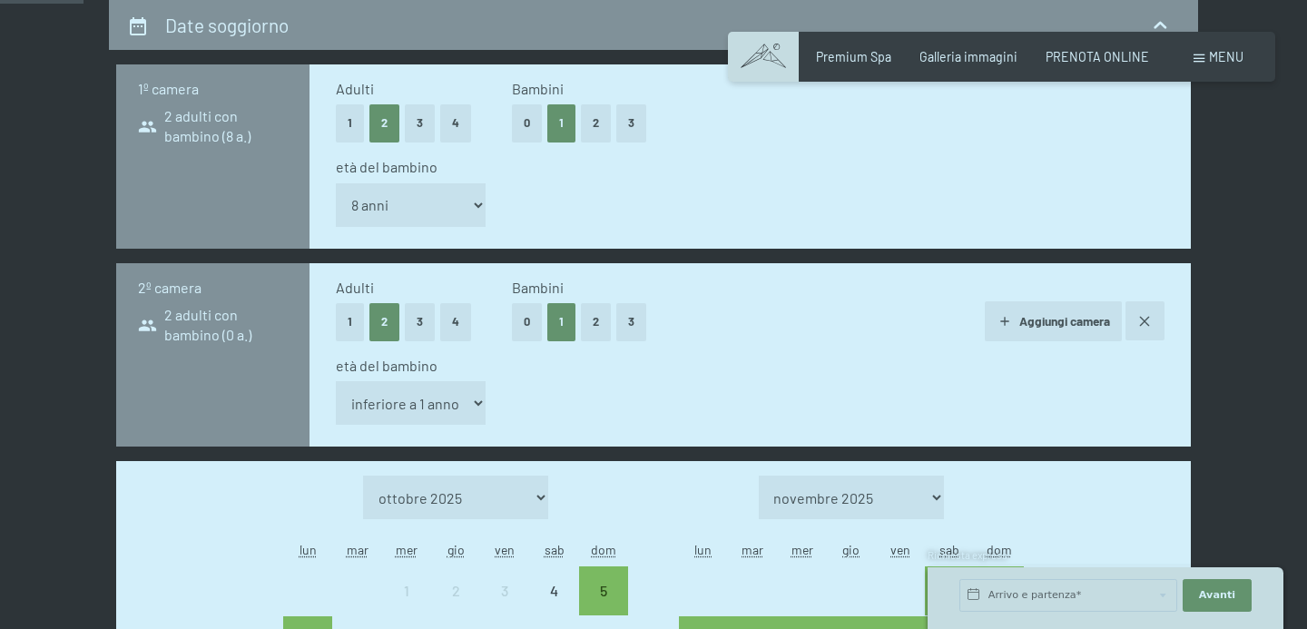
select select "9"
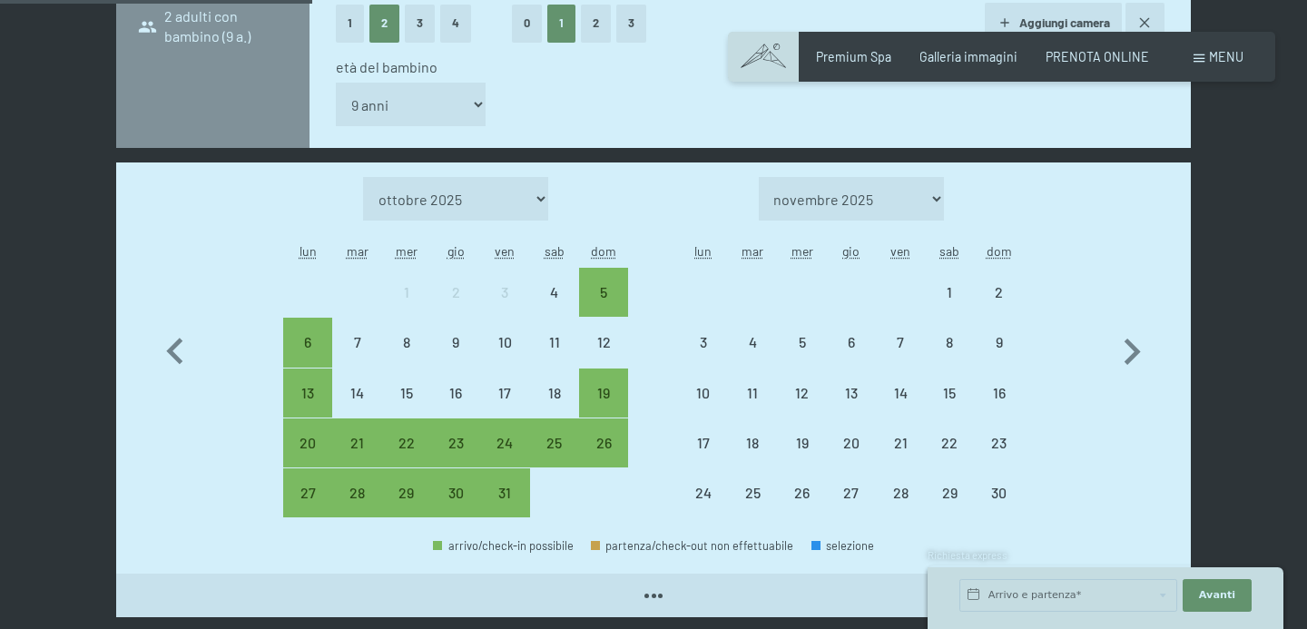
scroll to position [756, 0]
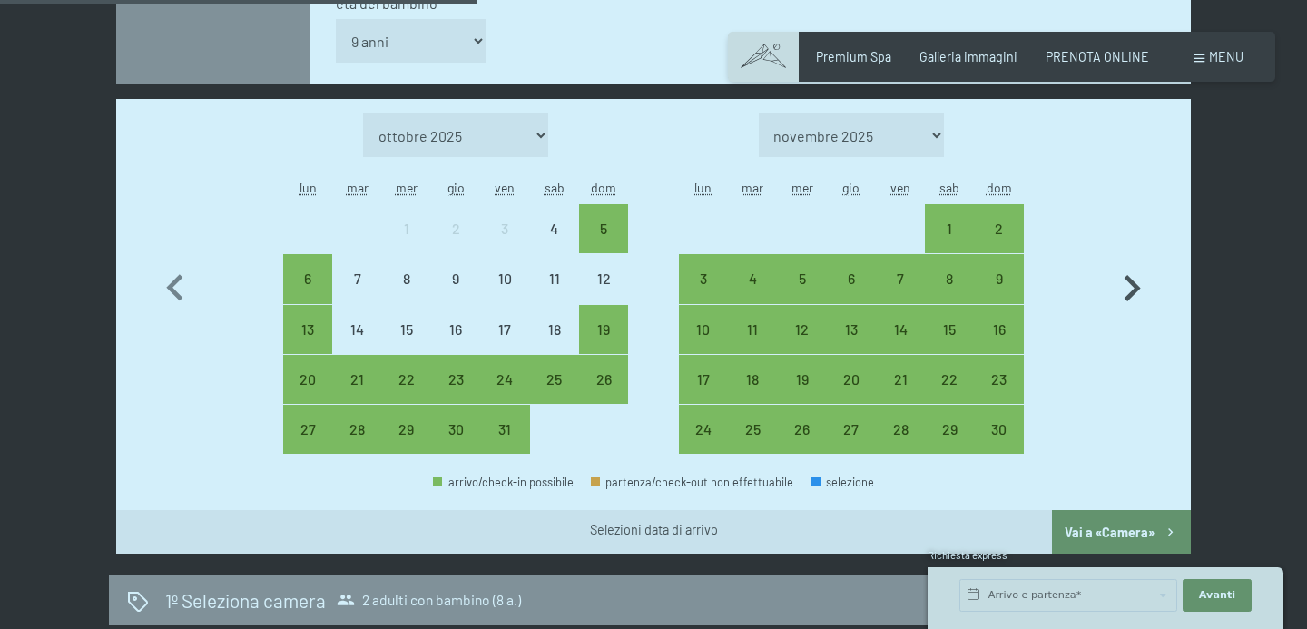
click at [1118, 275] on icon "button" at bounding box center [1132, 288] width 53 height 53
select select "[DATE]"
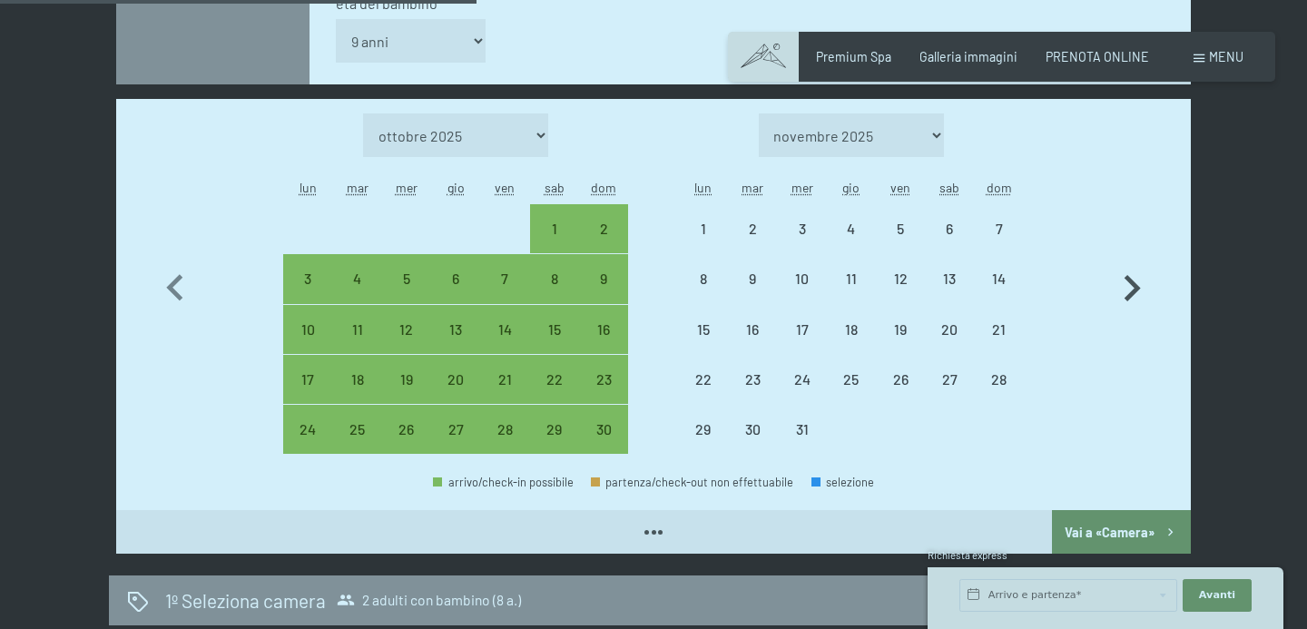
click at [1118, 275] on icon "button" at bounding box center [1132, 288] width 53 height 53
select select "[DATE]"
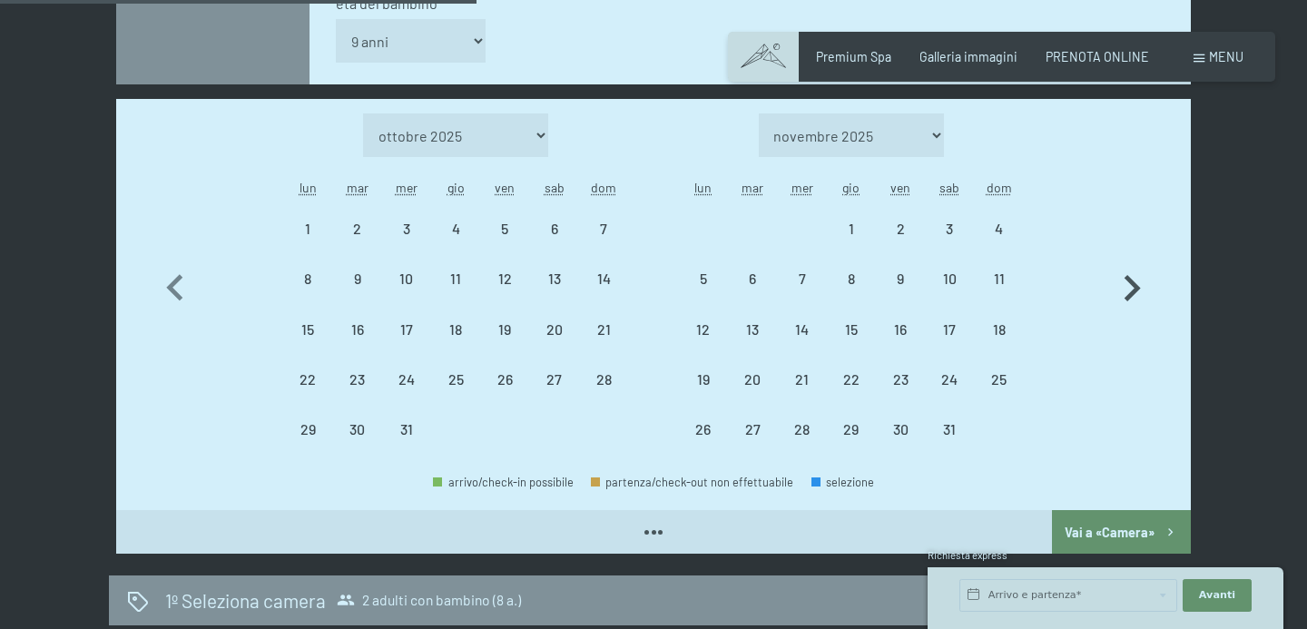
click at [1118, 275] on icon "button" at bounding box center [1132, 288] width 53 height 53
select select "[DATE]"
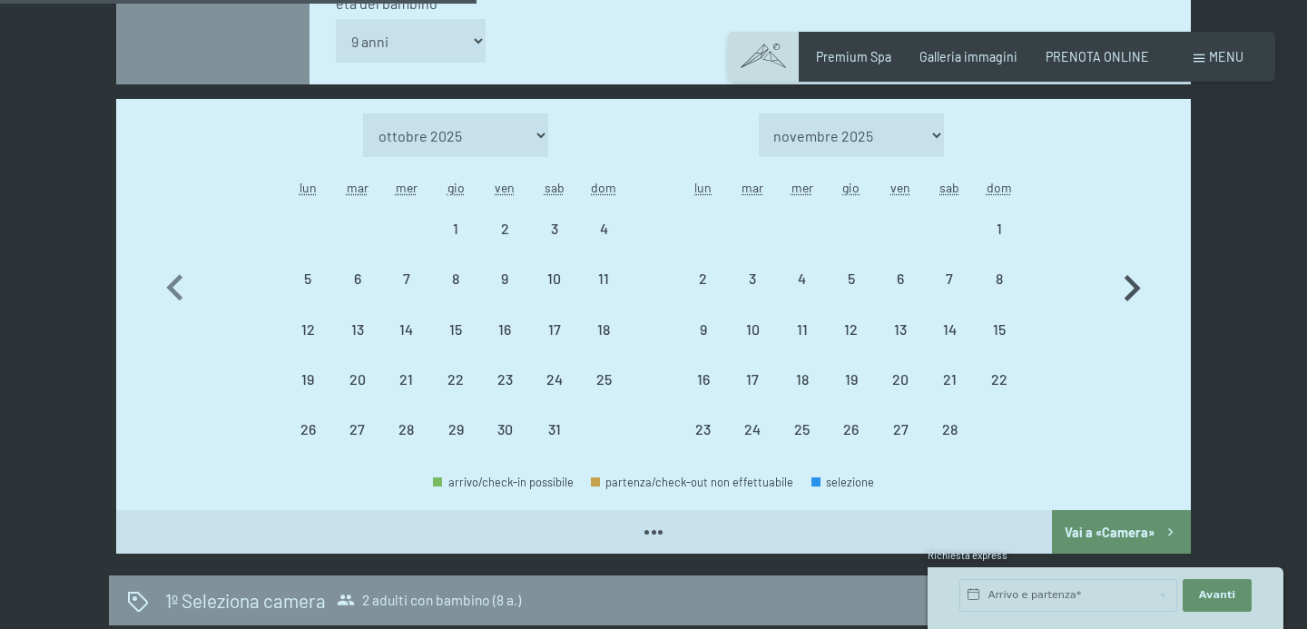
select select "[DATE]"
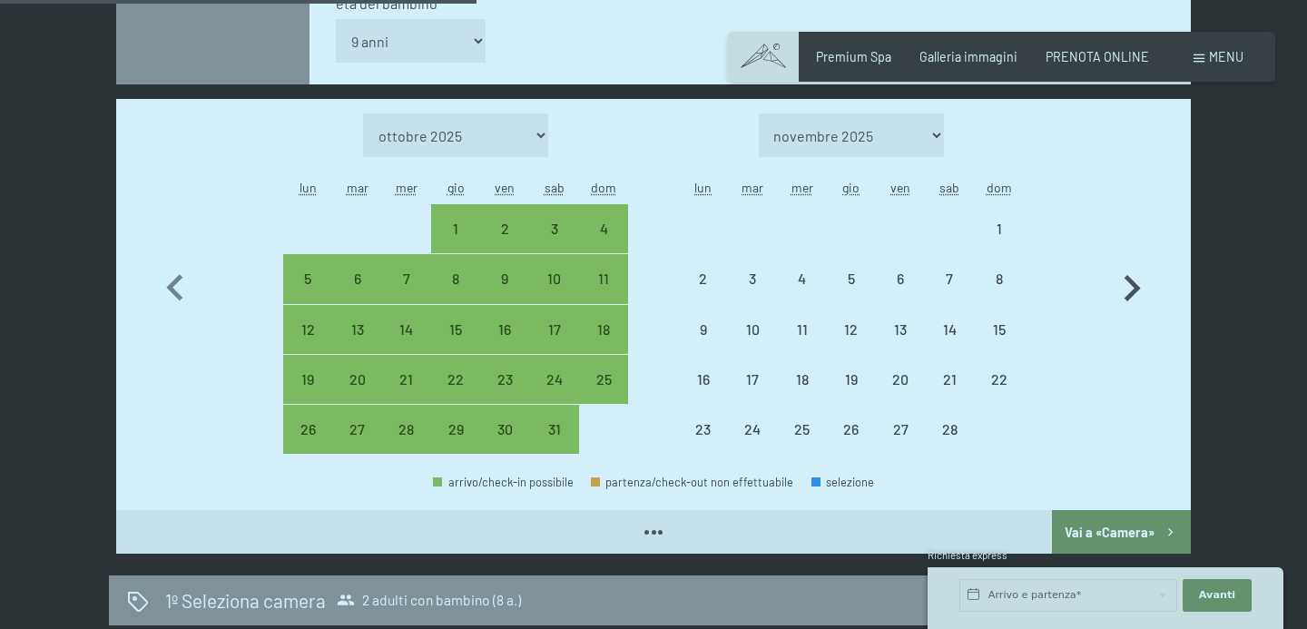
select select "[DATE]"
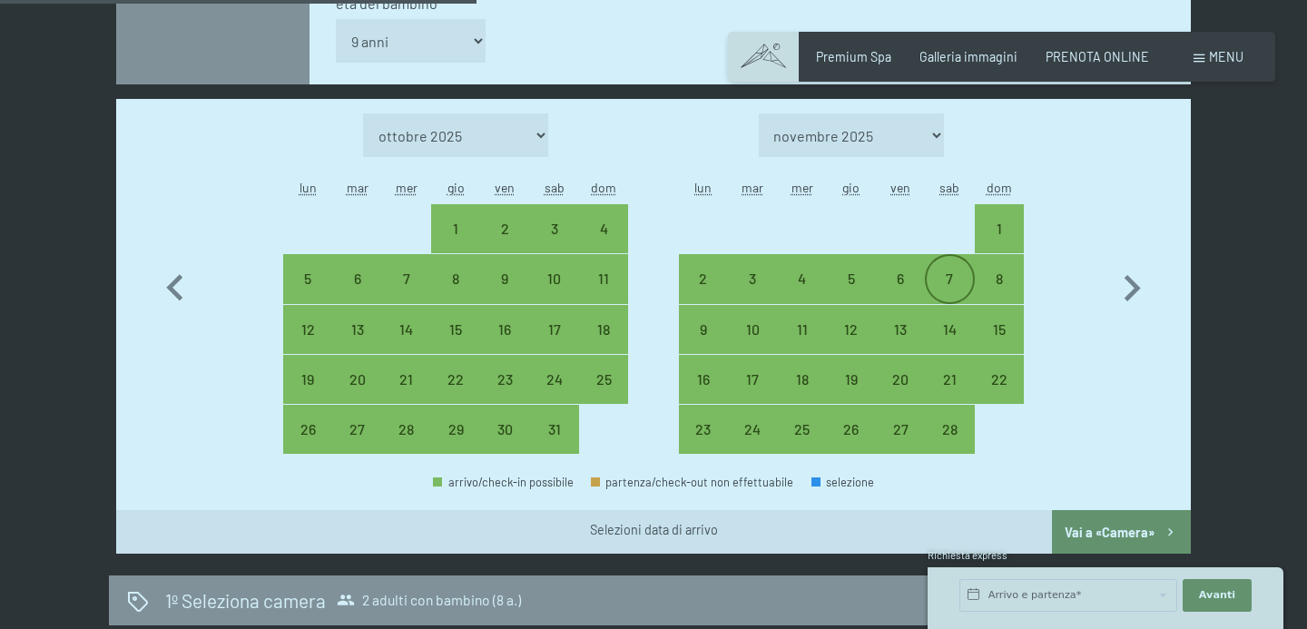
click at [954, 277] on div "7" at bounding box center [949, 293] width 45 height 45
select select "[DATE]"
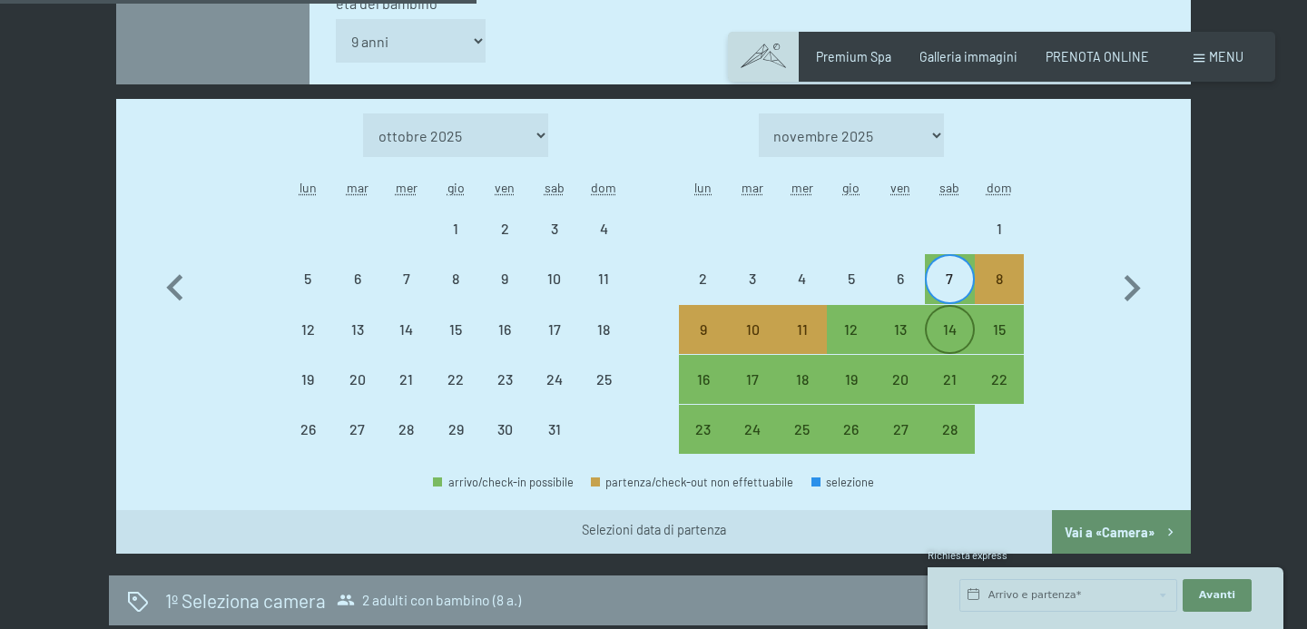
click at [955, 330] on div "14" at bounding box center [949, 344] width 45 height 45
select select "[DATE]"
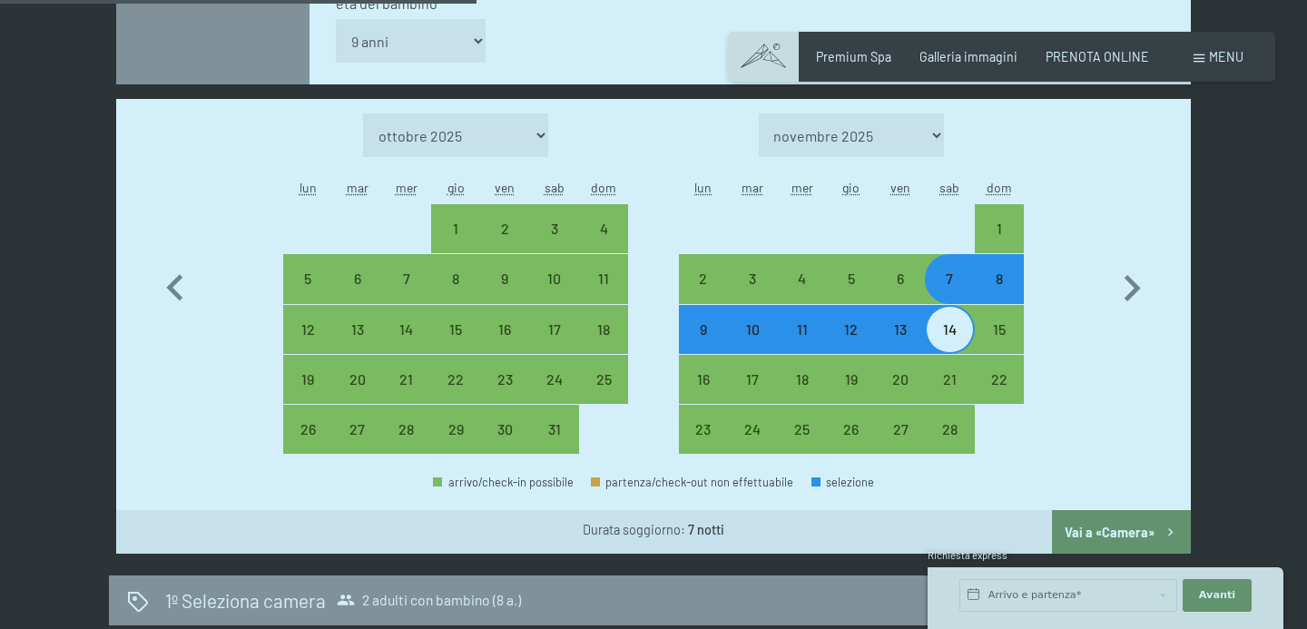
click at [1105, 528] on button "Vai a «Camera»" at bounding box center [1121, 532] width 139 height 44
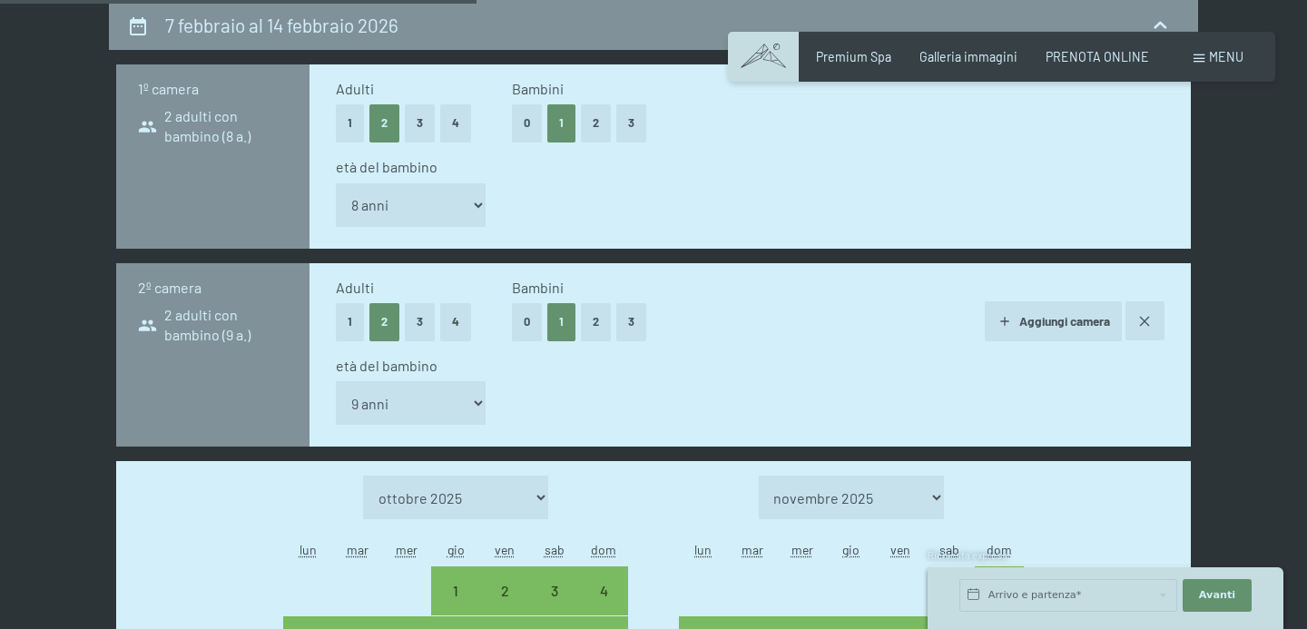
select select "[DATE]"
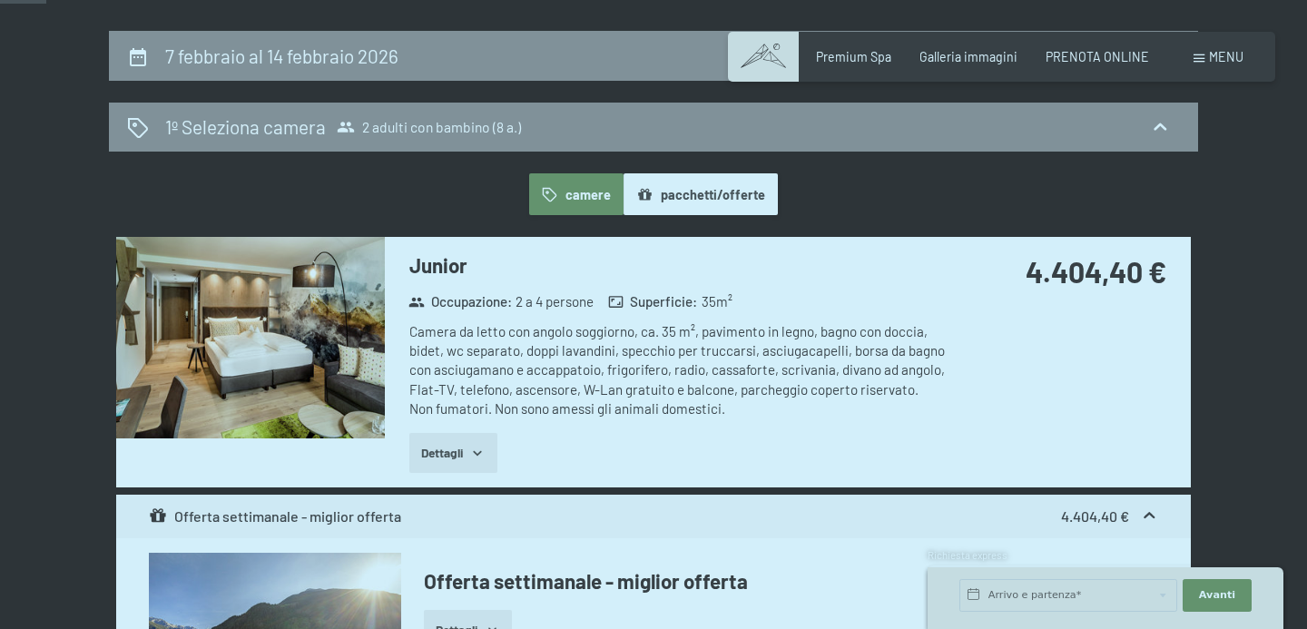
scroll to position [357, 0]
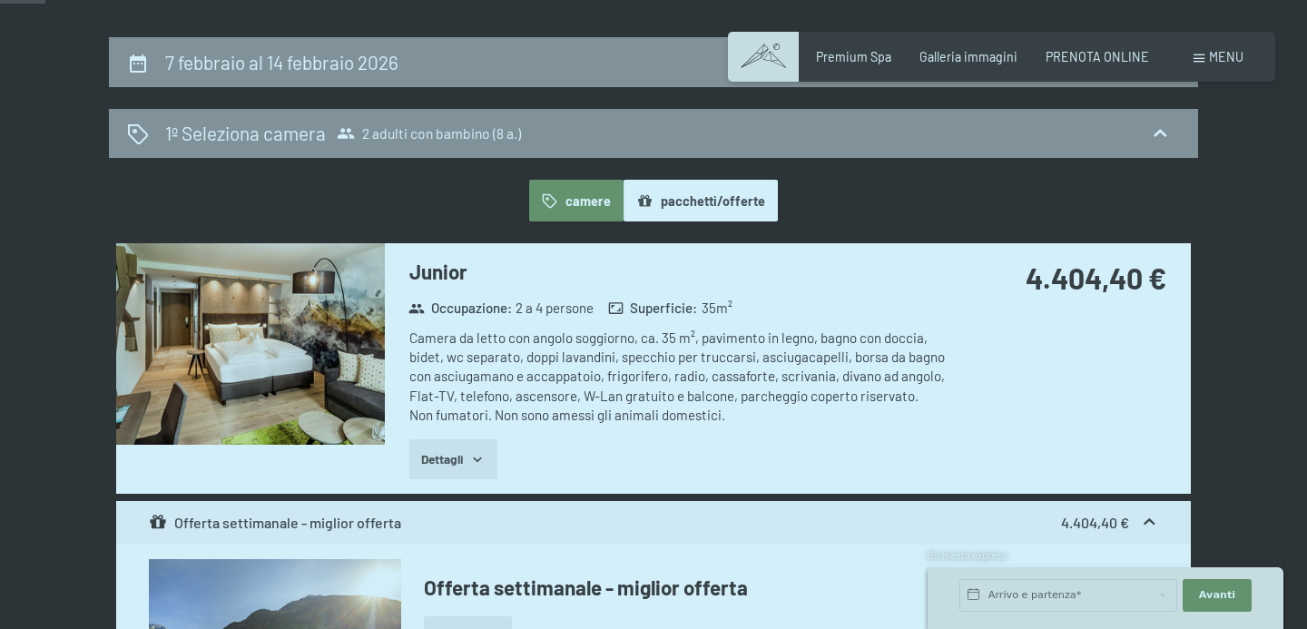
click at [670, 208] on button "pacchetti/offerte" at bounding box center [701, 201] width 154 height 42
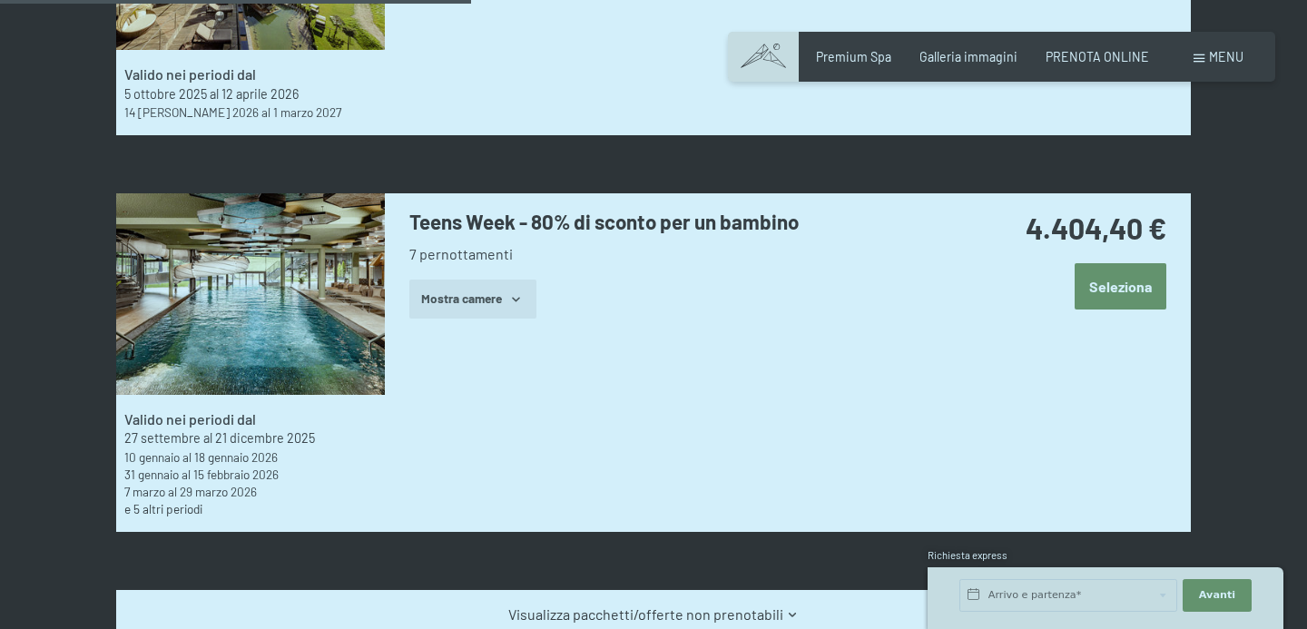
scroll to position [767, 0]
